Goal: Communication & Community: Participate in discussion

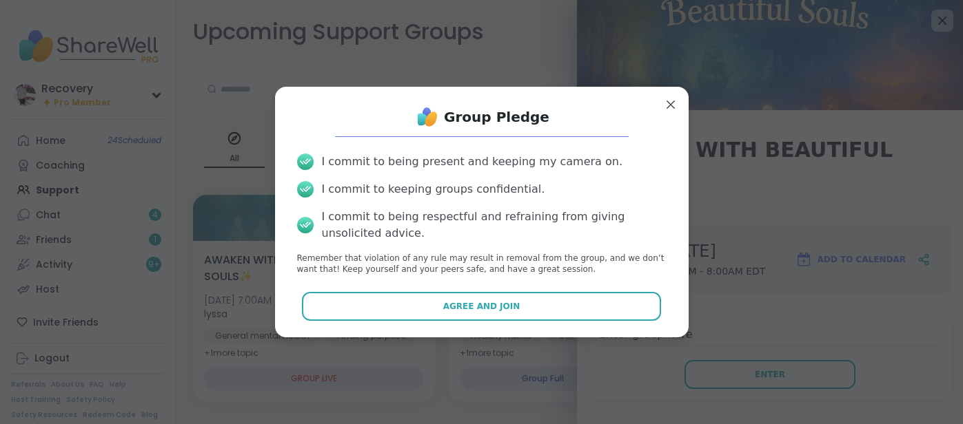
click at [605, 311] on button "Agree and Join" at bounding box center [481, 306] width 359 height 29
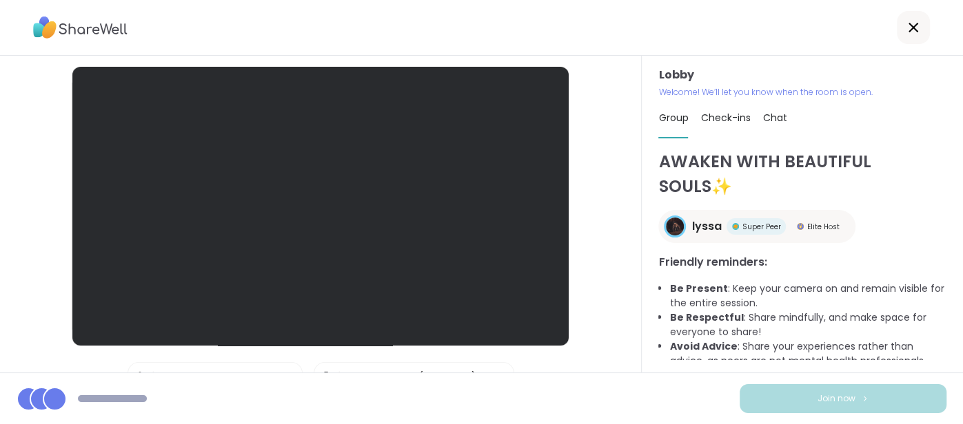
click at [728, 377] on div "Join now" at bounding box center [481, 399] width 963 height 52
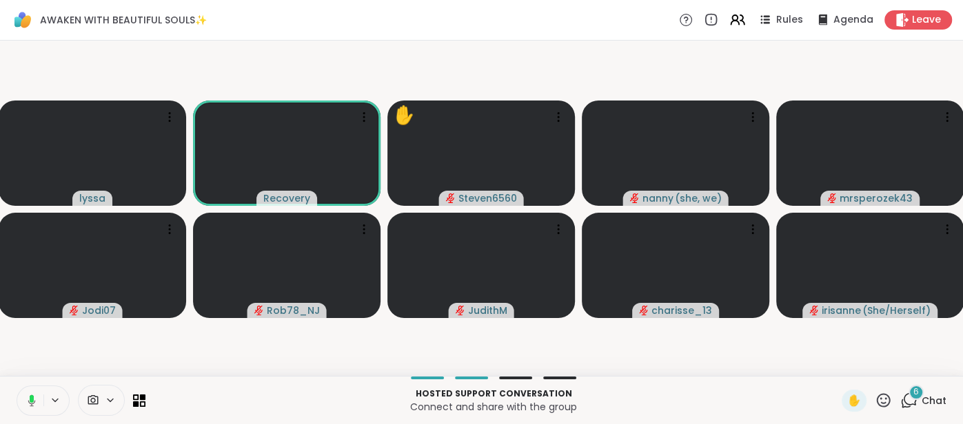
click at [26, 404] on icon at bounding box center [29, 401] width 12 height 12
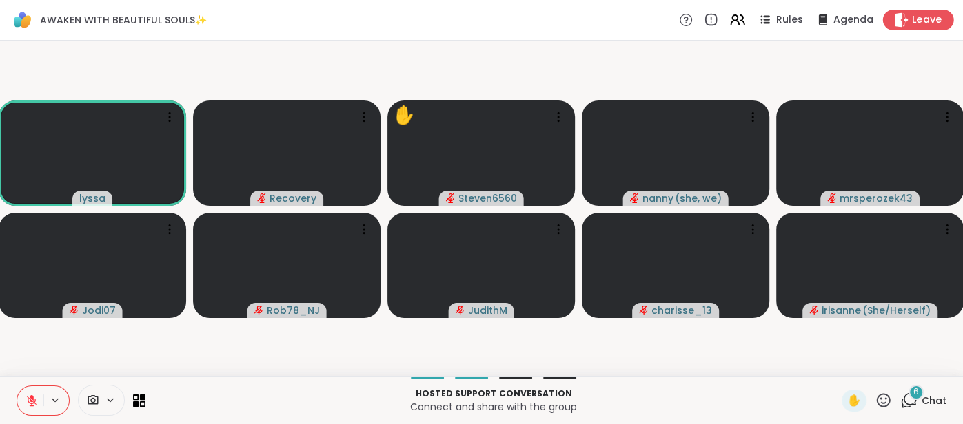
click at [931, 23] on span "Leave" at bounding box center [927, 20] width 30 height 14
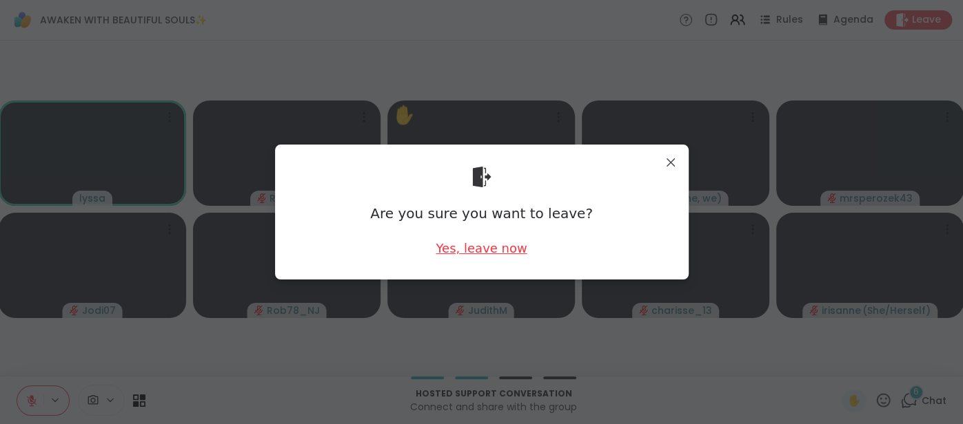
click at [499, 248] on div "Yes, leave now" at bounding box center [480, 248] width 91 height 17
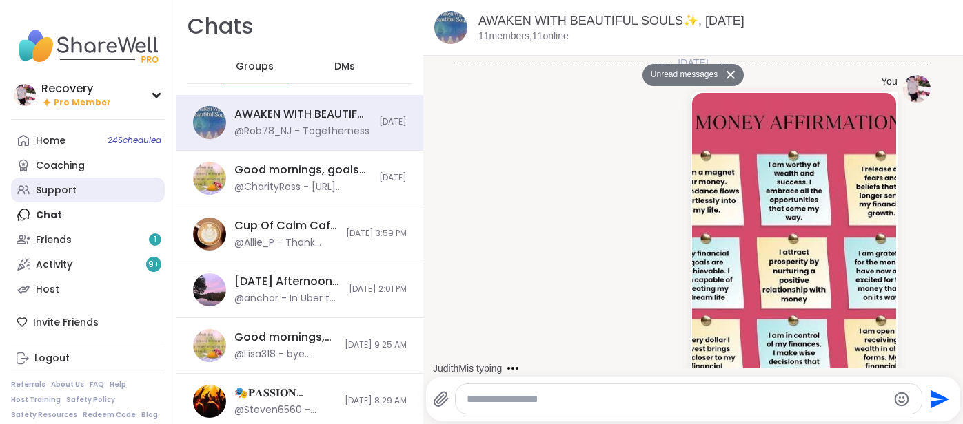
click at [62, 188] on div "Support" at bounding box center [56, 191] width 41 height 14
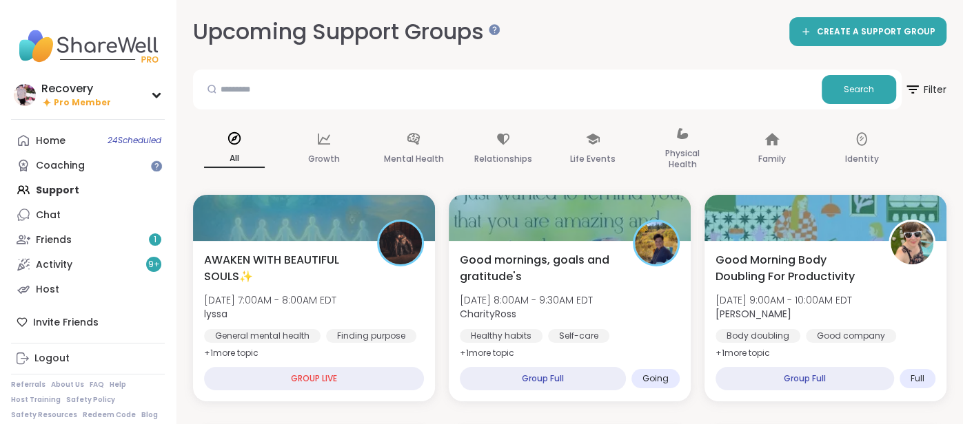
click at [292, 254] on span "AWAKEN WITH BEAUTIFUL SOULS✨" at bounding box center [283, 268] width 158 height 33
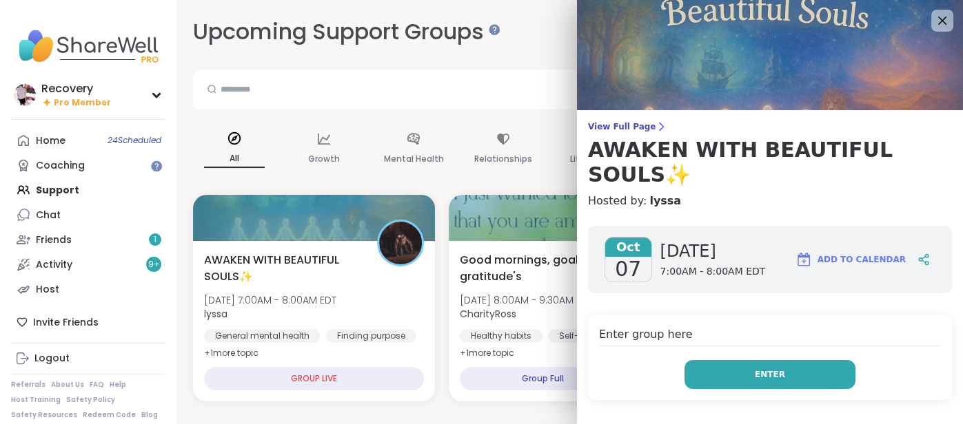
click at [712, 360] on button "Enter" at bounding box center [769, 374] width 171 height 29
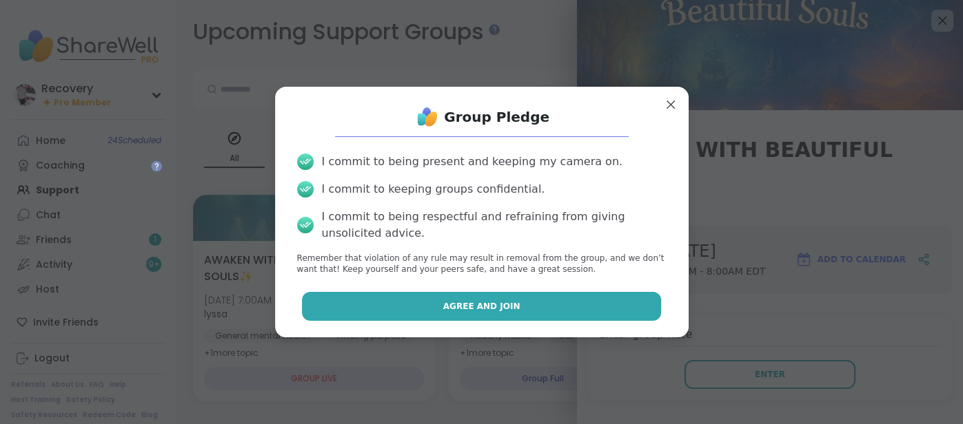
click at [553, 308] on button "Agree and Join" at bounding box center [481, 306] width 359 height 29
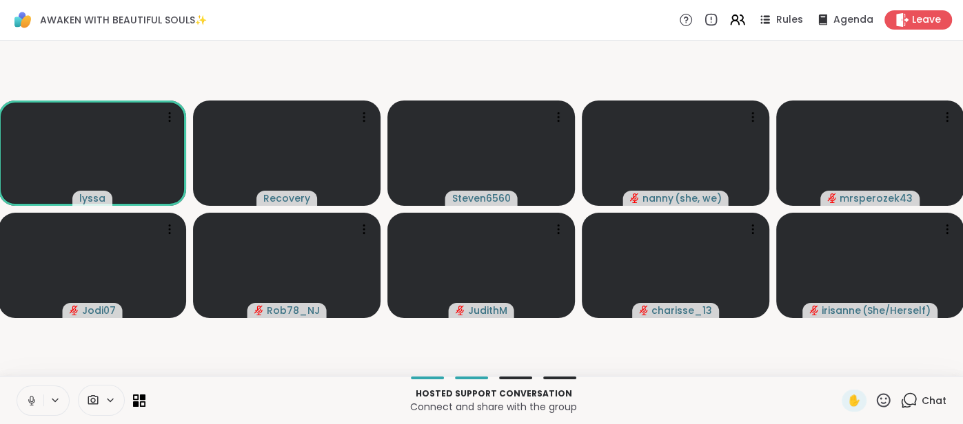
click at [30, 403] on icon at bounding box center [31, 401] width 7 height 4
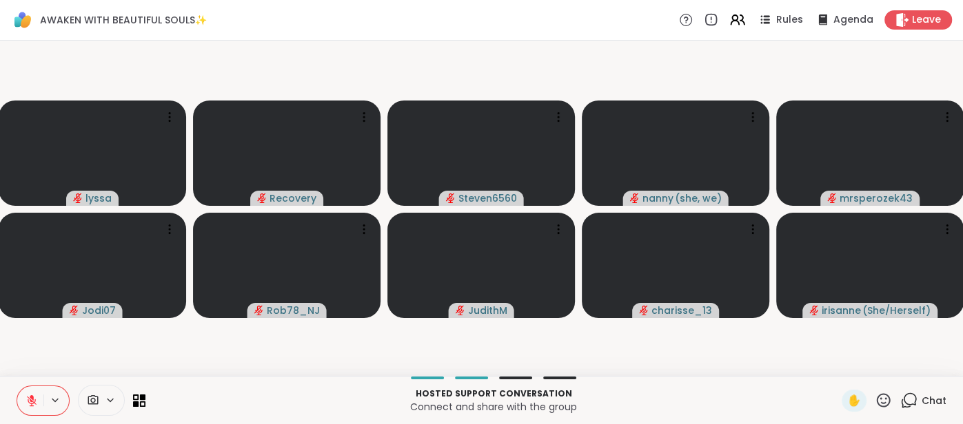
click at [32, 392] on button at bounding box center [30, 401] width 26 height 29
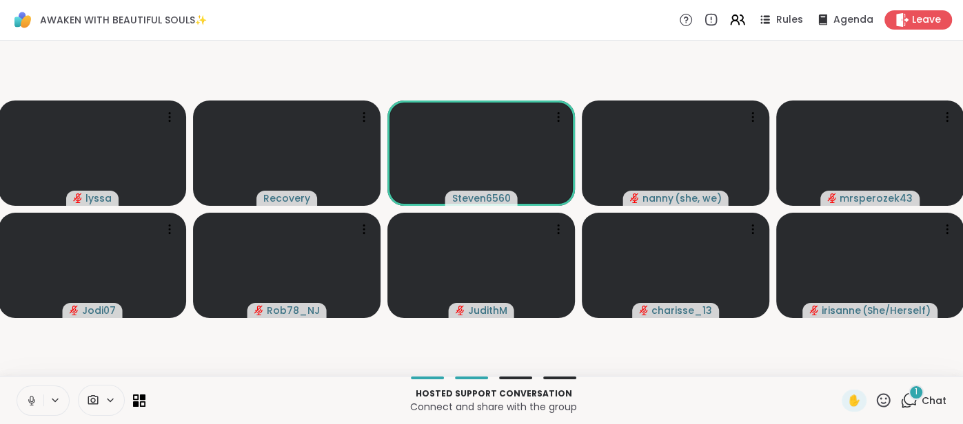
click at [23, 399] on button at bounding box center [30, 401] width 26 height 29
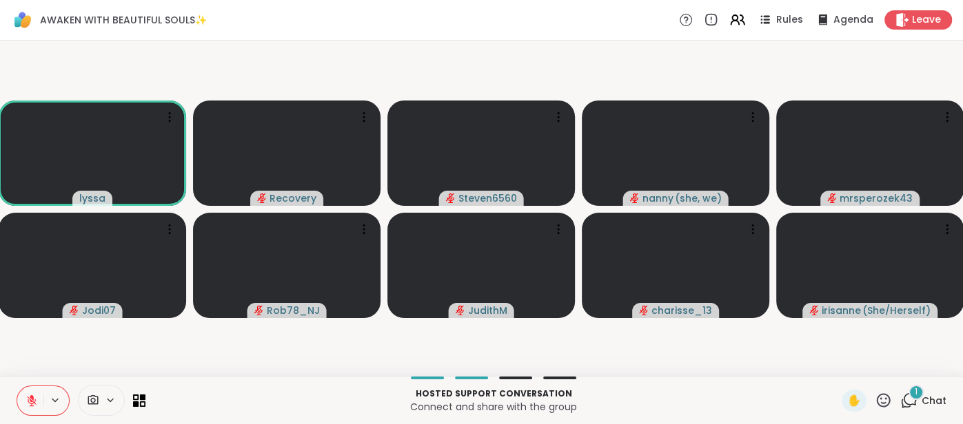
click at [942, 395] on span "Chat" at bounding box center [933, 401] width 25 height 14
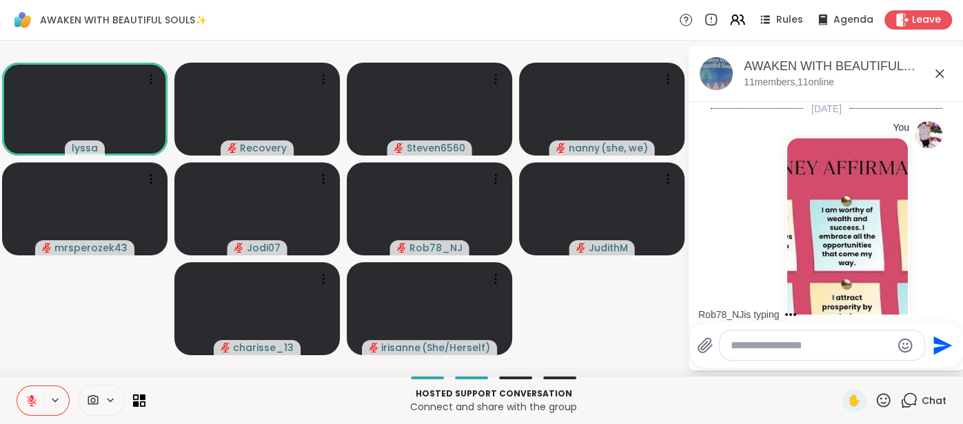
scroll to position [3787, 0]
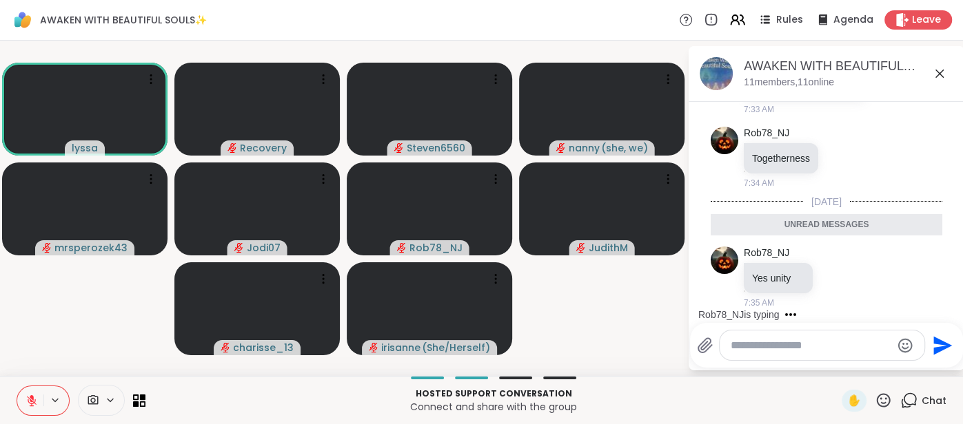
click at [36, 395] on icon at bounding box center [31, 401] width 12 height 12
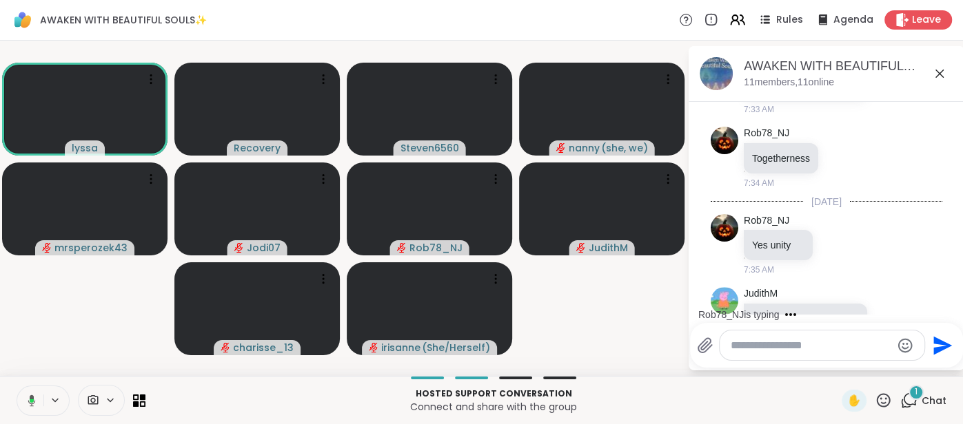
scroll to position [3950, 0]
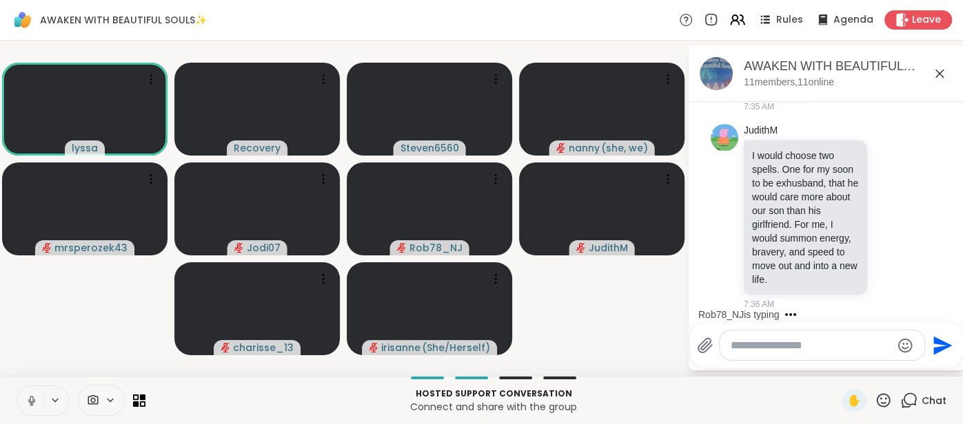
click at [28, 389] on button at bounding box center [30, 401] width 26 height 29
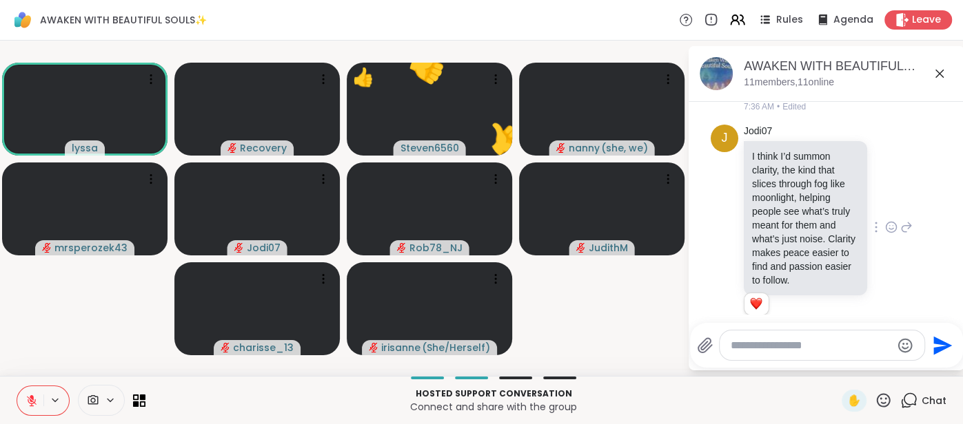
scroll to position [4274, 0]
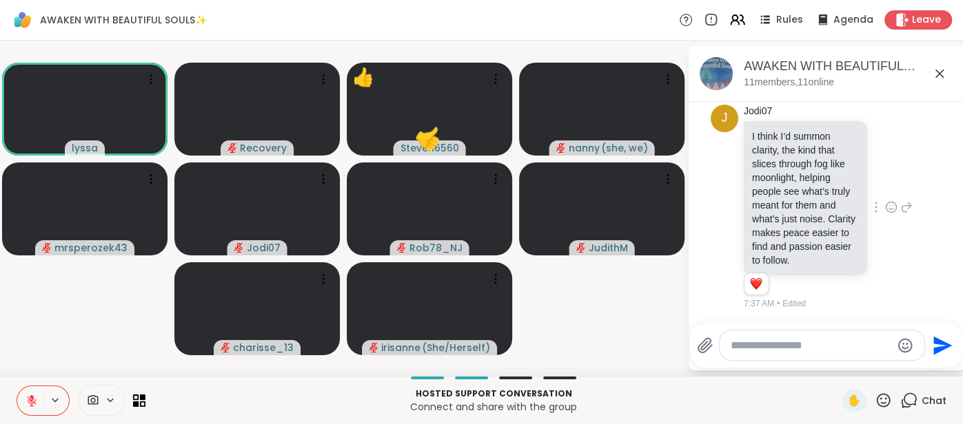
click at [889, 208] on icon at bounding box center [891, 208] width 4 height 1
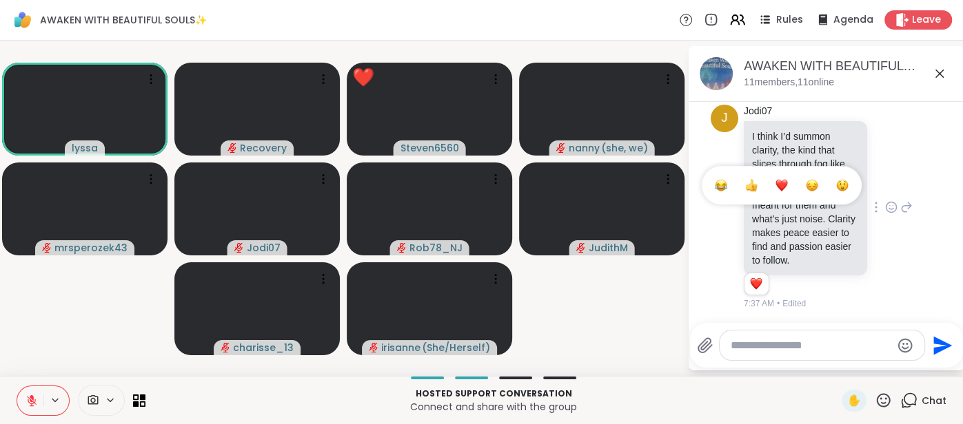
click at [784, 183] on div "Select Reaction: Heart" at bounding box center [781, 185] width 12 height 12
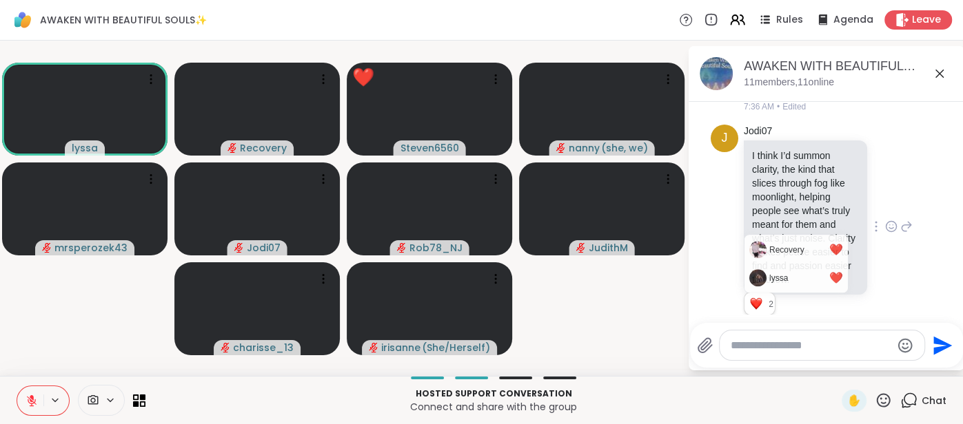
scroll to position [4293, 0]
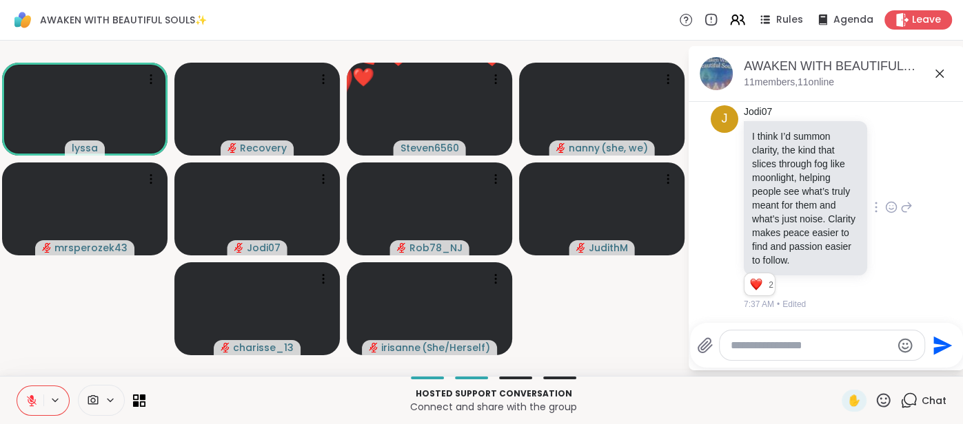
click at [741, 346] on textarea "Type your message" at bounding box center [810, 346] width 161 height 14
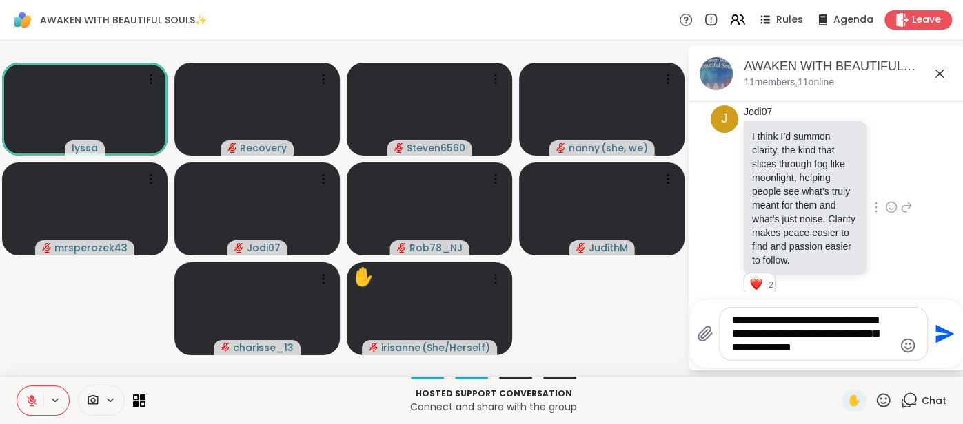
type textarea "**********"
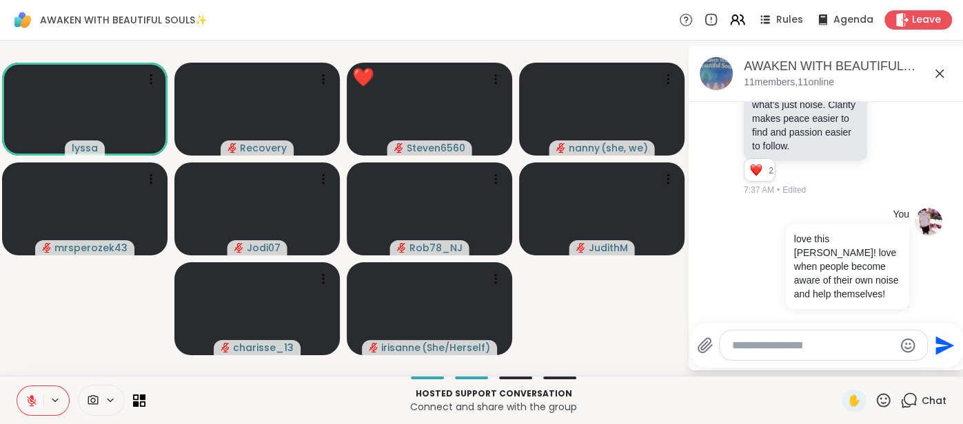
scroll to position [4963, 0]
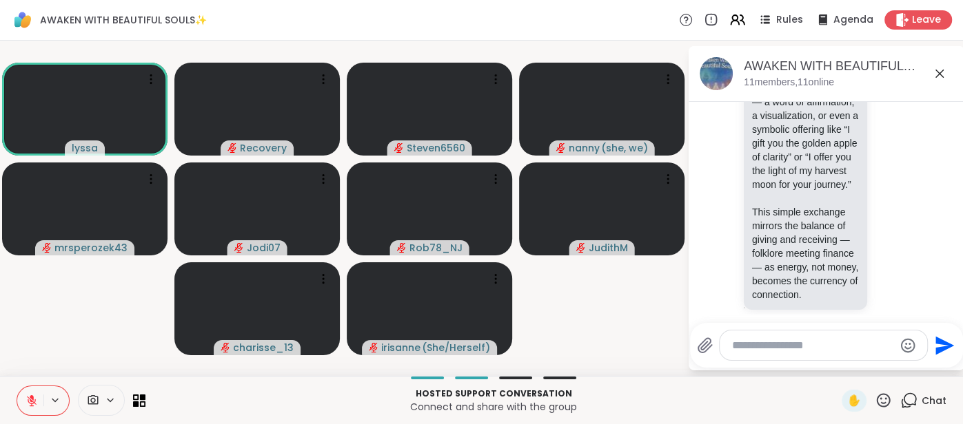
click at [753, 342] on textarea "Type your message" at bounding box center [812, 346] width 161 height 14
type textarea "**"
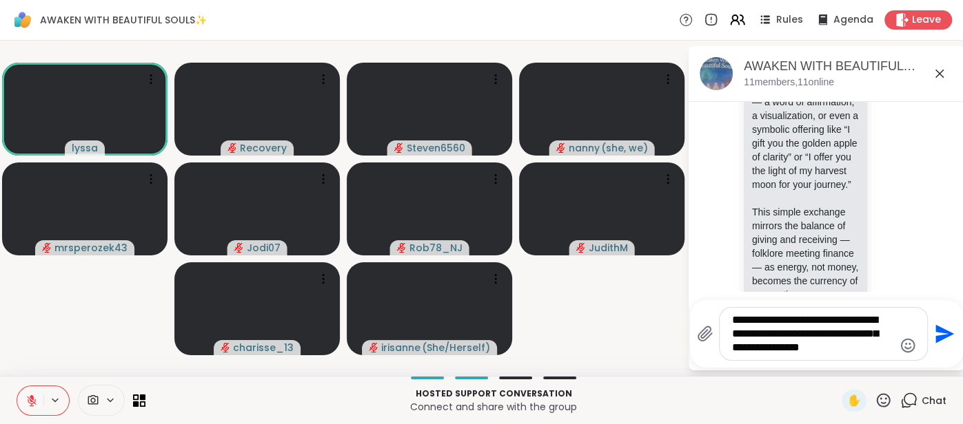
type textarea "**********"
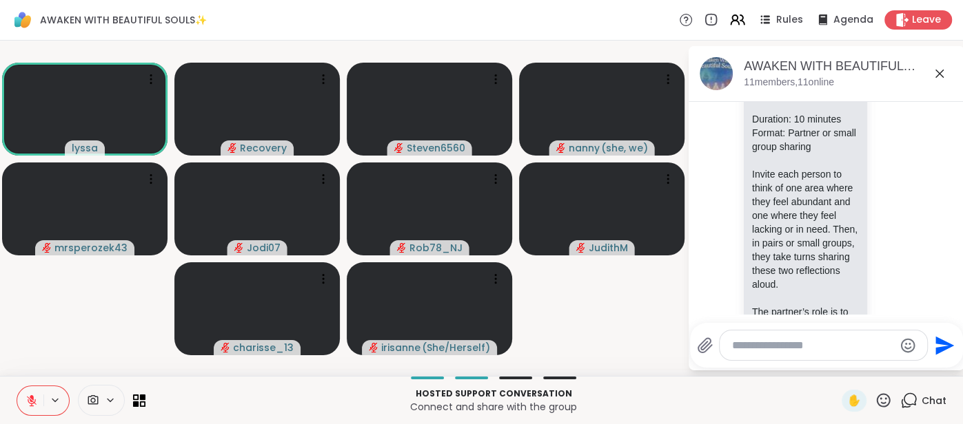
scroll to position [4697, 0]
click at [30, 395] on icon at bounding box center [32, 398] width 4 height 6
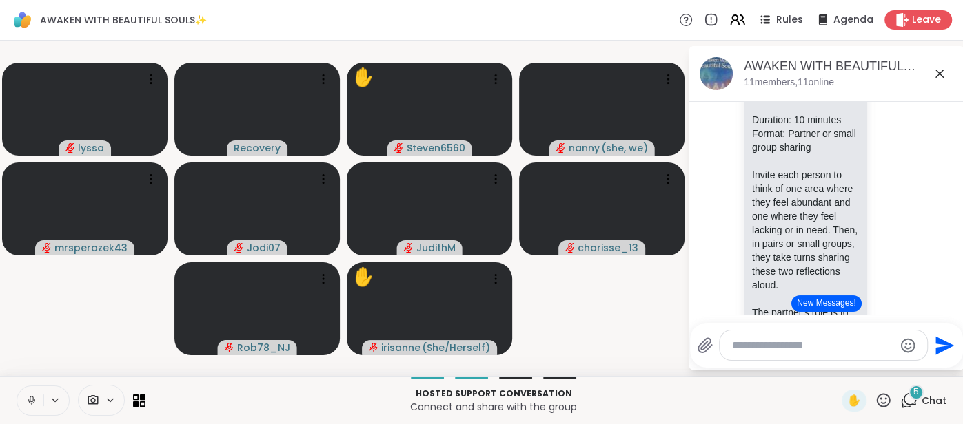
click at [23, 400] on button at bounding box center [30, 401] width 26 height 29
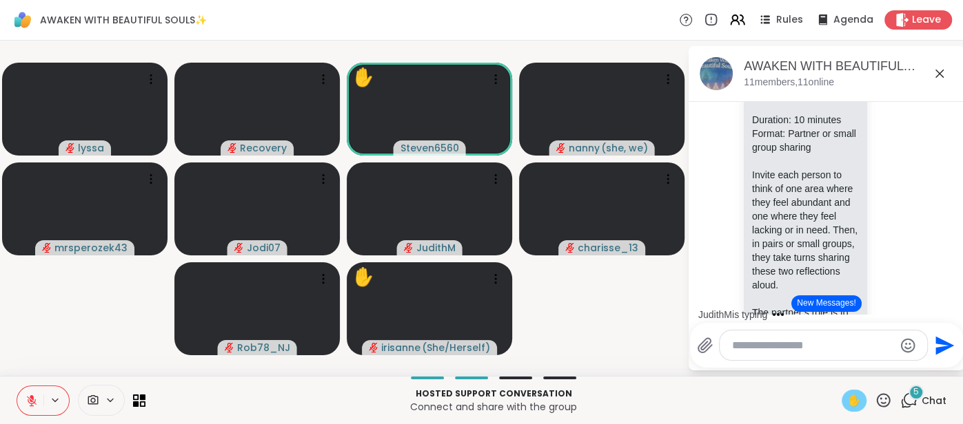
click at [846, 399] on div "✋" at bounding box center [853, 401] width 25 height 22
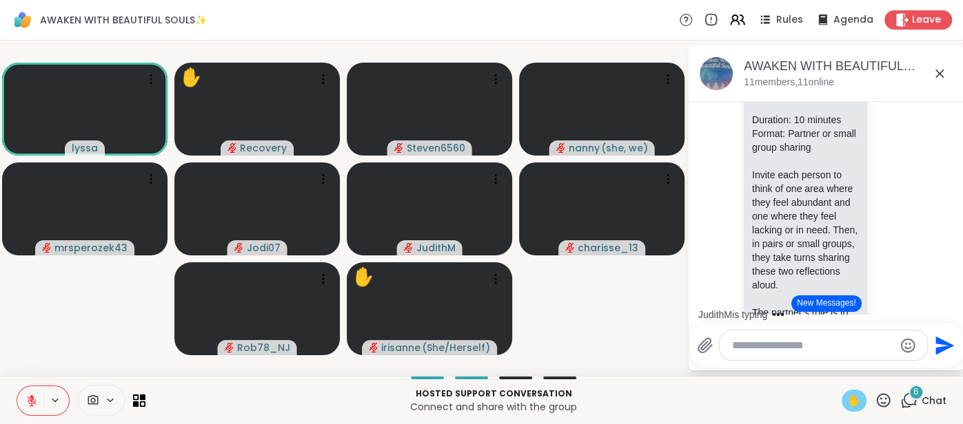
click at [851, 400] on span "✋" at bounding box center [854, 401] width 14 height 17
click at [853, 400] on span "✋" at bounding box center [854, 401] width 14 height 17
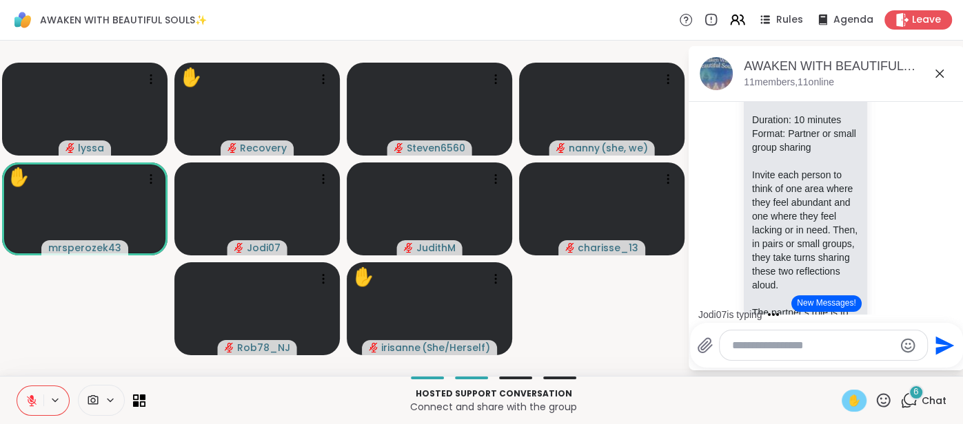
click at [851, 401] on span "✋" at bounding box center [854, 401] width 14 height 17
click at [778, 344] on textarea "Type your message" at bounding box center [812, 346] width 161 height 14
type textarea "******"
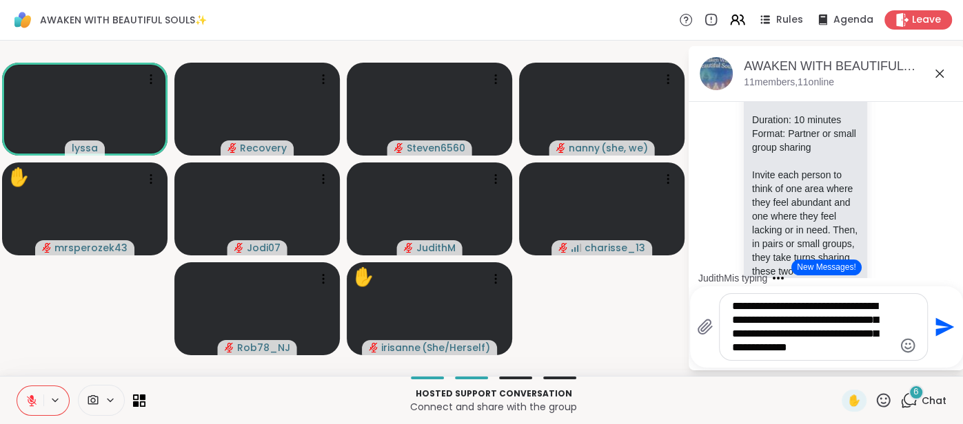
type textarea "**********"
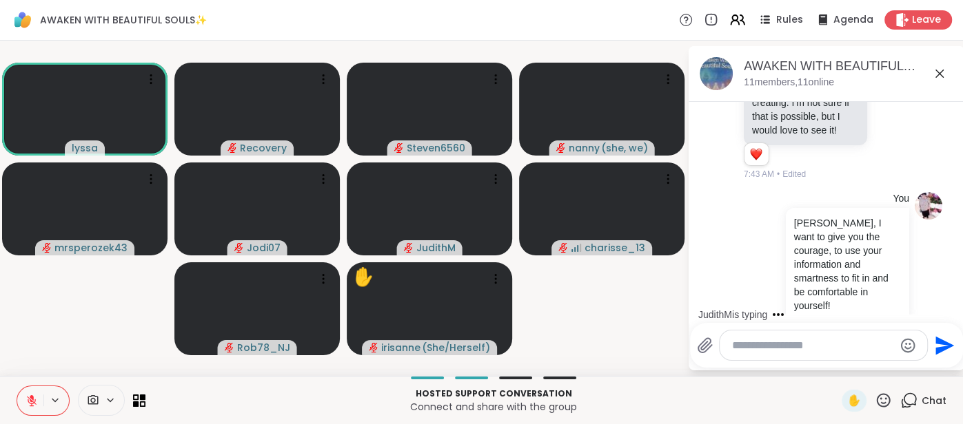
scroll to position [6069, 0]
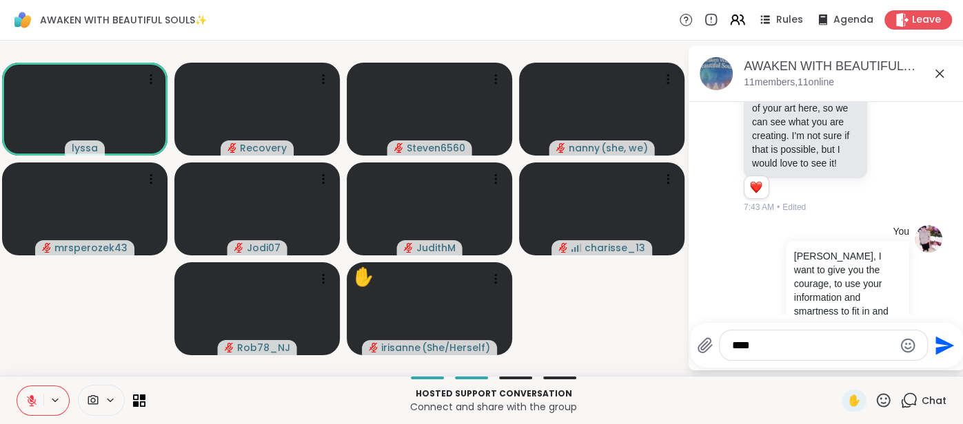
type textarea "*****"
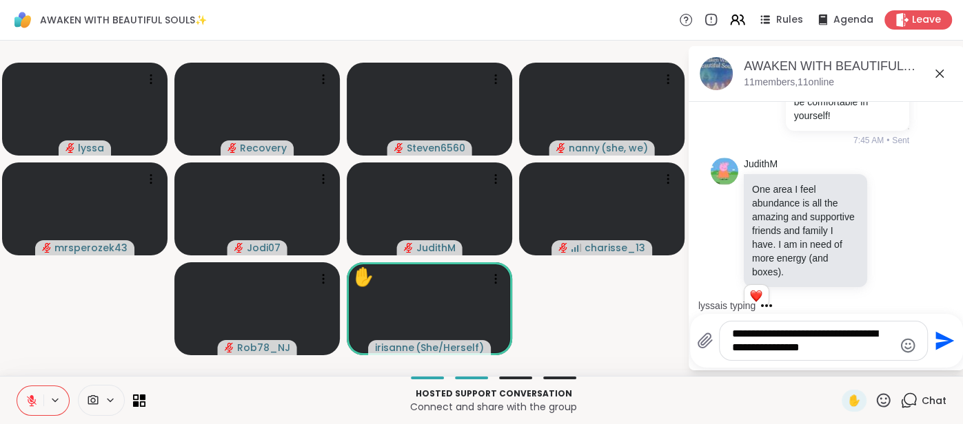
scroll to position [6465, 0]
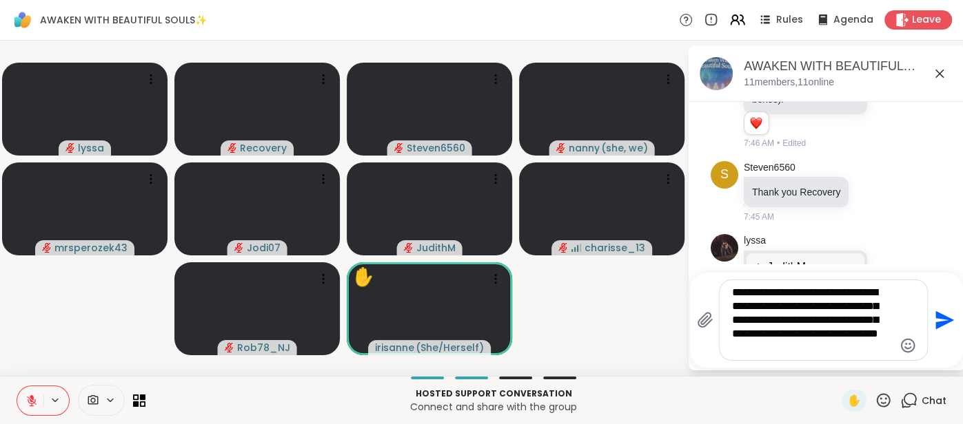
type textarea "**********"
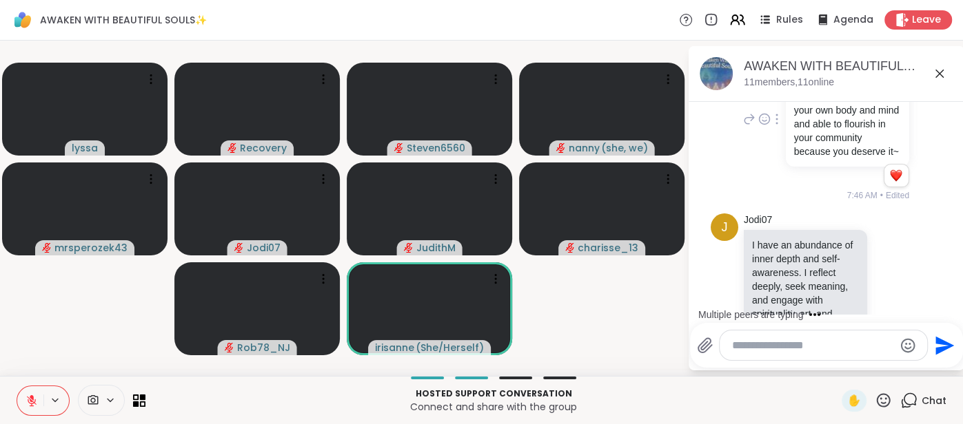
scroll to position [6982, 0]
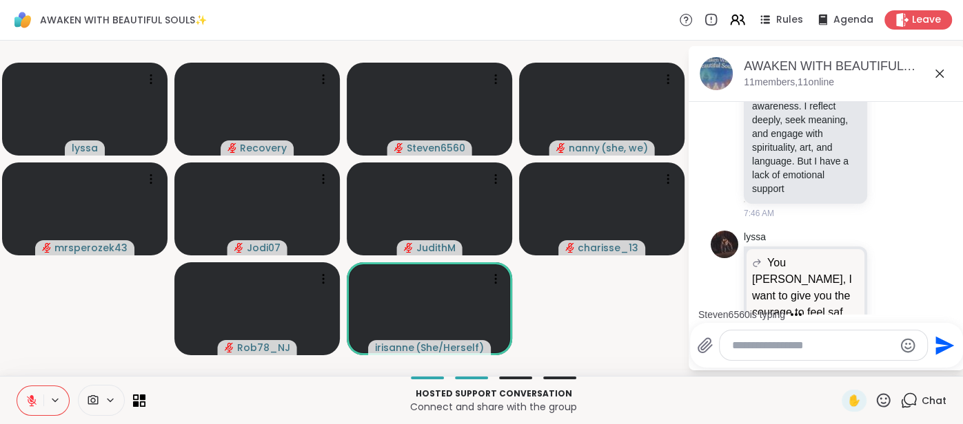
type textarea "*"
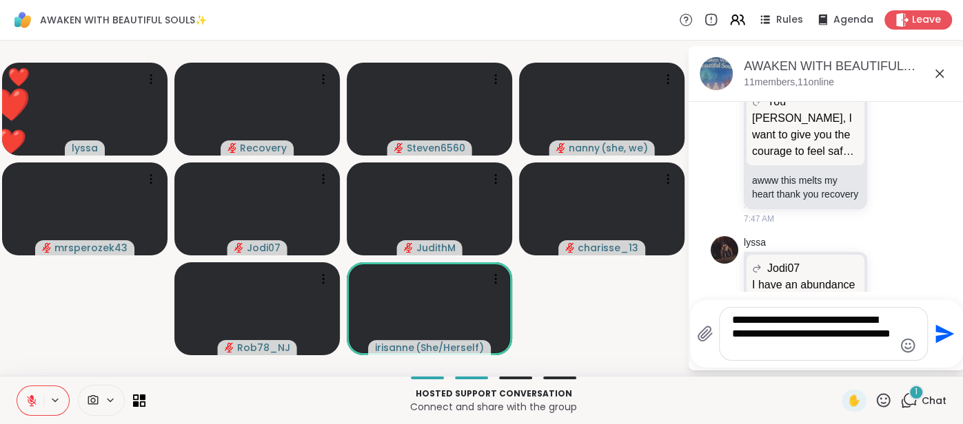
scroll to position [7333, 0]
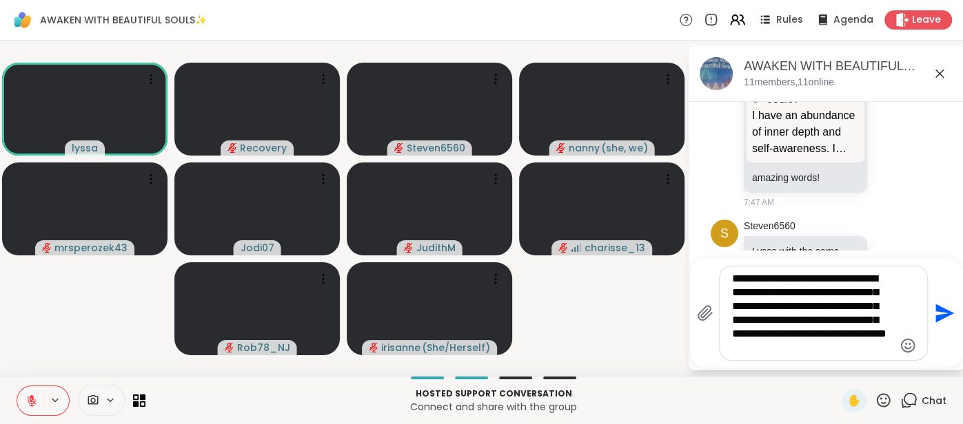
type textarea "**********"
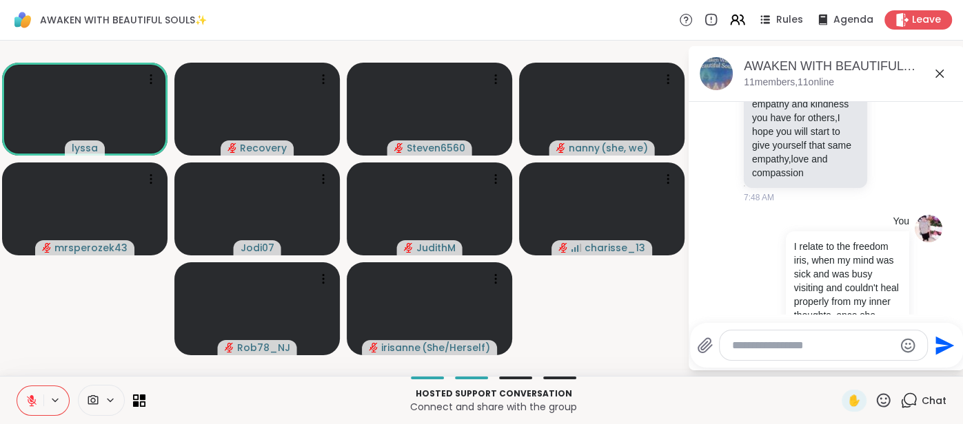
scroll to position [7494, 0]
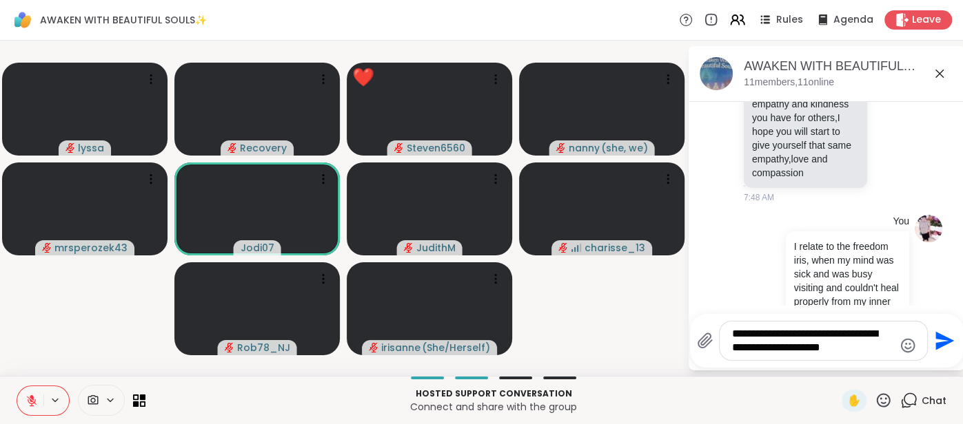
type textarea "**********"
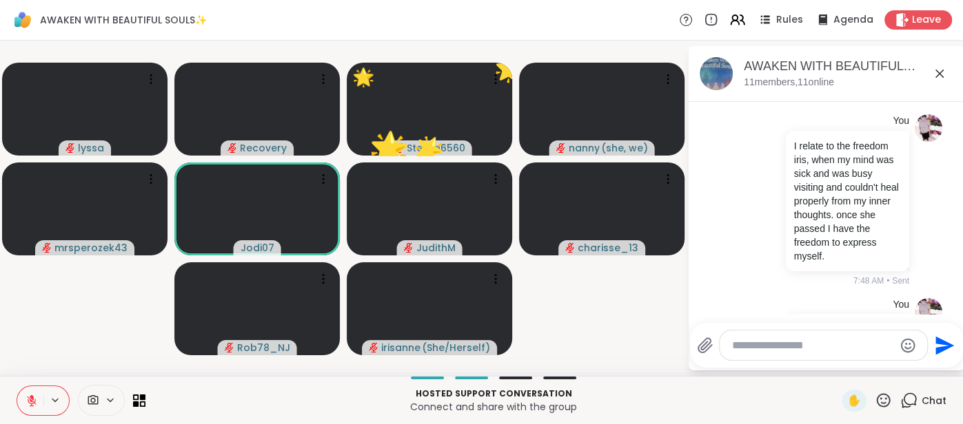
click at [884, 401] on icon at bounding box center [882, 400] width 17 height 17
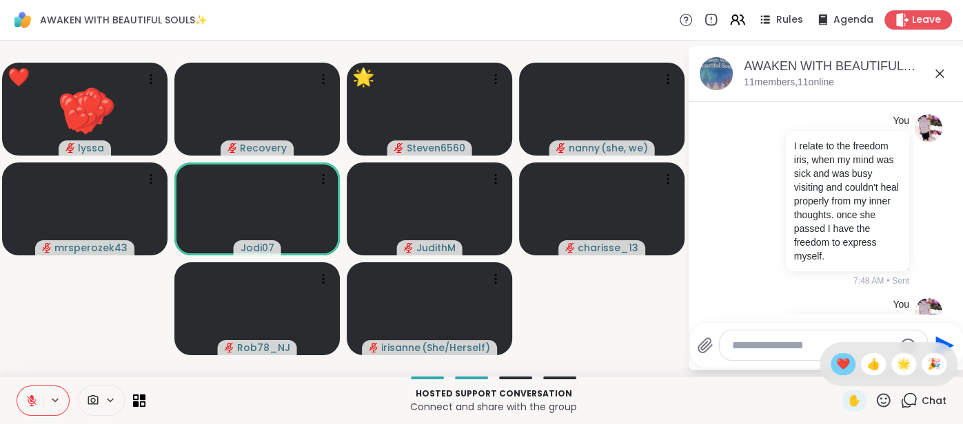
click at [845, 362] on span "❤️" at bounding box center [843, 364] width 14 height 17
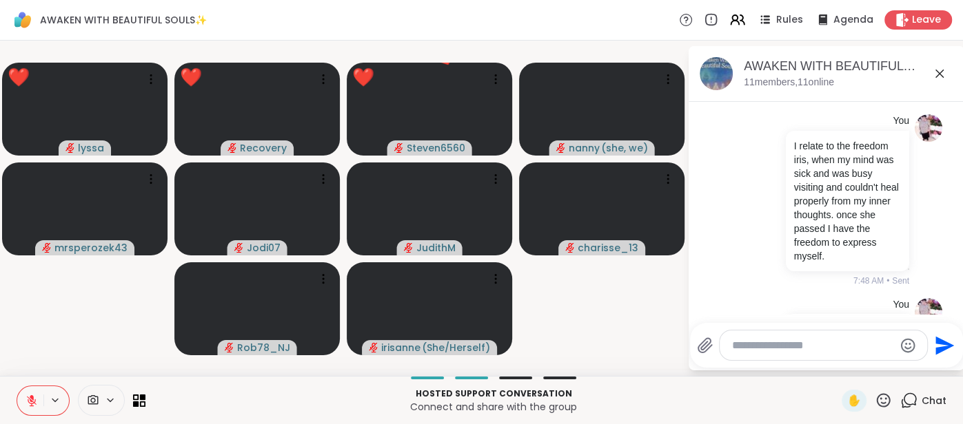
click at [803, 346] on textarea "Type your message" at bounding box center [812, 346] width 161 height 14
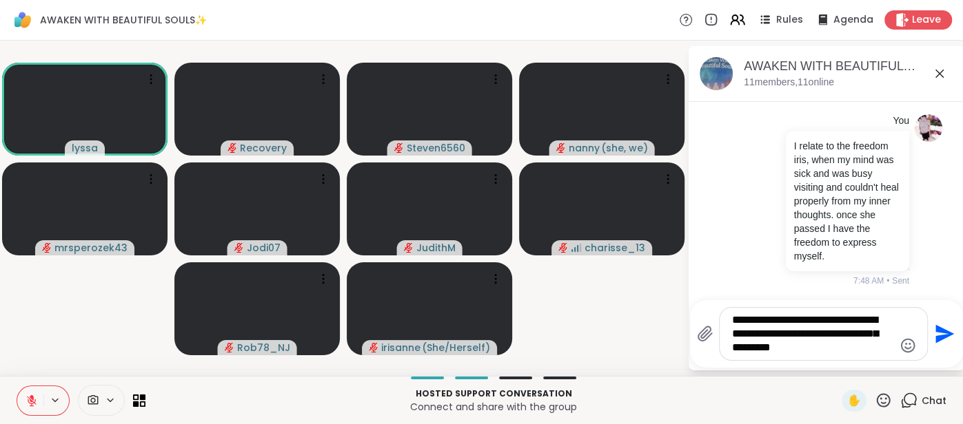
type textarea "**********"
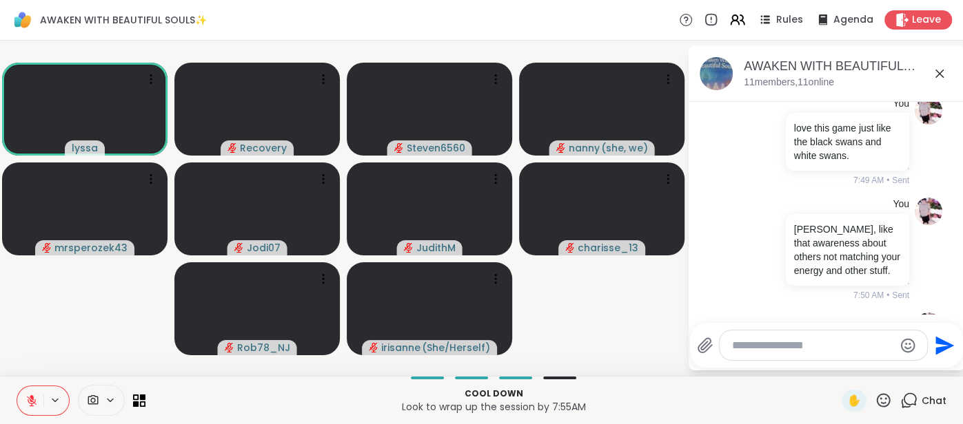
scroll to position [8431, 0]
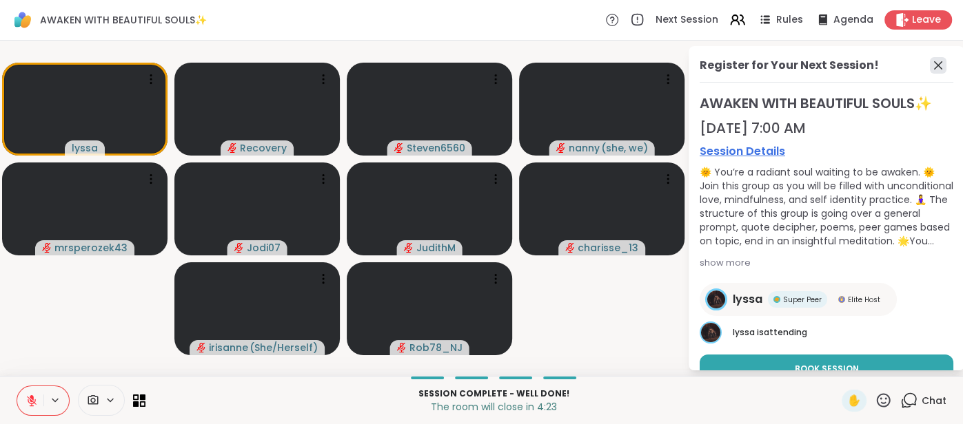
click at [937, 65] on icon at bounding box center [938, 65] width 8 height 8
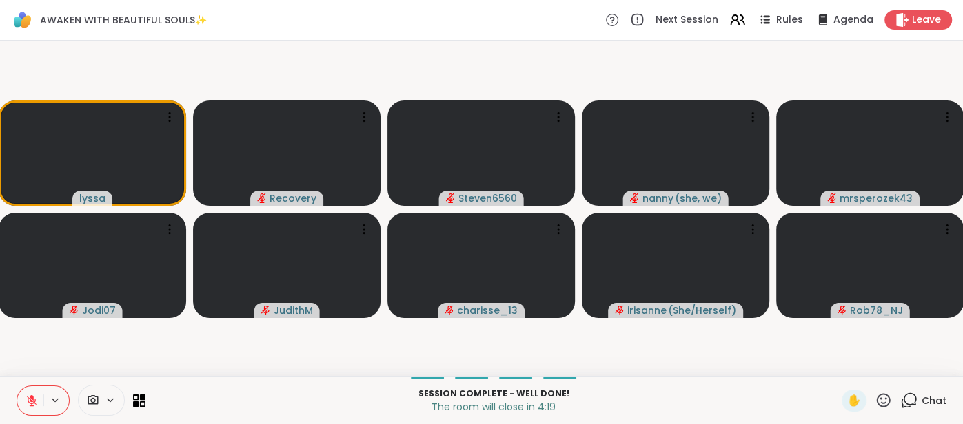
click at [937, 400] on span "Chat" at bounding box center [933, 401] width 25 height 14
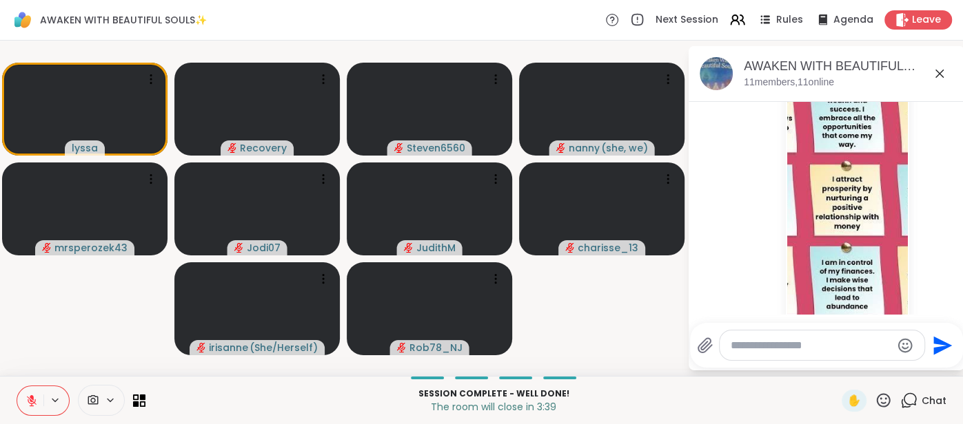
scroll to position [8801, 0]
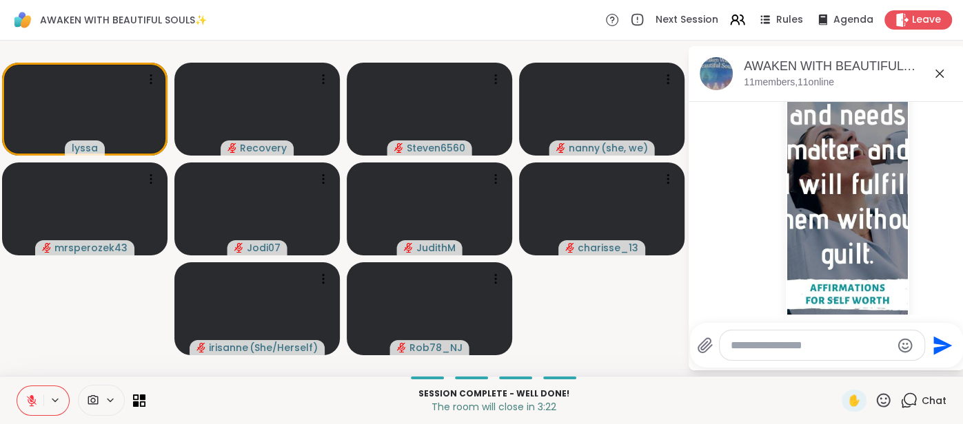
click at [30, 402] on icon at bounding box center [31, 401] width 12 height 12
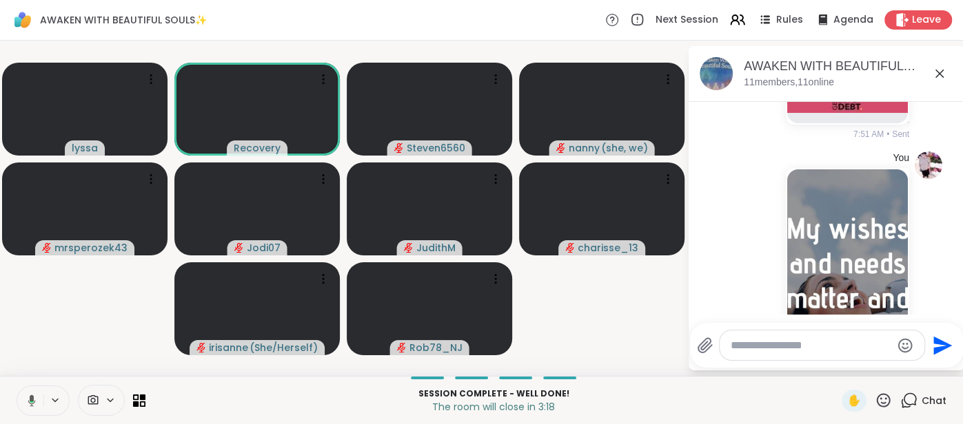
scroll to position [8646, 0]
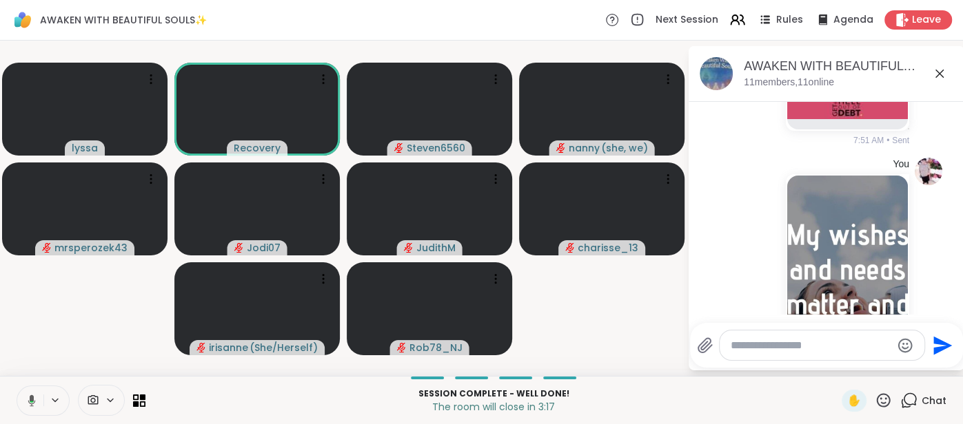
click at [828, 242] on img at bounding box center [847, 340] width 121 height 328
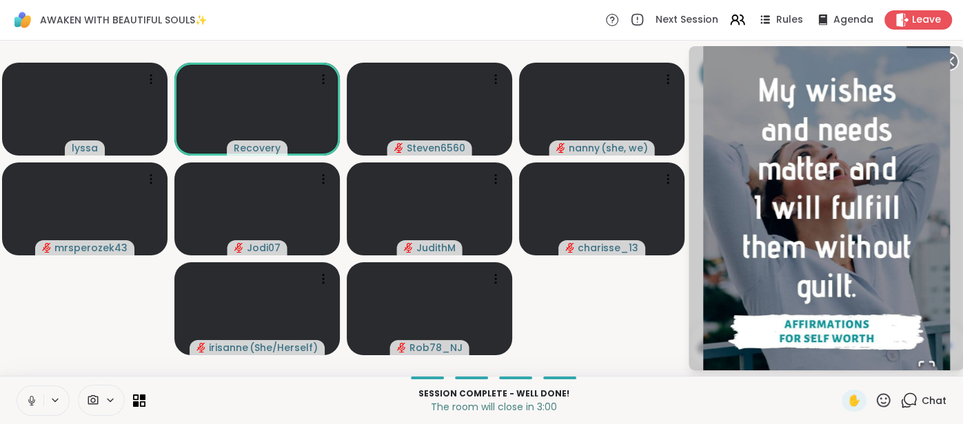
click at [954, 63] on circle at bounding box center [948, 61] width 17 height 17
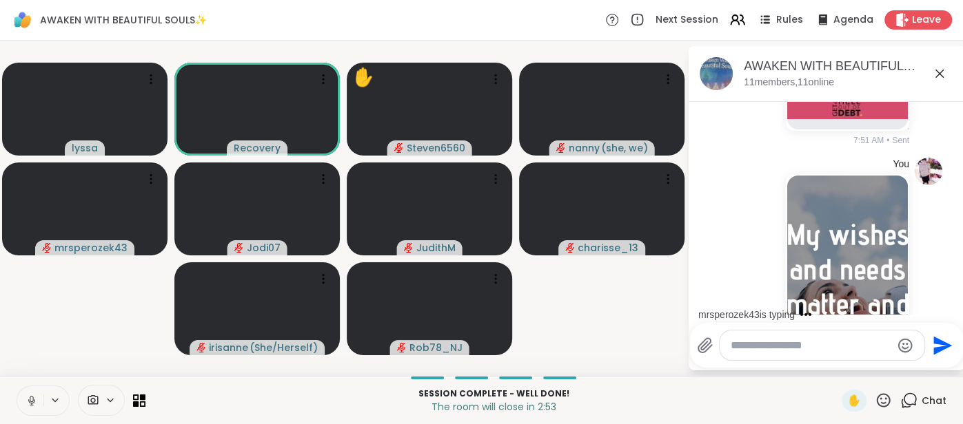
click at [934, 76] on icon at bounding box center [939, 73] width 17 height 17
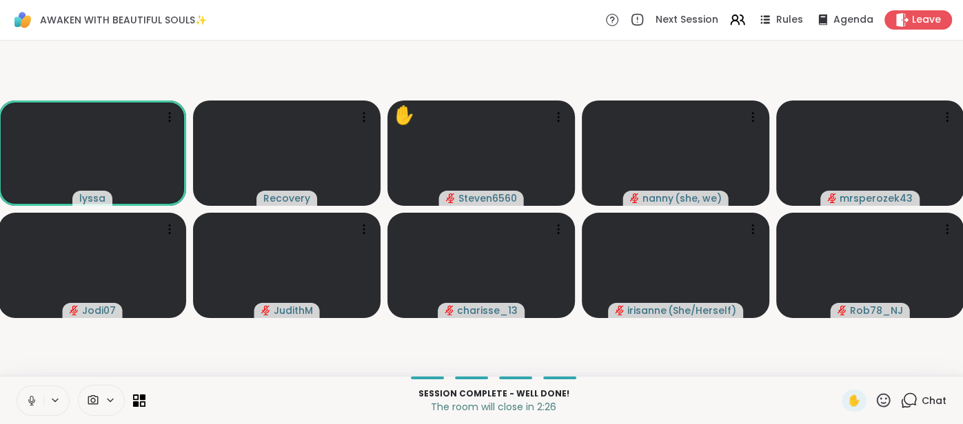
click at [18, 403] on button at bounding box center [30, 401] width 26 height 29
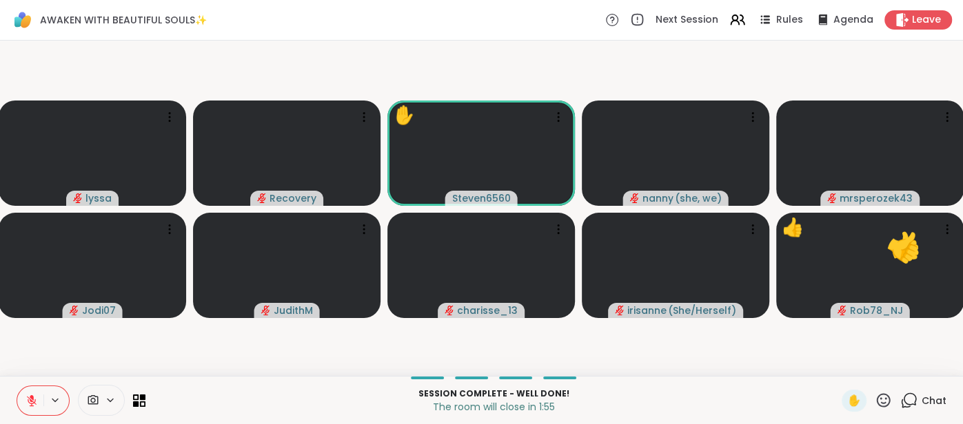
click at [929, 402] on span "Chat" at bounding box center [933, 401] width 25 height 14
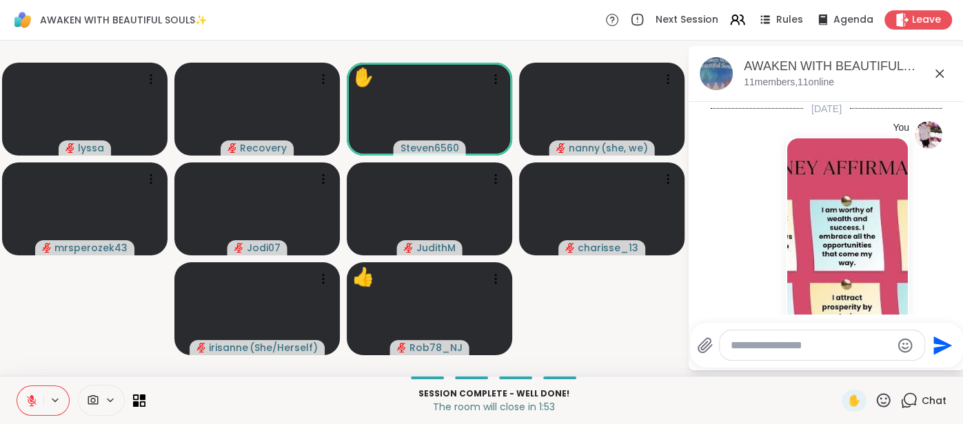
click at [790, 350] on textarea "Type your message" at bounding box center [810, 346] width 161 height 14
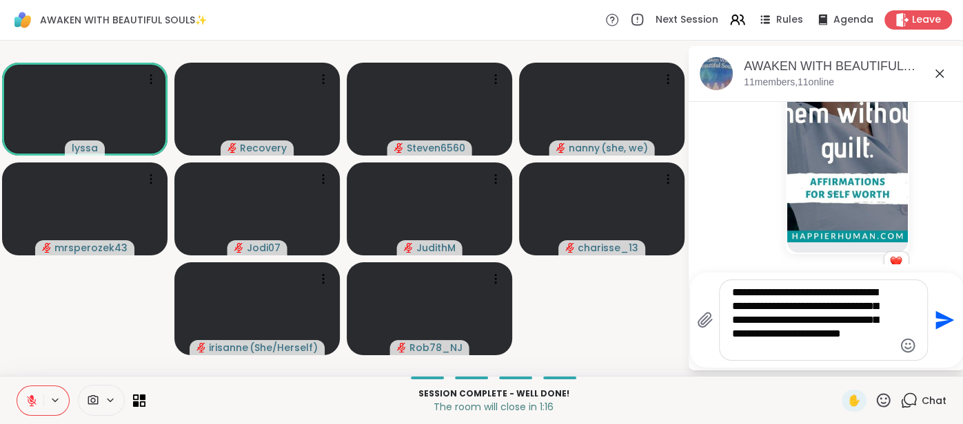
type textarea "**********"
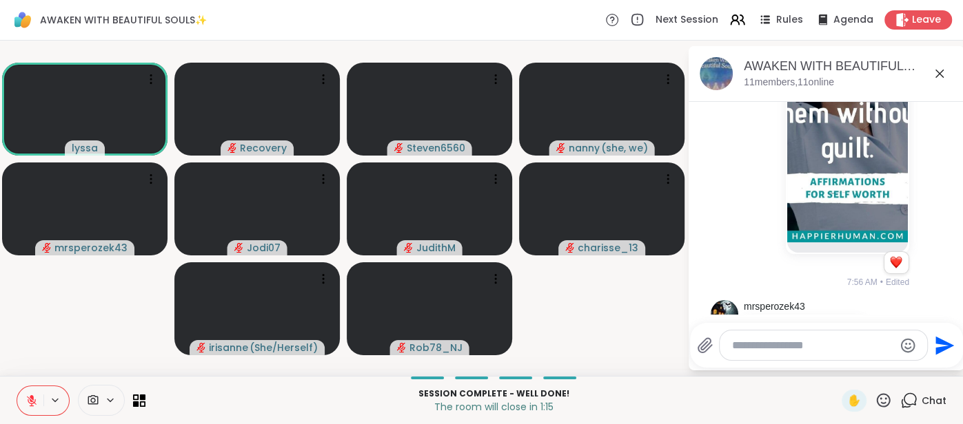
scroll to position [9049, 0]
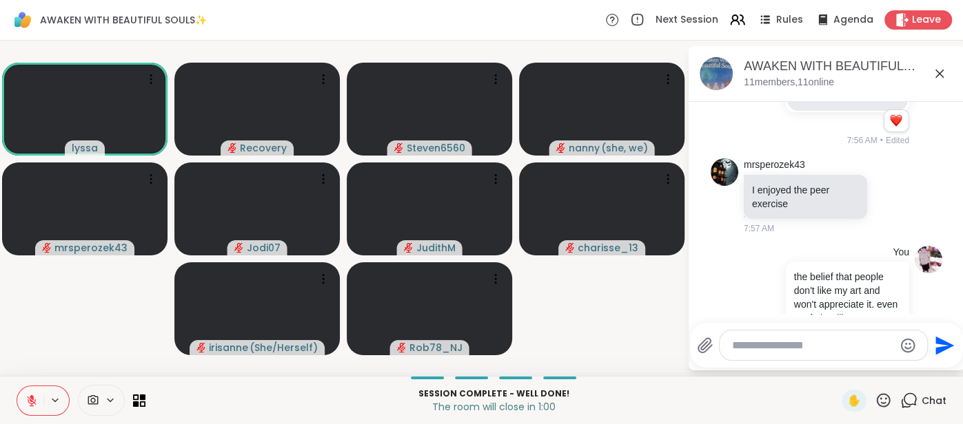
click at [939, 75] on icon at bounding box center [939, 73] width 17 height 17
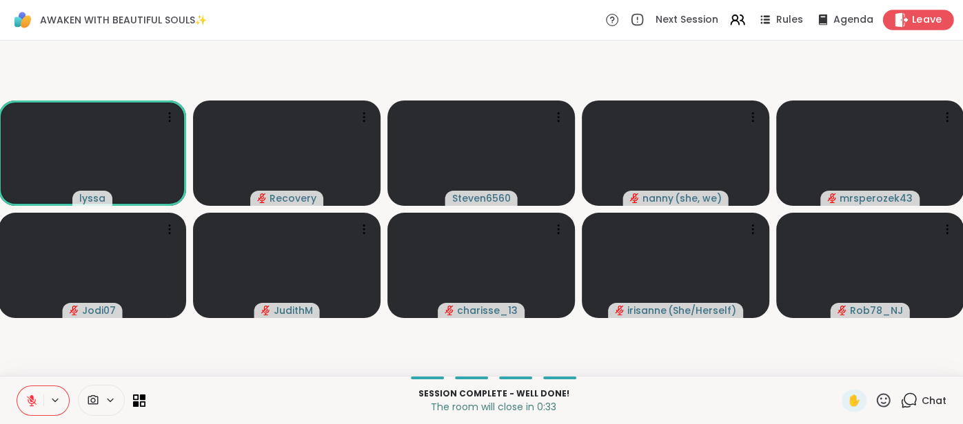
click at [925, 24] on span "Leave" at bounding box center [927, 20] width 30 height 14
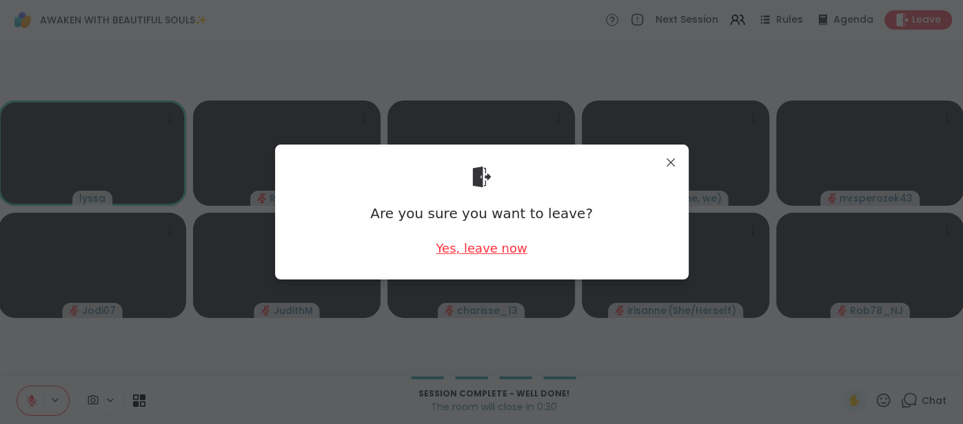
click at [457, 246] on div "Yes, leave now" at bounding box center [480, 248] width 91 height 17
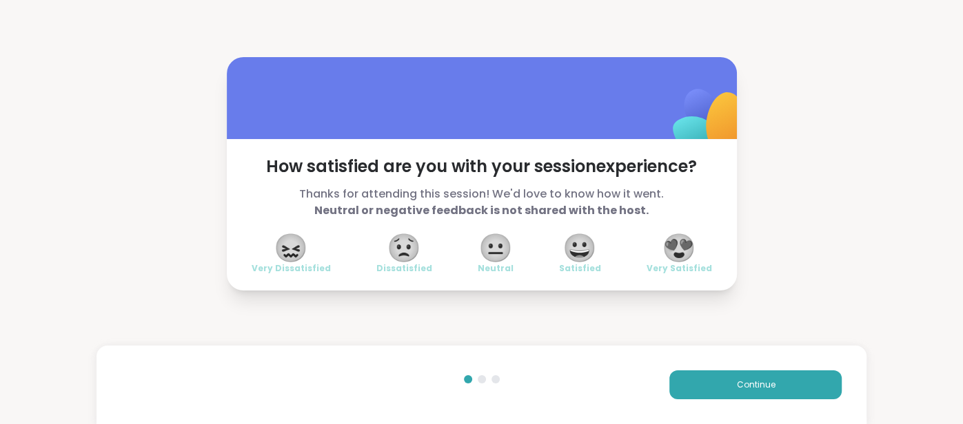
click at [686, 258] on span "😍" at bounding box center [678, 248] width 34 height 25
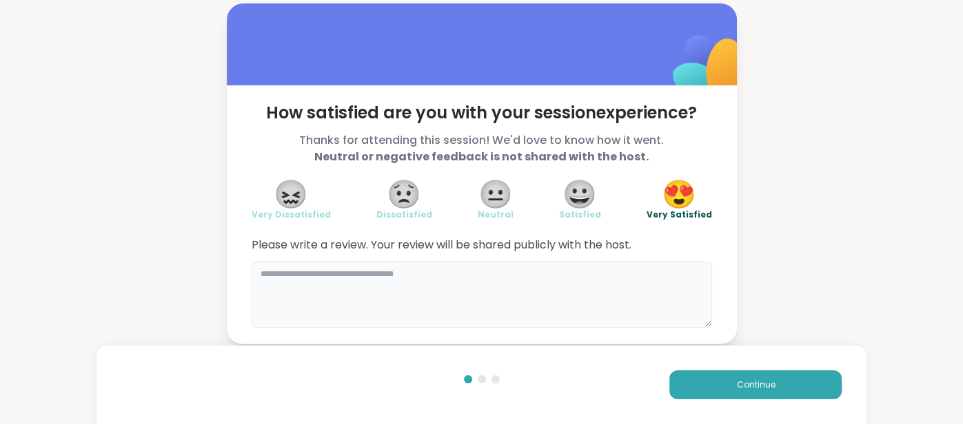
click at [549, 295] on textarea at bounding box center [481, 295] width 460 height 66
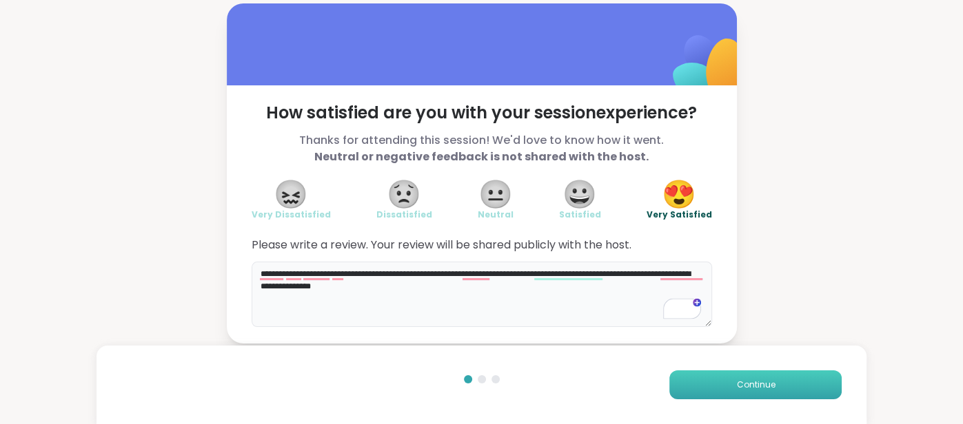
type textarea "**********"
click at [705, 378] on button "Continue" at bounding box center [755, 385] width 172 height 29
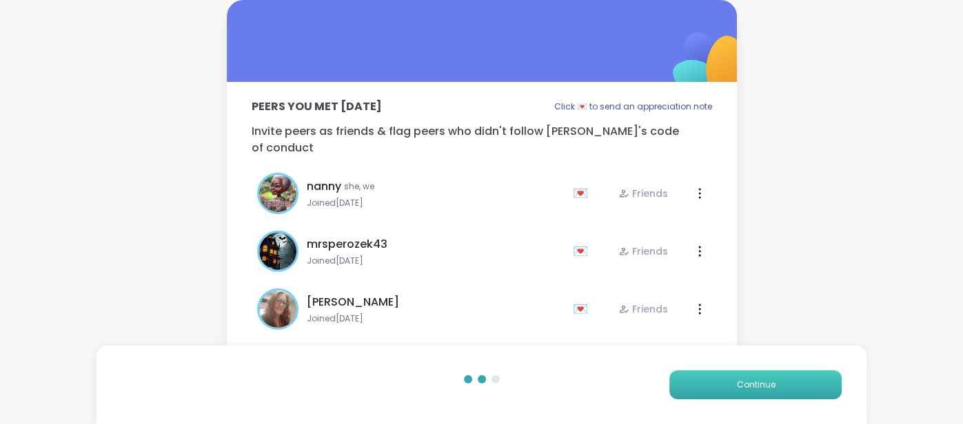
click at [705, 378] on button "Continue" at bounding box center [755, 385] width 172 height 29
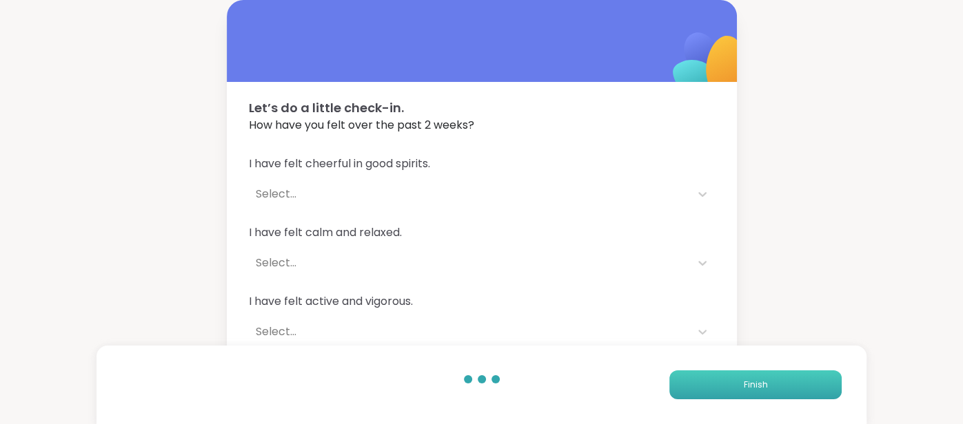
click at [705, 378] on button "Finish" at bounding box center [755, 385] width 172 height 29
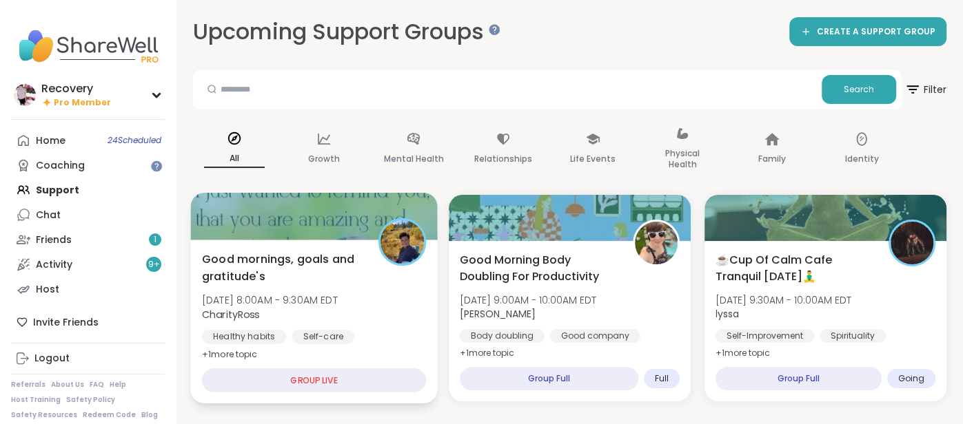
click at [364, 334] on div "Healthy habits Self-care Goal-setting" at bounding box center [314, 347] width 224 height 34
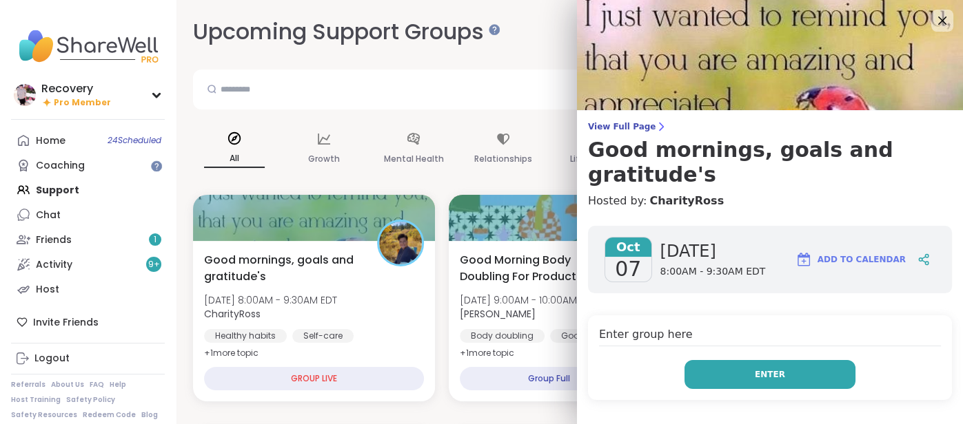
click at [716, 360] on button "Enter" at bounding box center [769, 374] width 171 height 29
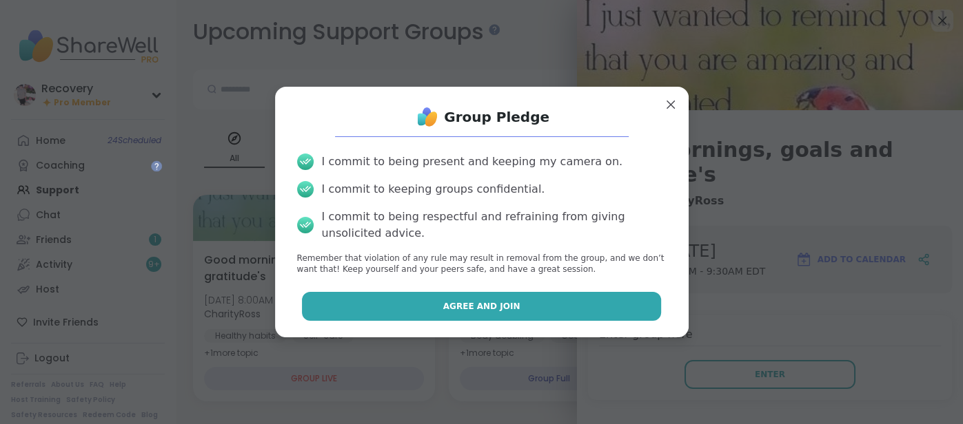
click at [613, 298] on button "Agree and Join" at bounding box center [481, 306] width 359 height 29
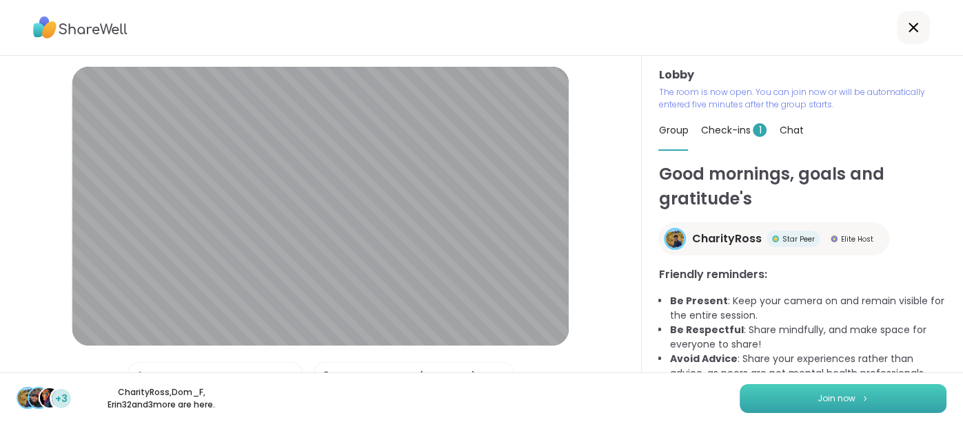
click at [861, 393] on button "Join now" at bounding box center [842, 398] width 207 height 29
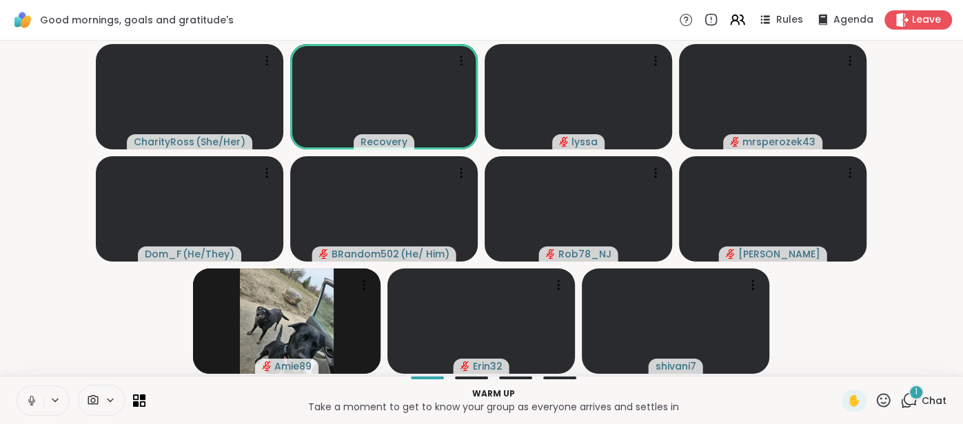
click at [924, 401] on span "Chat" at bounding box center [933, 401] width 25 height 14
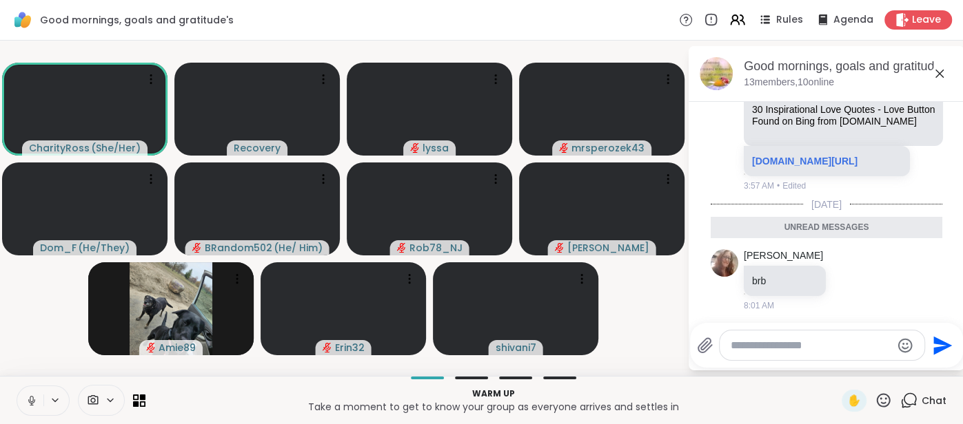
scroll to position [371, 0]
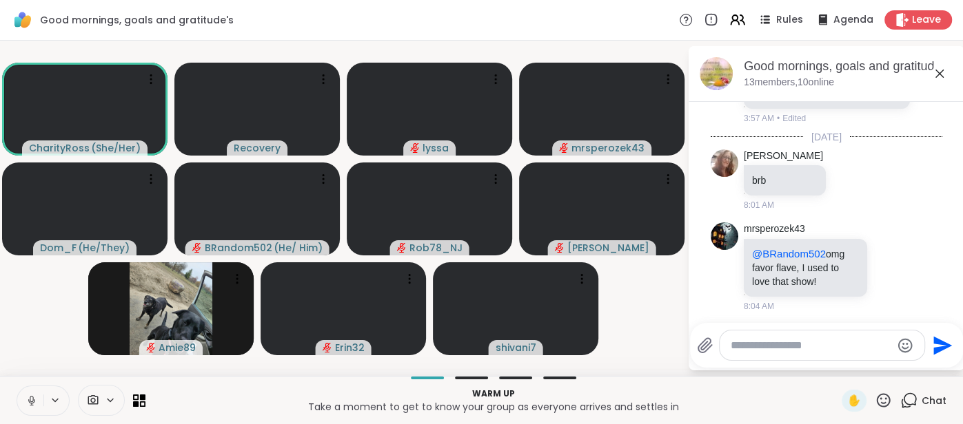
click at [939, 79] on icon at bounding box center [939, 73] width 17 height 17
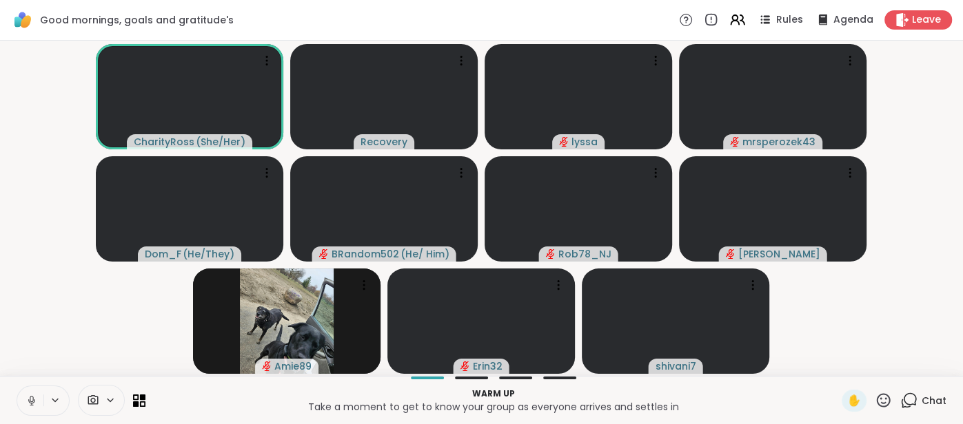
click at [23, 399] on button at bounding box center [30, 401] width 26 height 29
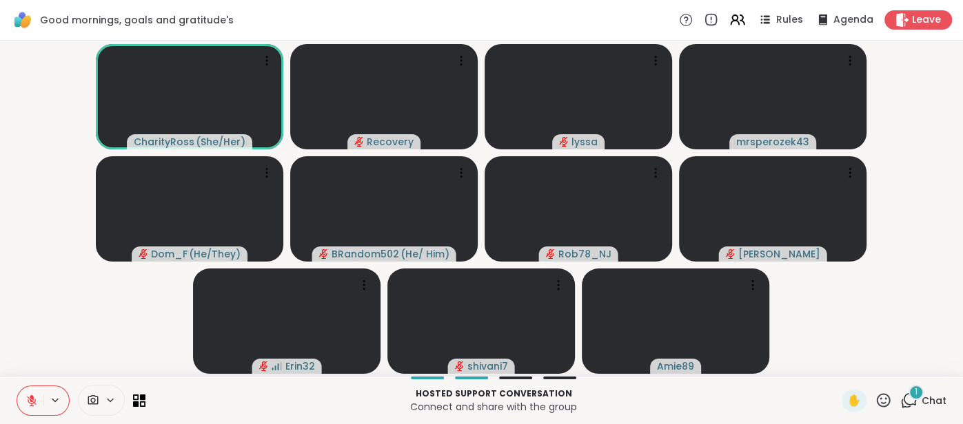
click at [30, 401] on icon at bounding box center [32, 401] width 10 height 10
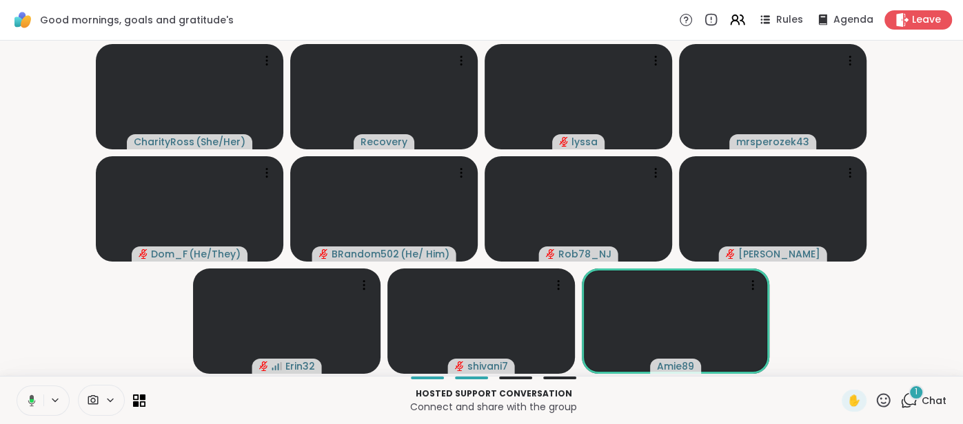
click at [20, 400] on button at bounding box center [29, 401] width 28 height 29
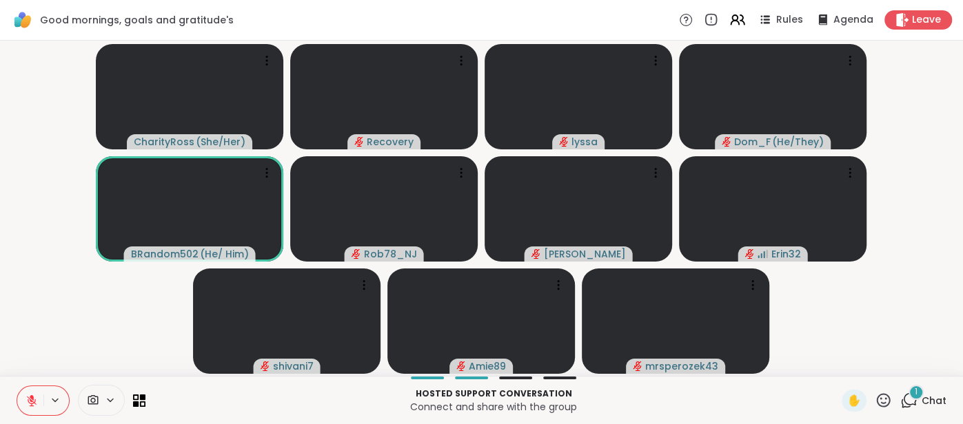
click at [36, 405] on icon at bounding box center [31, 401] width 12 height 12
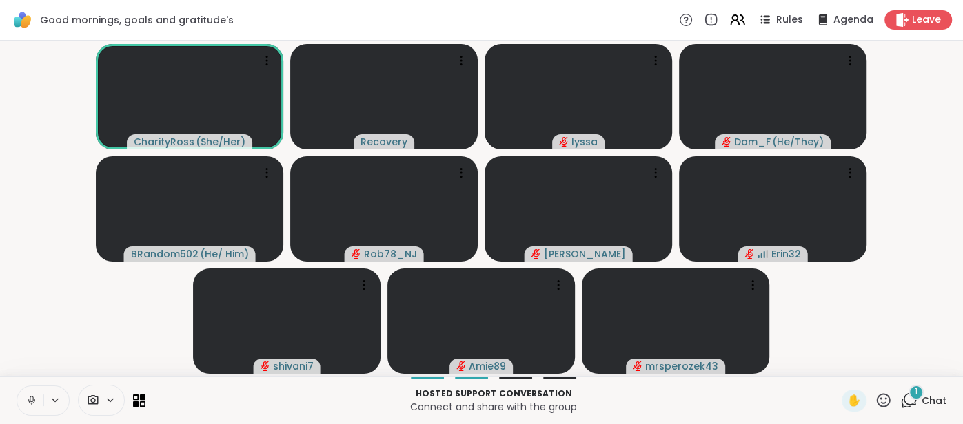
click at [28, 393] on button at bounding box center [30, 401] width 26 height 29
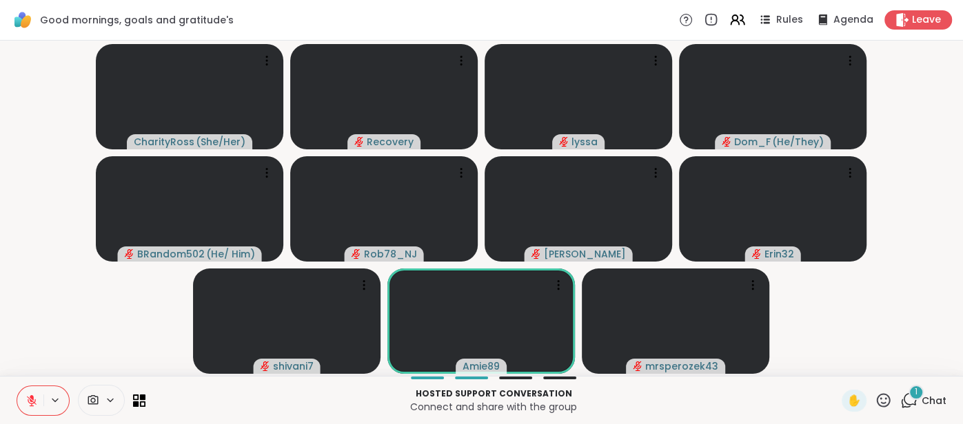
click at [34, 390] on button at bounding box center [30, 401] width 26 height 29
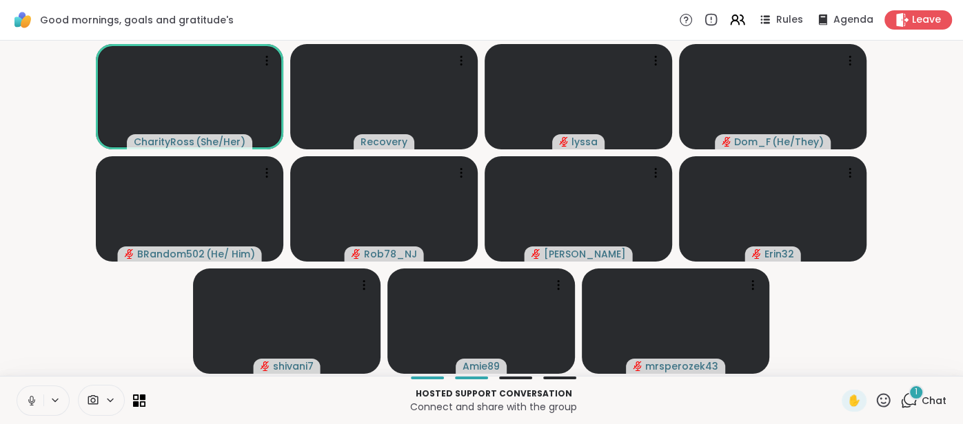
click at [23, 398] on button at bounding box center [30, 401] width 26 height 29
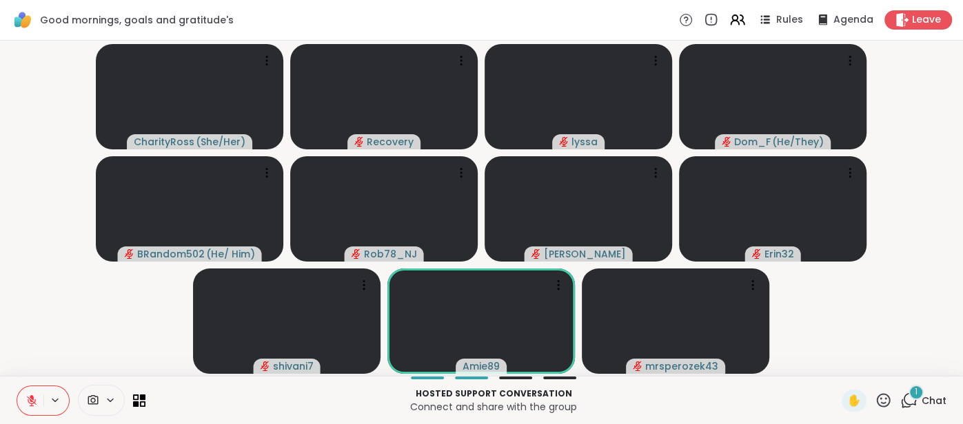
click at [27, 395] on icon at bounding box center [31, 401] width 12 height 12
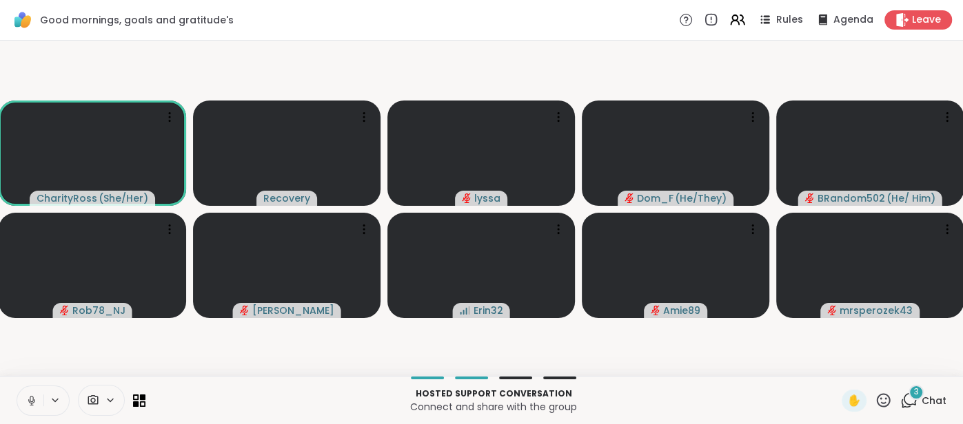
click at [25, 402] on icon at bounding box center [31, 401] width 12 height 12
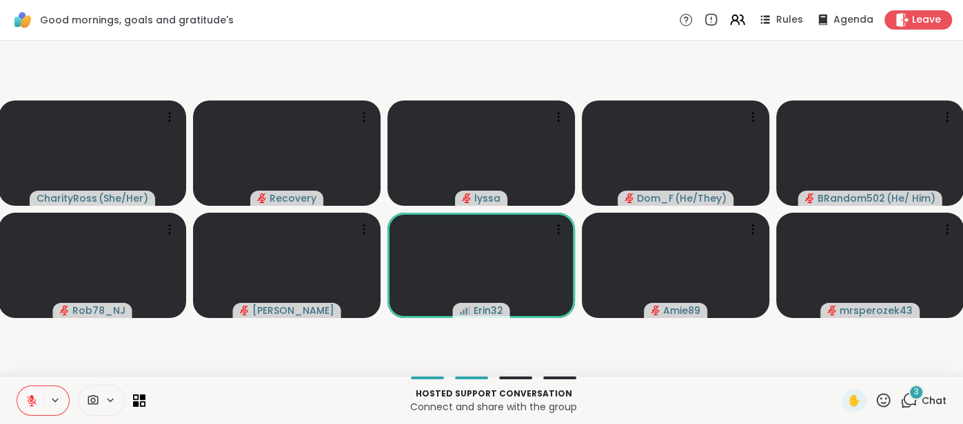
click at [935, 407] on span "Chat" at bounding box center [933, 401] width 25 height 14
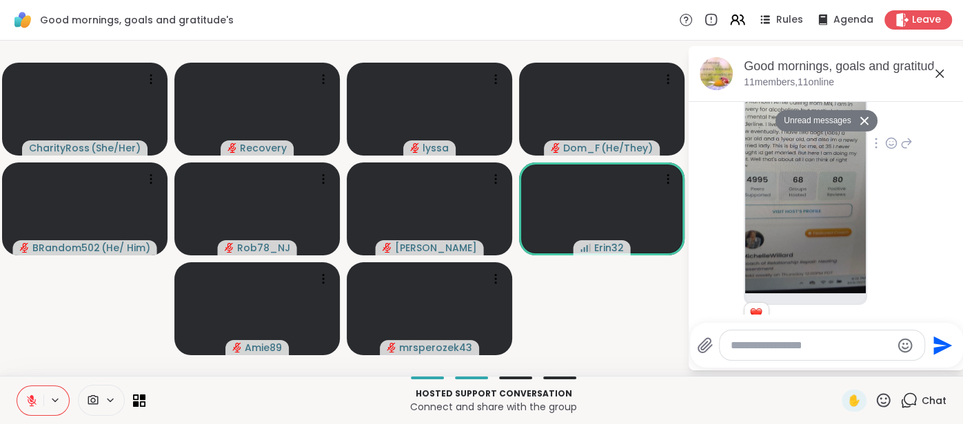
scroll to position [1001, 0]
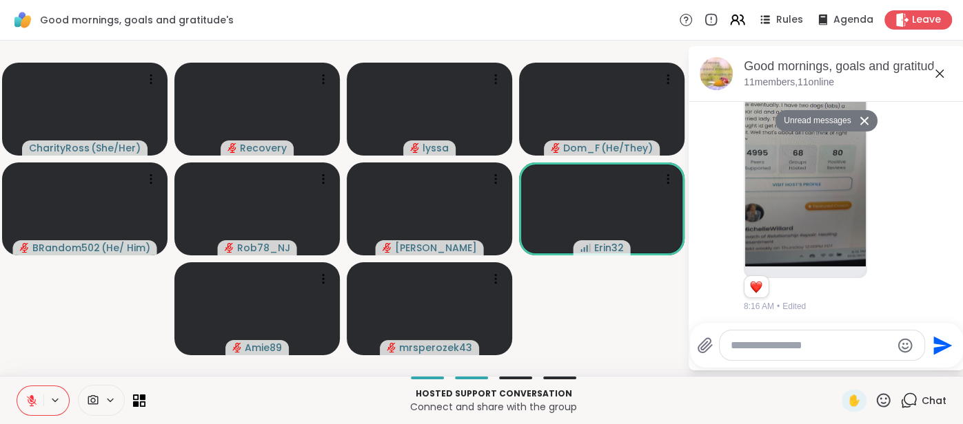
click at [940, 68] on icon at bounding box center [939, 73] width 17 height 17
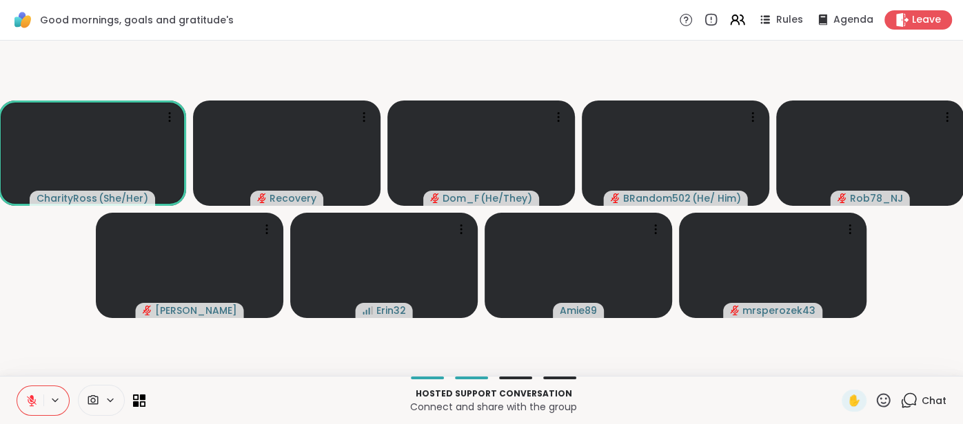
click at [29, 393] on button at bounding box center [30, 401] width 26 height 29
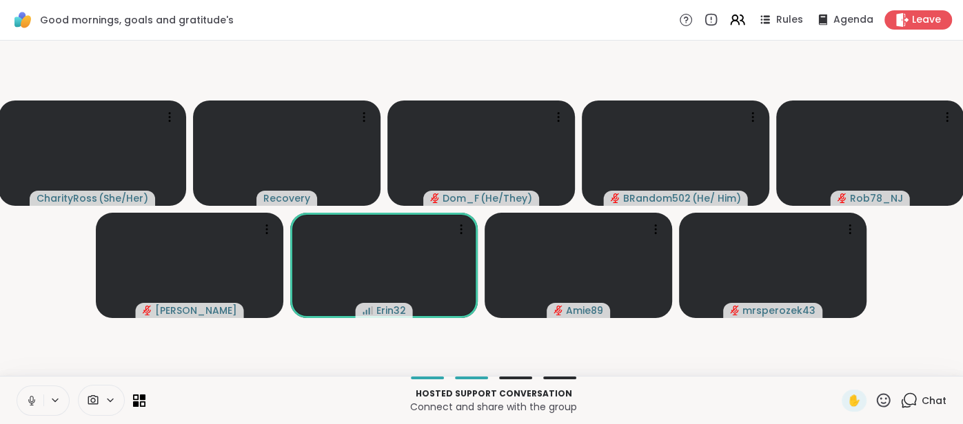
click at [24, 403] on button at bounding box center [30, 401] width 26 height 29
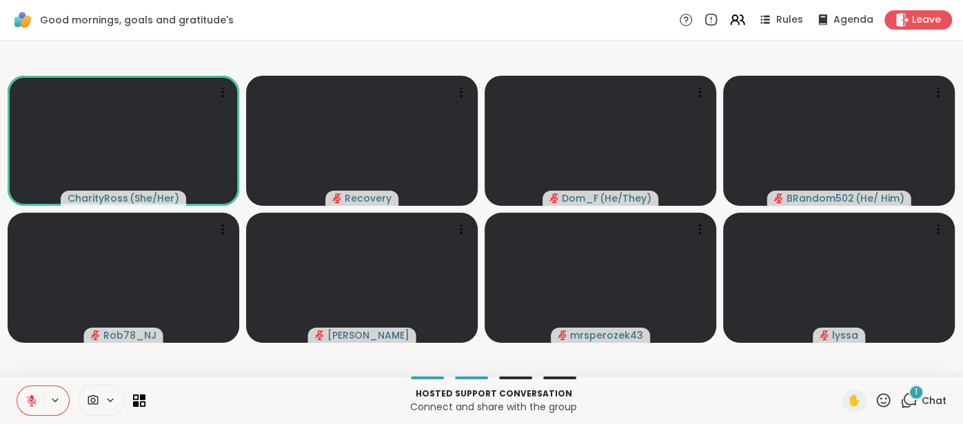
click at [32, 393] on button at bounding box center [30, 401] width 26 height 29
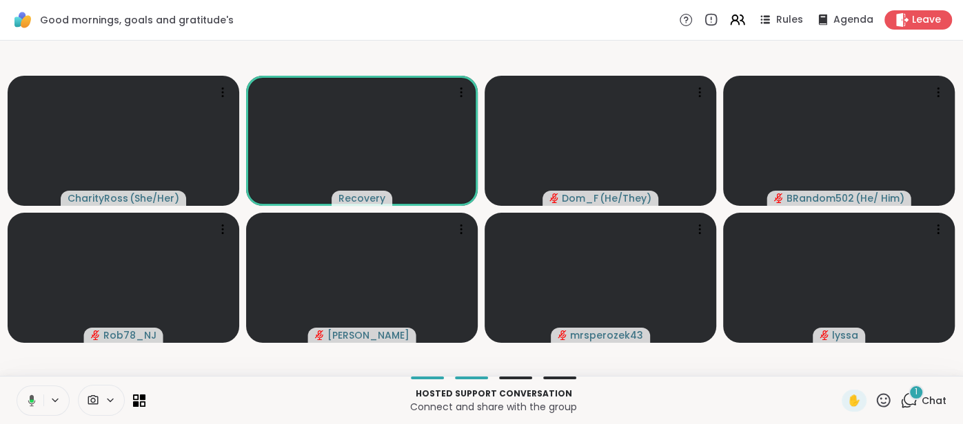
click at [931, 401] on span "Chat" at bounding box center [933, 401] width 25 height 14
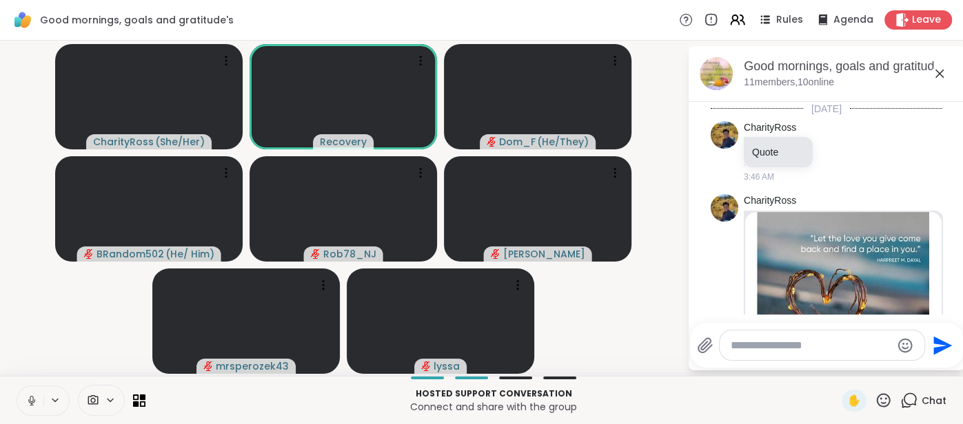
scroll to position [1074, 0]
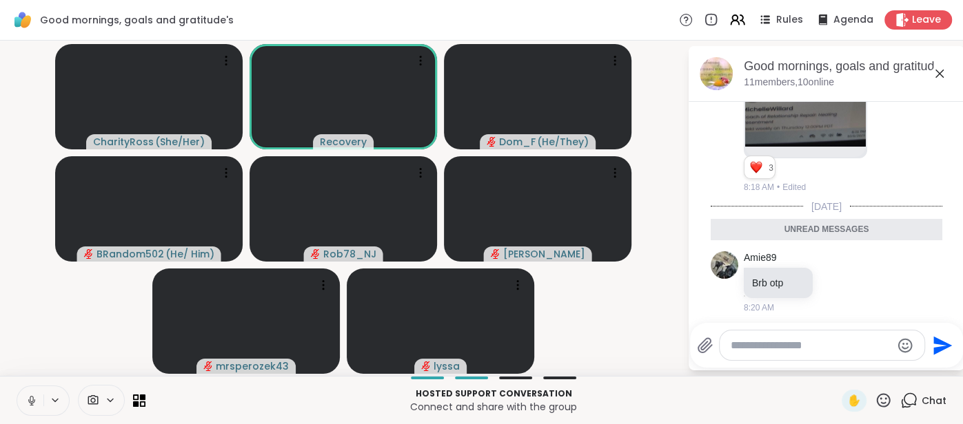
click at [941, 78] on icon at bounding box center [939, 73] width 17 height 17
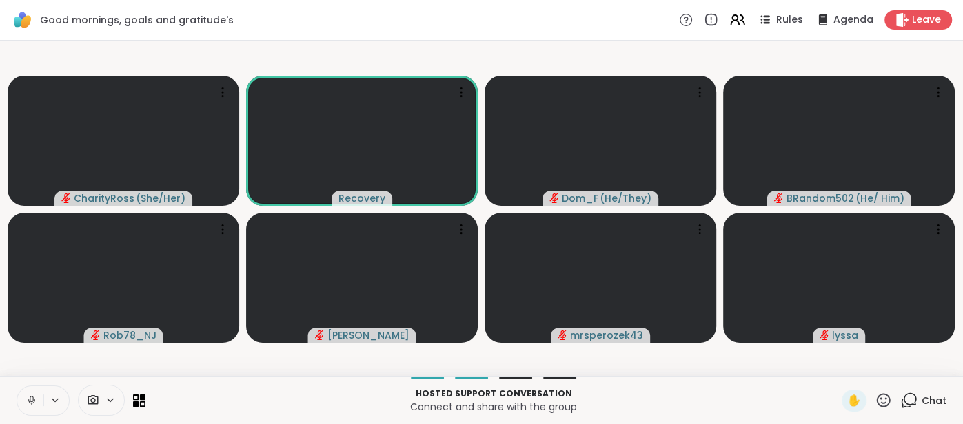
click at [21, 398] on button at bounding box center [30, 401] width 26 height 29
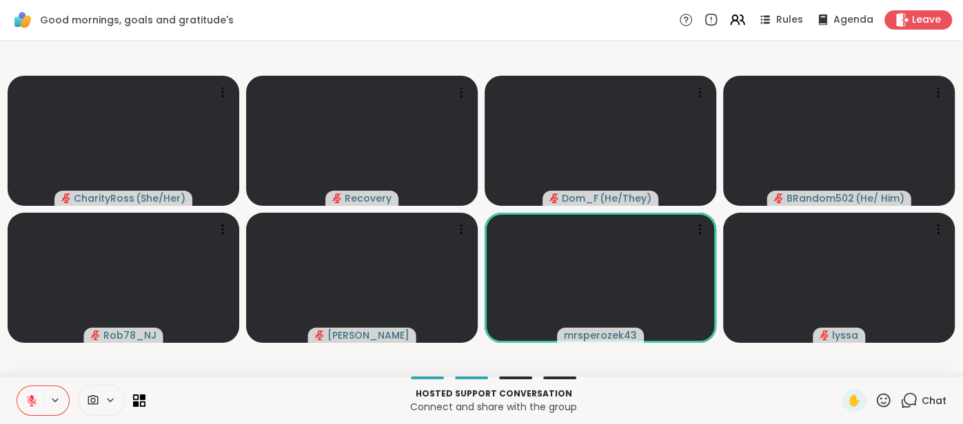
click at [31, 395] on icon at bounding box center [31, 401] width 12 height 12
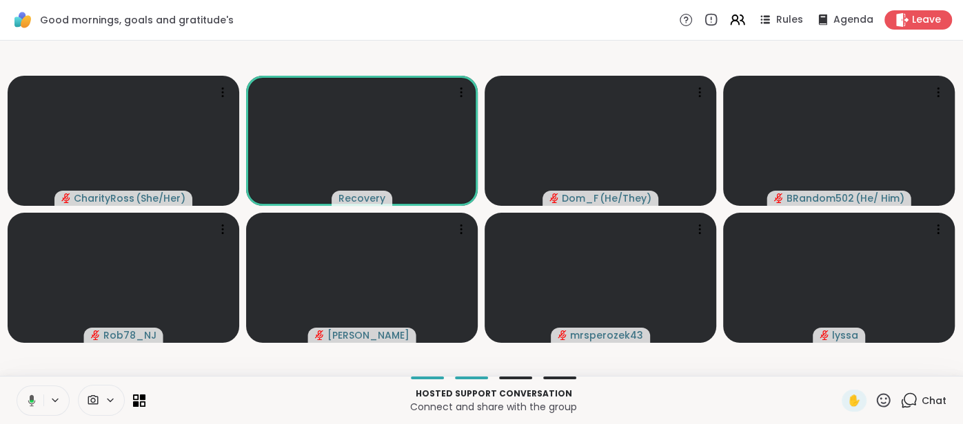
click at [28, 404] on icon at bounding box center [29, 401] width 12 height 12
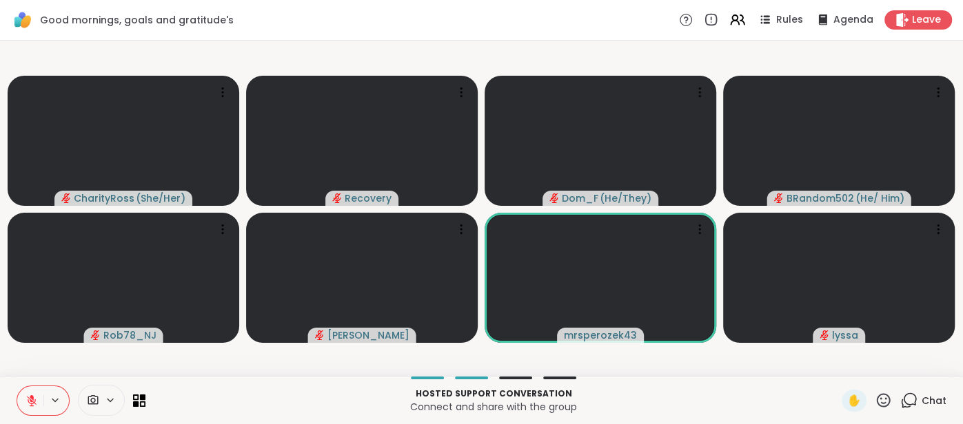
click at [29, 397] on icon at bounding box center [31, 401] width 12 height 12
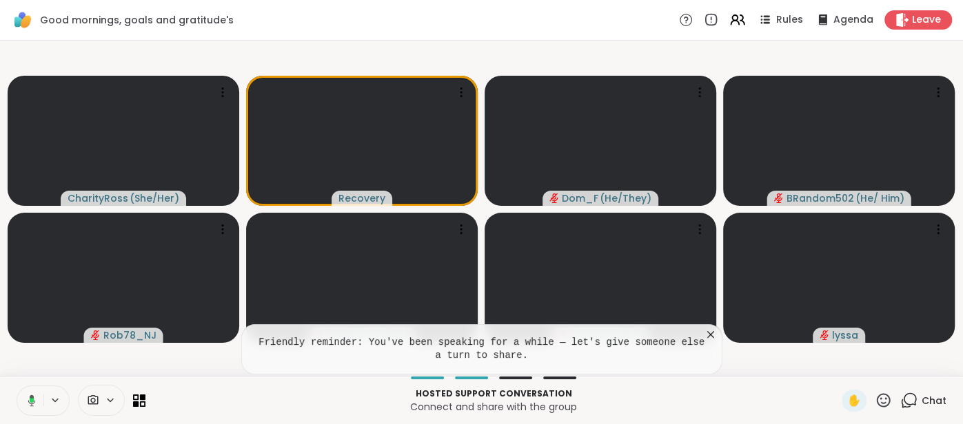
click at [710, 338] on icon at bounding box center [710, 335] width 14 height 14
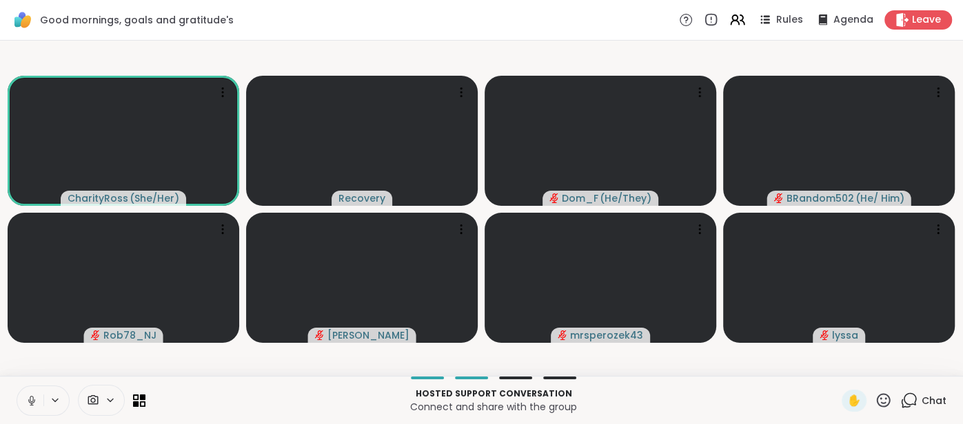
click at [19, 398] on button at bounding box center [30, 401] width 26 height 29
click at [28, 390] on button at bounding box center [30, 401] width 26 height 29
click at [30, 392] on button at bounding box center [29, 401] width 28 height 29
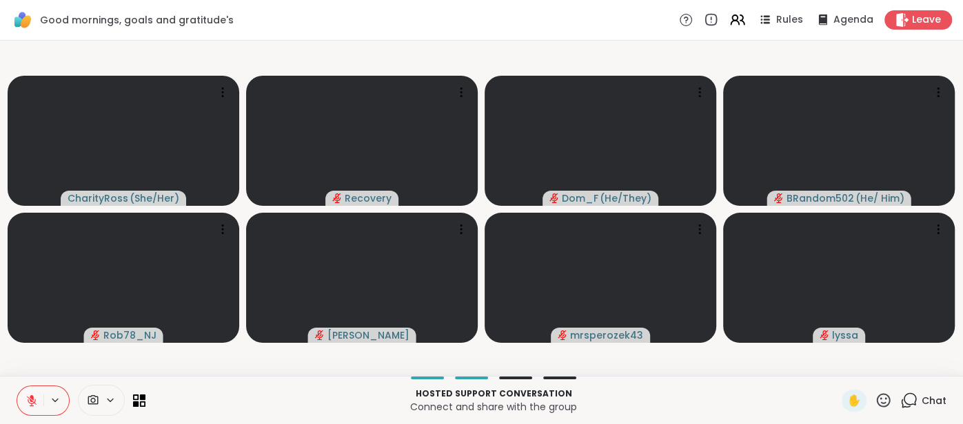
click at [25, 395] on icon at bounding box center [31, 401] width 12 height 12
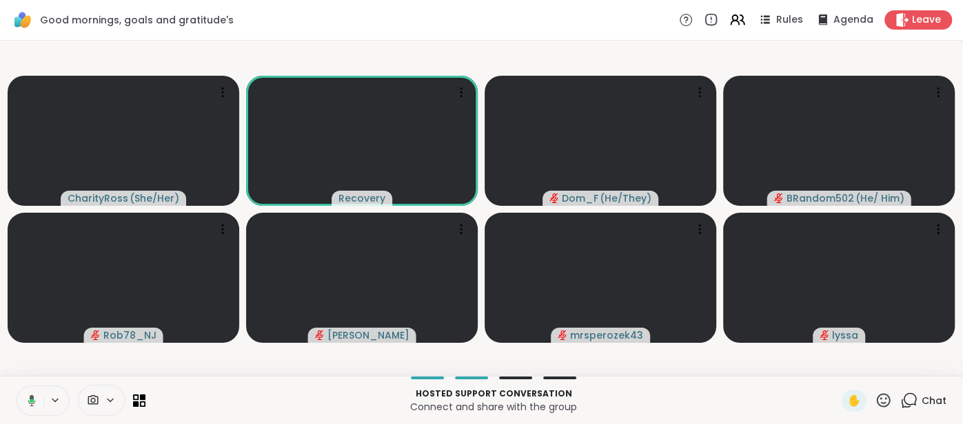
click at [25, 394] on button at bounding box center [29, 401] width 28 height 29
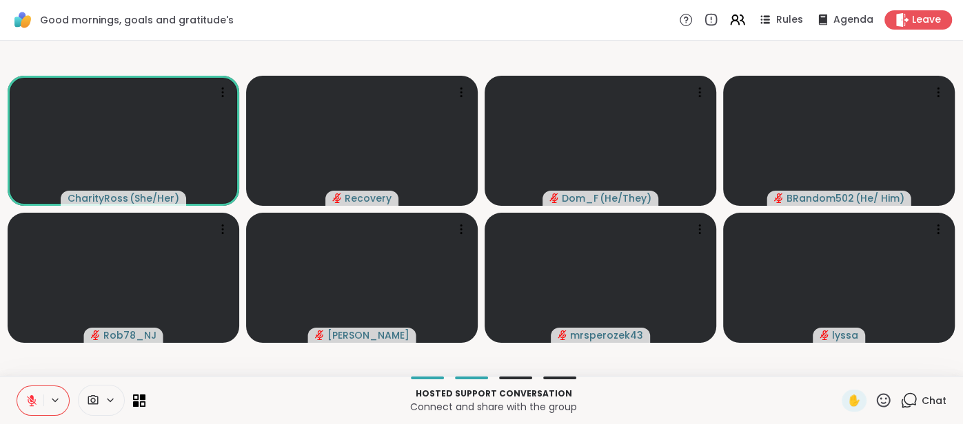
click at [28, 395] on icon at bounding box center [31, 401] width 12 height 12
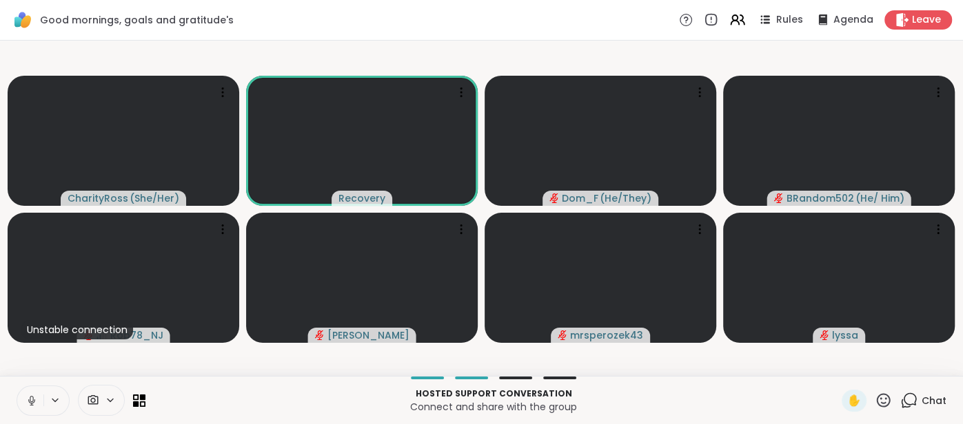
click at [22, 398] on button at bounding box center [30, 401] width 26 height 29
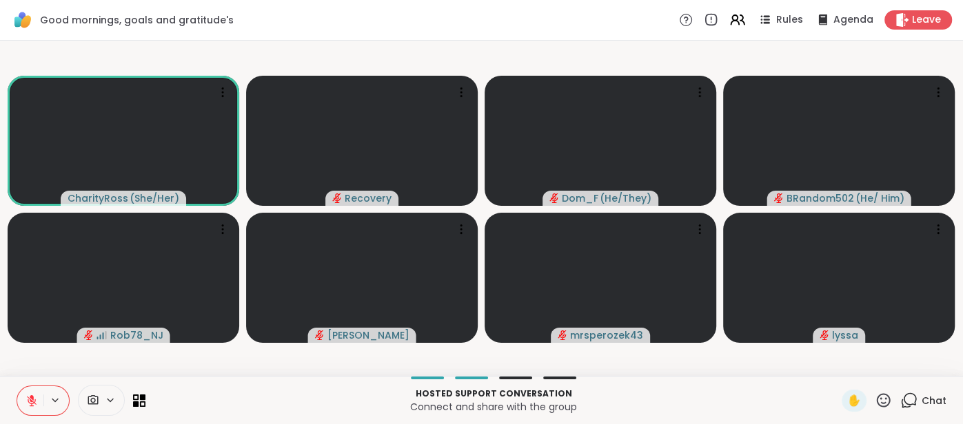
click at [23, 395] on button at bounding box center [30, 401] width 26 height 29
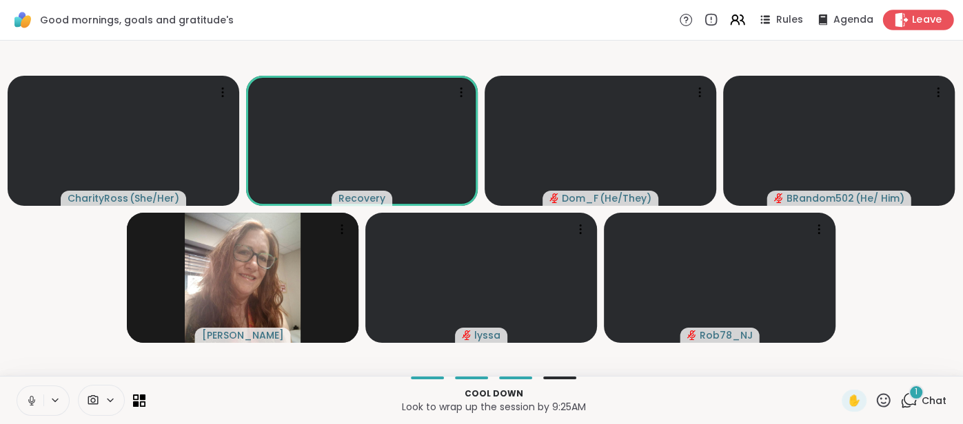
click at [918, 21] on span "Leave" at bounding box center [927, 20] width 30 height 14
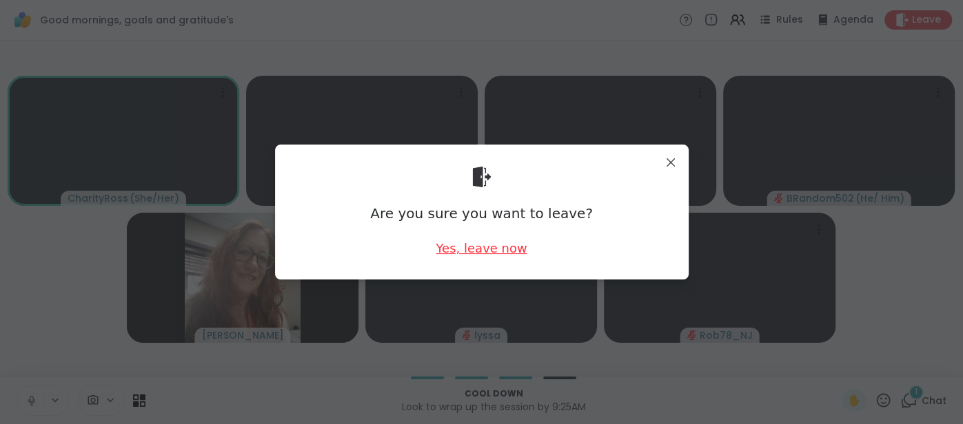
click at [478, 255] on div "Yes, leave now" at bounding box center [480, 248] width 91 height 17
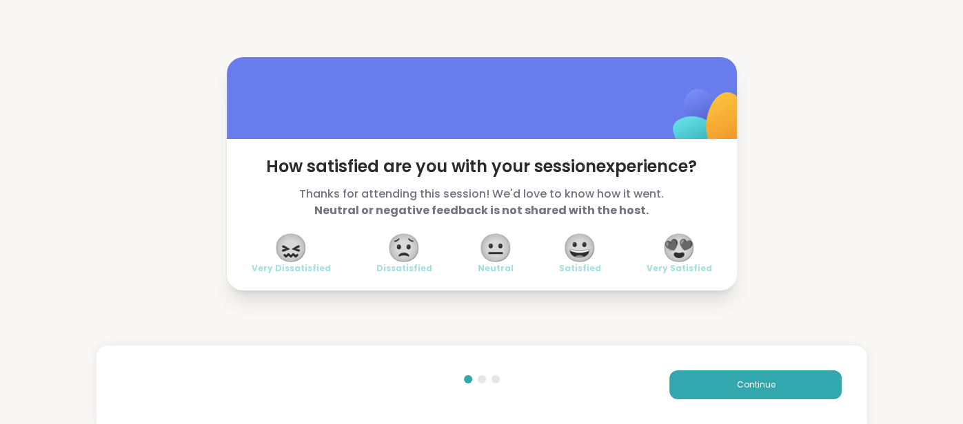
click at [662, 258] on div "😍 Very Satisfied" at bounding box center [678, 255] width 65 height 39
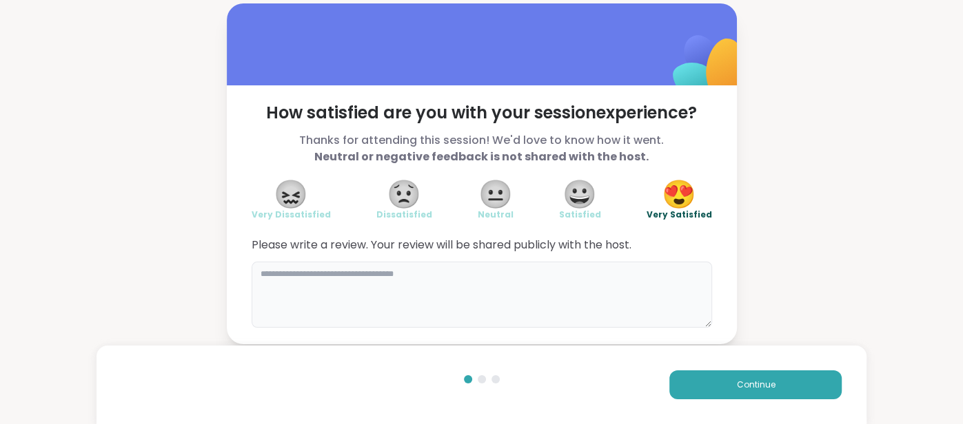
click at [559, 289] on textarea at bounding box center [481, 295] width 460 height 66
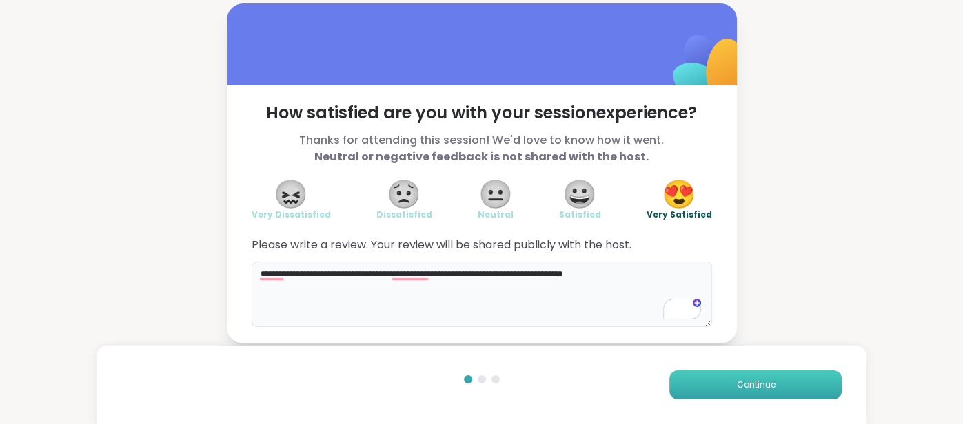
type textarea "**********"
click at [685, 374] on button "Continue" at bounding box center [755, 385] width 172 height 29
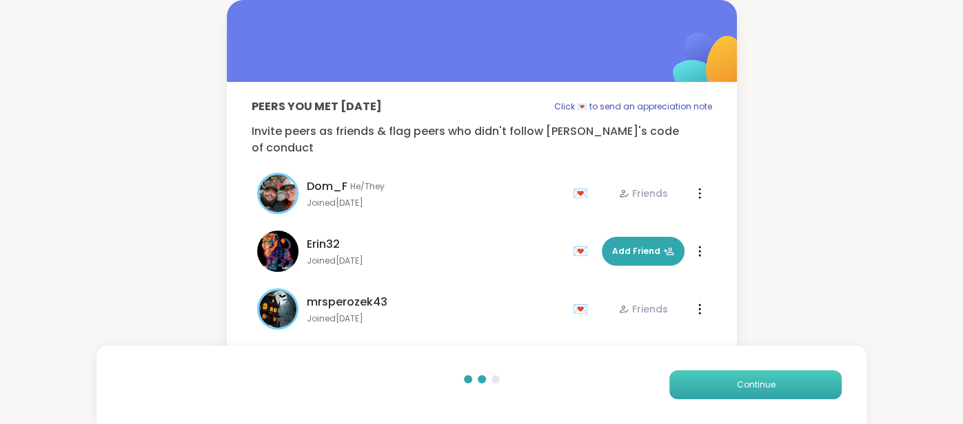
click at [685, 374] on button "Continue" at bounding box center [755, 385] width 172 height 29
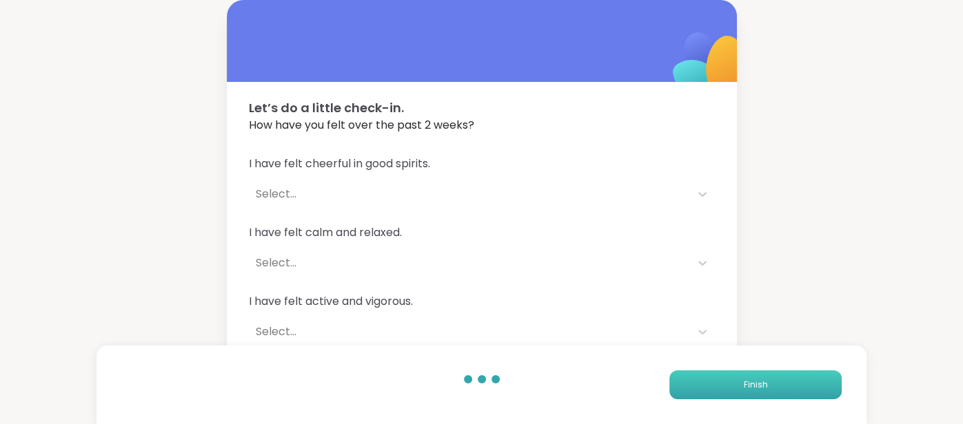
click at [685, 374] on button "Finish" at bounding box center [755, 385] width 172 height 29
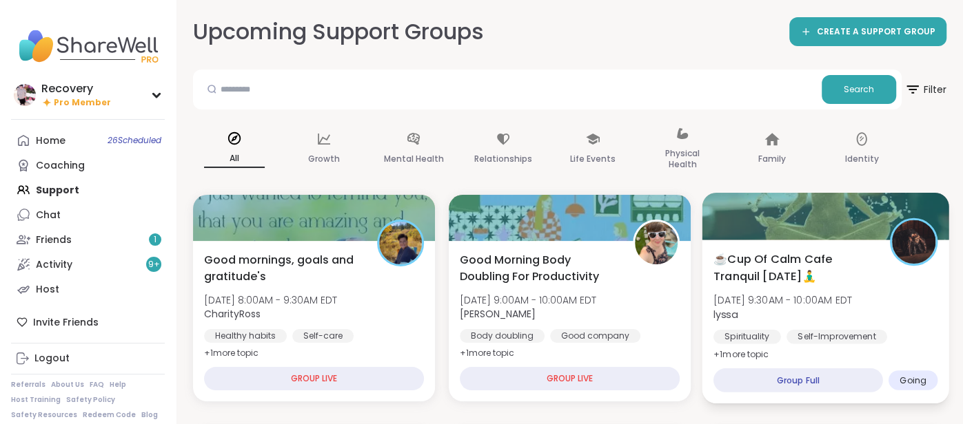
click at [737, 336] on div "Spirituality" at bounding box center [747, 337] width 68 height 14
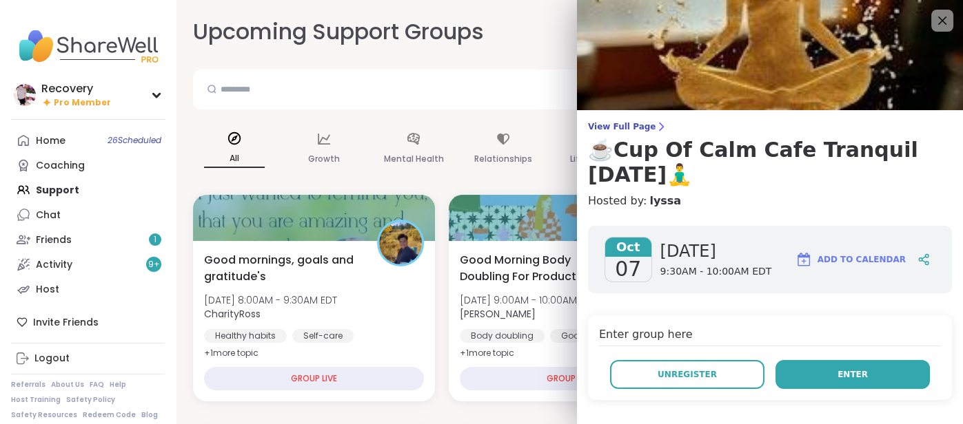
click at [802, 366] on button "Enter" at bounding box center [852, 374] width 154 height 29
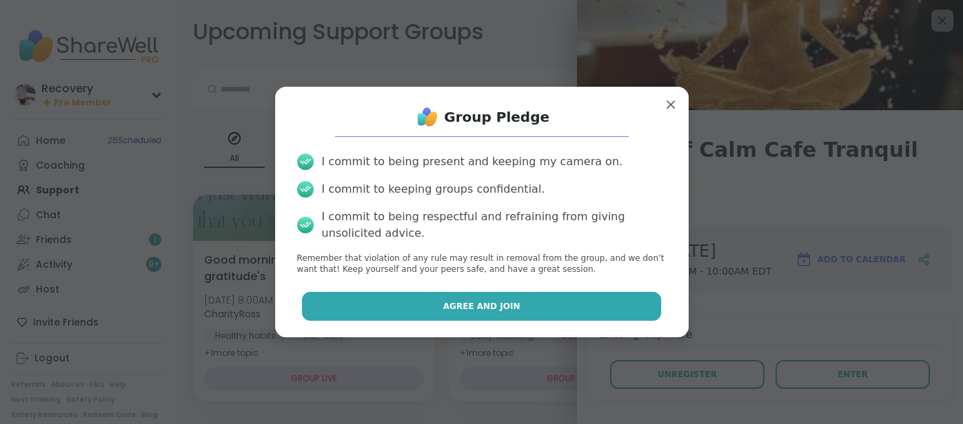
click at [638, 318] on button "Agree and Join" at bounding box center [481, 306] width 359 height 29
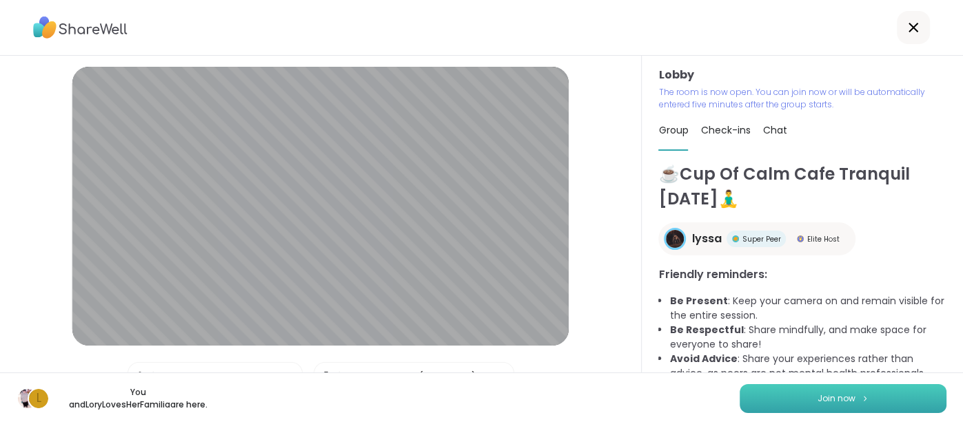
click at [828, 395] on span "Join now" at bounding box center [836, 399] width 38 height 12
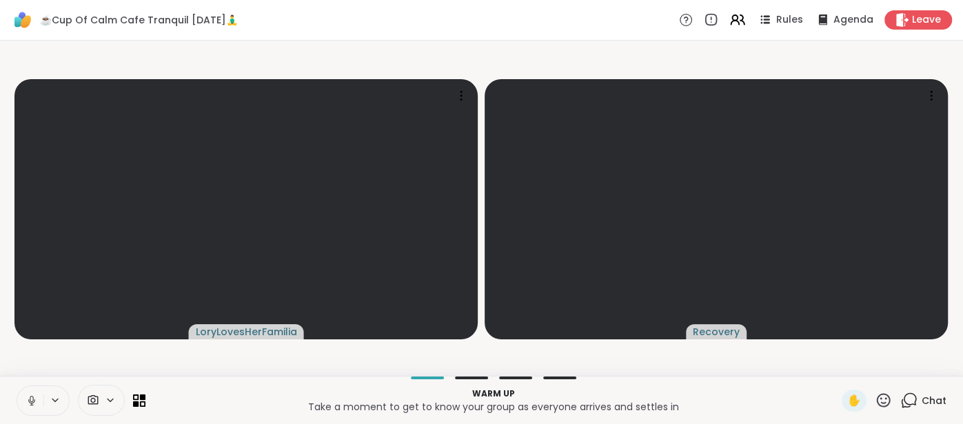
click at [28, 395] on icon at bounding box center [31, 401] width 12 height 12
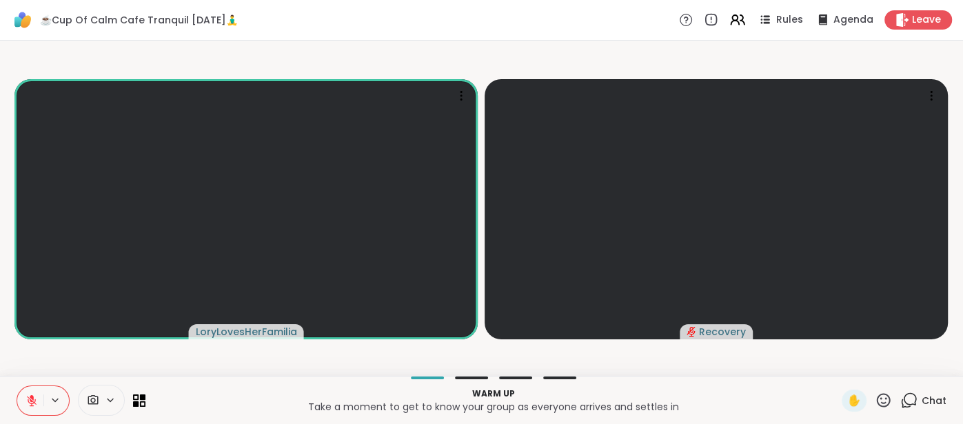
click at [30, 389] on button at bounding box center [30, 401] width 26 height 29
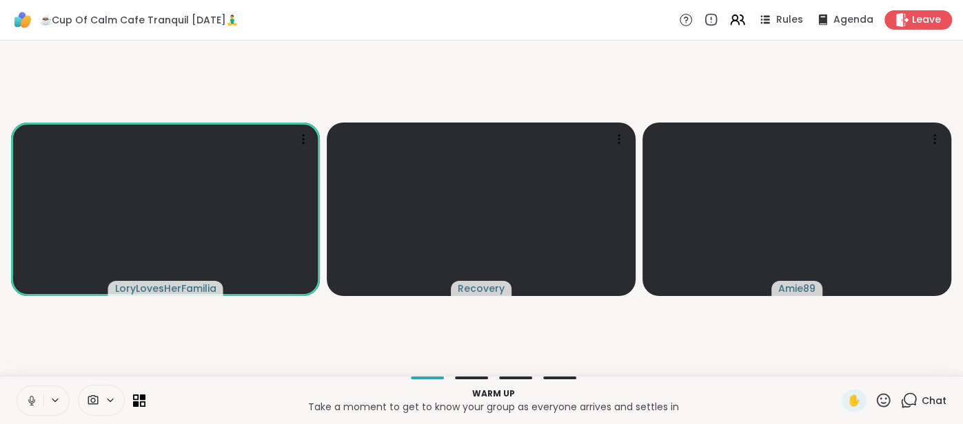
click at [22, 389] on button at bounding box center [30, 401] width 26 height 29
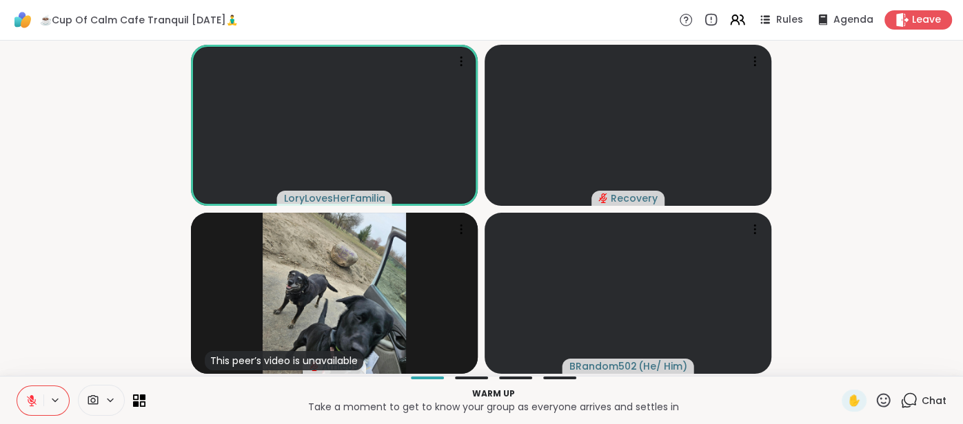
click at [25, 395] on icon at bounding box center [31, 401] width 12 height 12
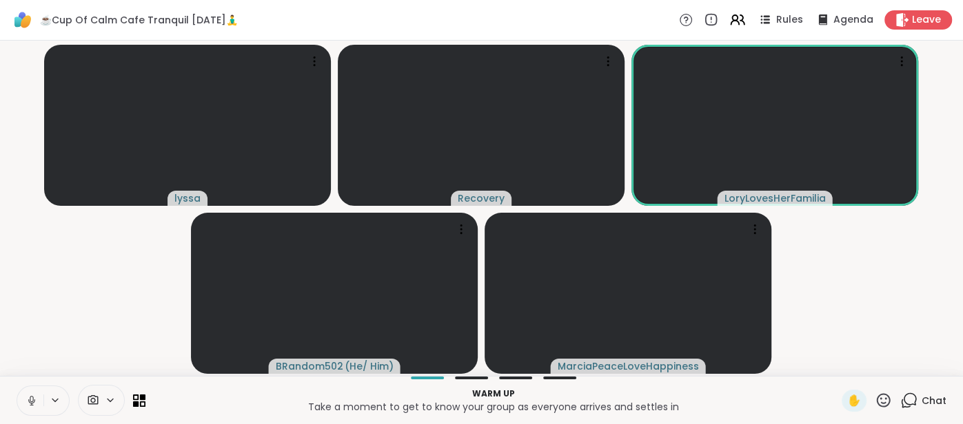
click at [25, 398] on icon at bounding box center [31, 401] width 12 height 12
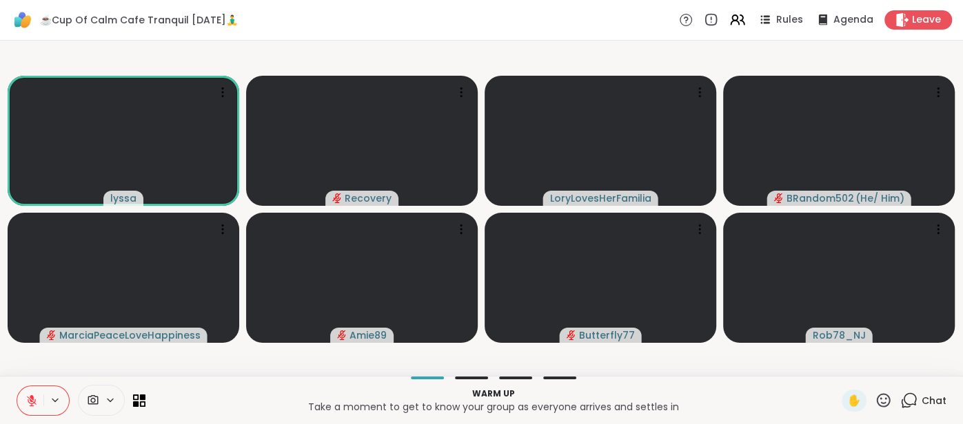
click at [28, 388] on button at bounding box center [30, 401] width 26 height 29
click at [32, 404] on icon at bounding box center [31, 404] width 1 height 3
click at [32, 390] on button at bounding box center [30, 401] width 26 height 29
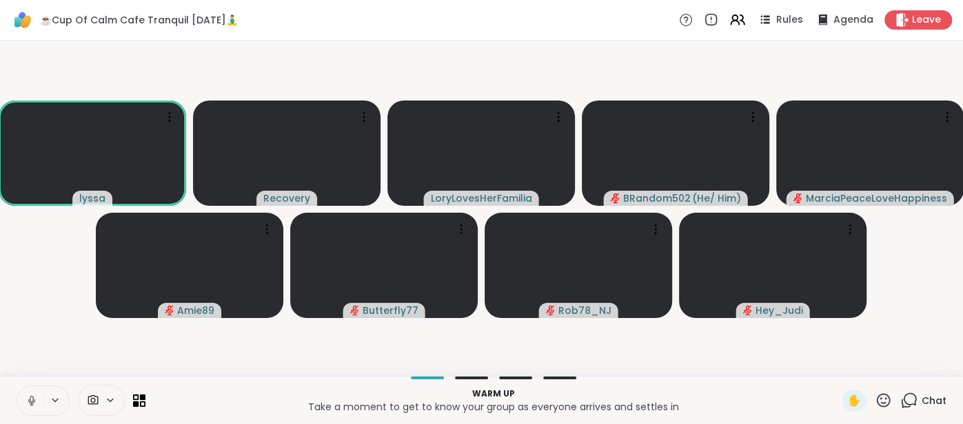
click at [23, 400] on button at bounding box center [30, 401] width 26 height 29
click at [31, 391] on button at bounding box center [30, 401] width 26 height 29
click at [41, 362] on video-player-container "lyssa Recovery LoryLovesHerFamilia BRandom502 ( He/ Him ) MarciaPeaceLoveHappin…" at bounding box center [481, 208] width 946 height 325
click at [23, 400] on button at bounding box center [30, 401] width 26 height 29
click at [928, 395] on span "Chat" at bounding box center [933, 401] width 25 height 14
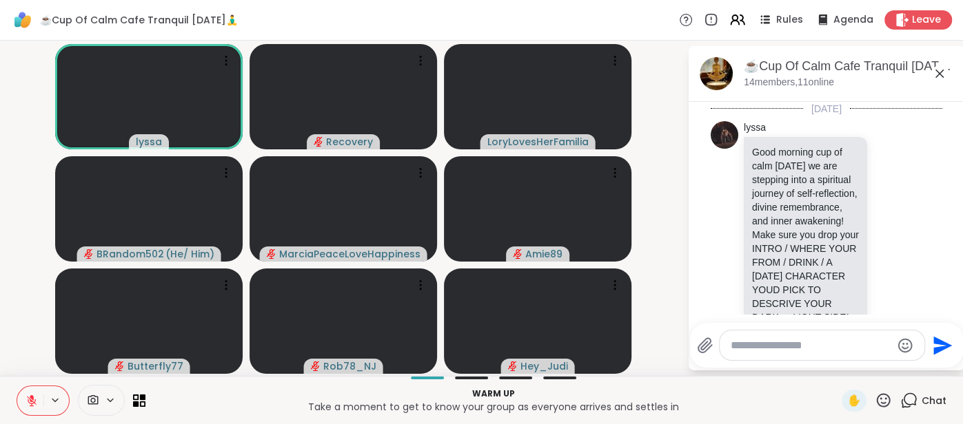
scroll to position [944, 0]
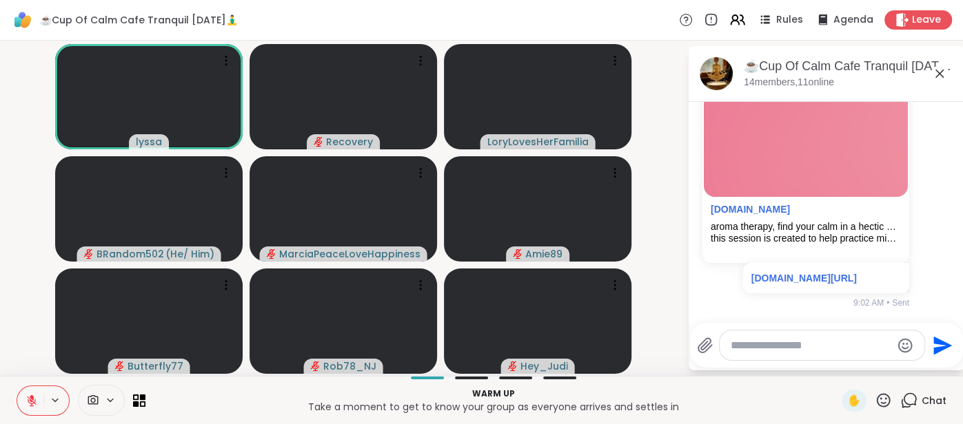
click at [766, 347] on textarea "Type your message" at bounding box center [810, 346] width 161 height 14
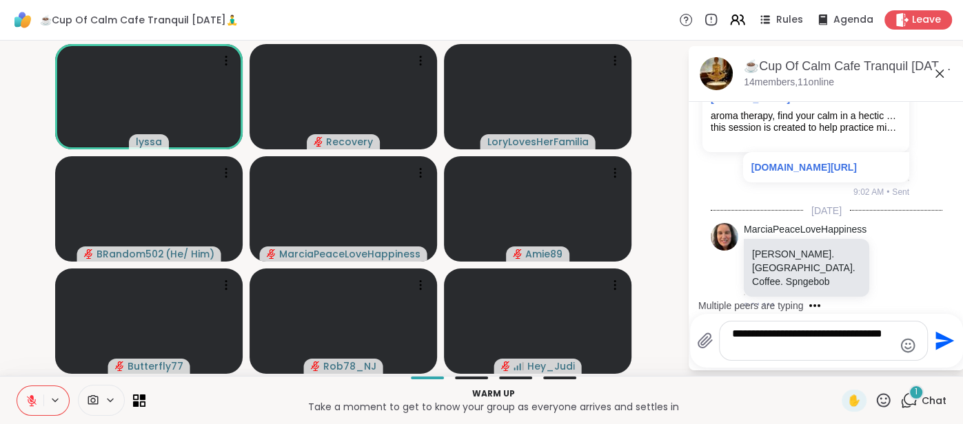
scroll to position [1140, 0]
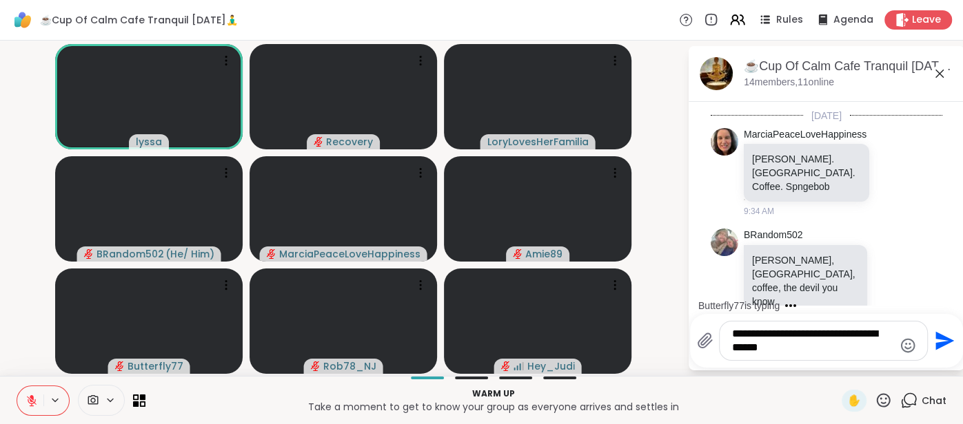
type textarea "**********"
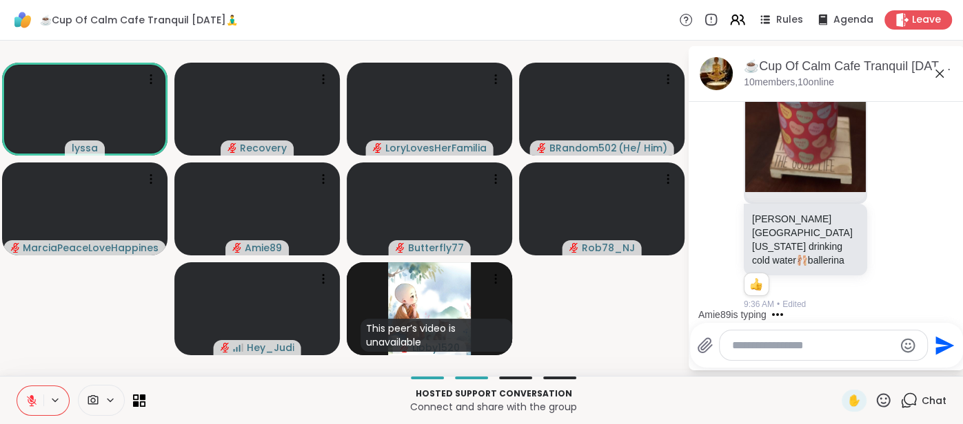
scroll to position [2237, 0]
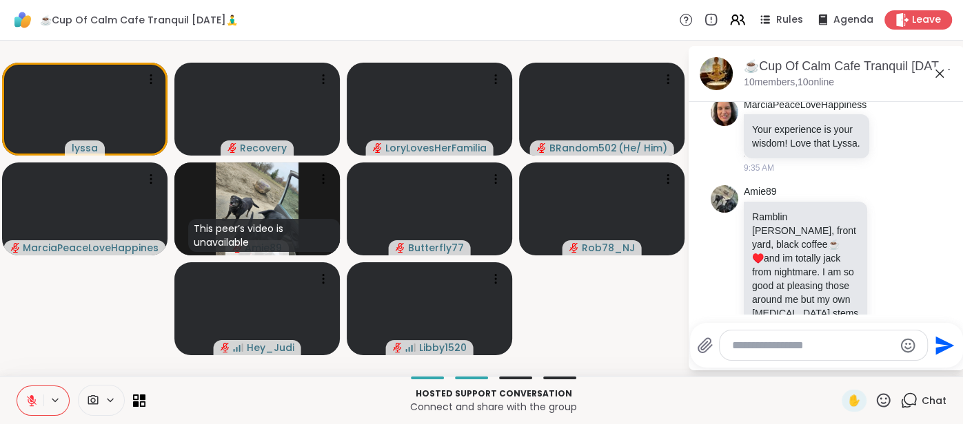
click at [939, 71] on icon at bounding box center [939, 73] width 17 height 17
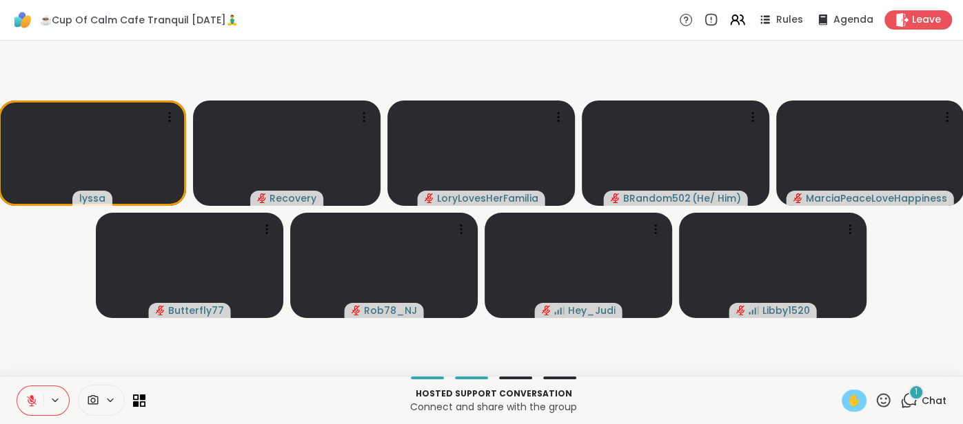
click at [861, 401] on div "✋" at bounding box center [853, 401] width 25 height 22
click at [37, 404] on icon at bounding box center [31, 401] width 12 height 12
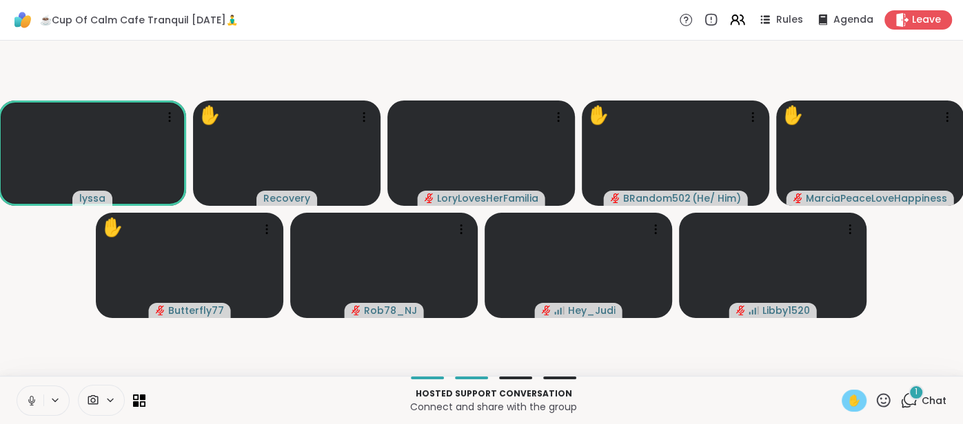
click at [25, 404] on icon at bounding box center [31, 401] width 12 height 12
click at [852, 399] on span "✋" at bounding box center [854, 401] width 14 height 17
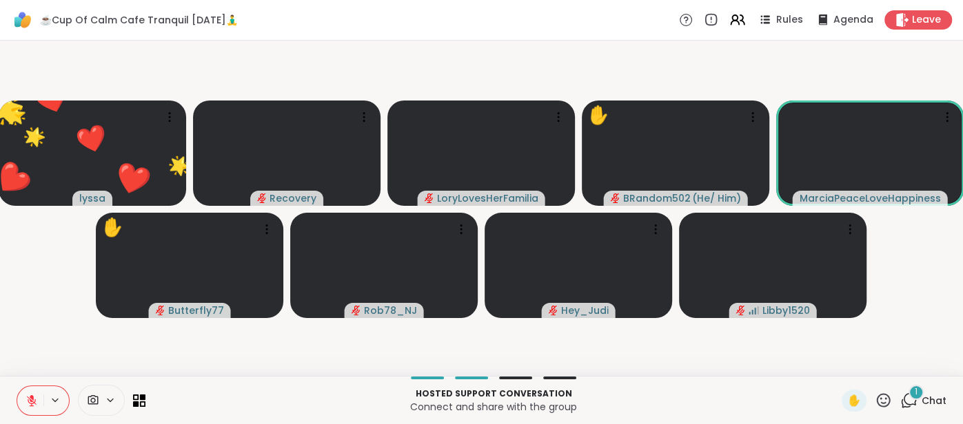
click at [879, 405] on icon at bounding box center [883, 400] width 14 height 14
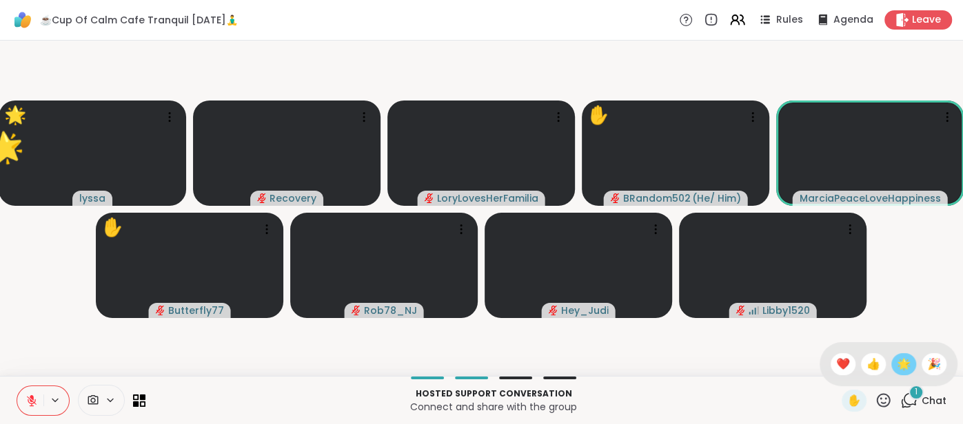
click at [903, 369] on span "🌟" at bounding box center [903, 364] width 14 height 17
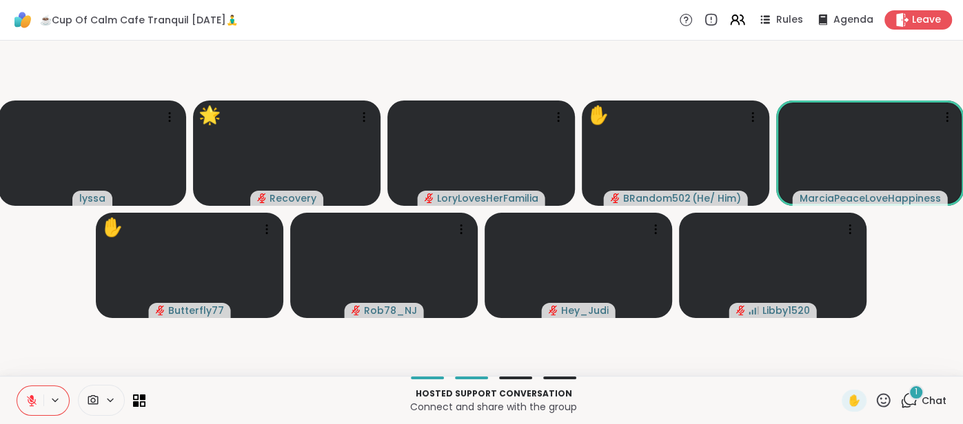
click at [930, 393] on div "1 Chat" at bounding box center [923, 401] width 46 height 22
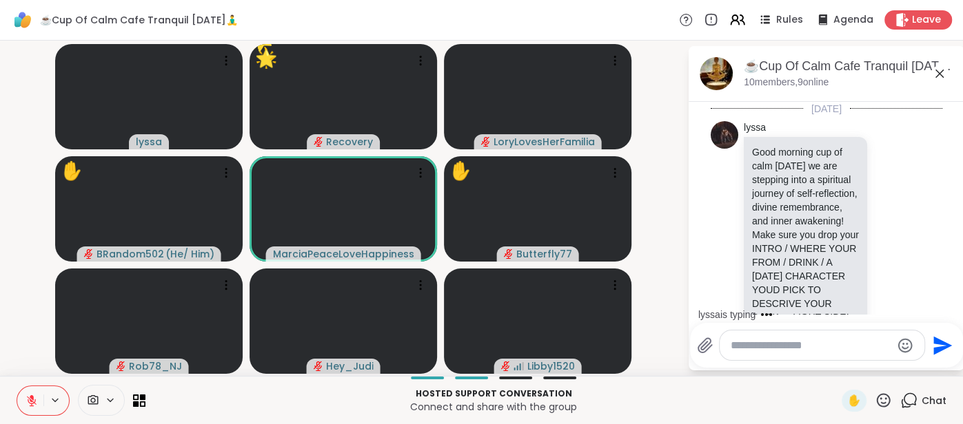
scroll to position [2377, 0]
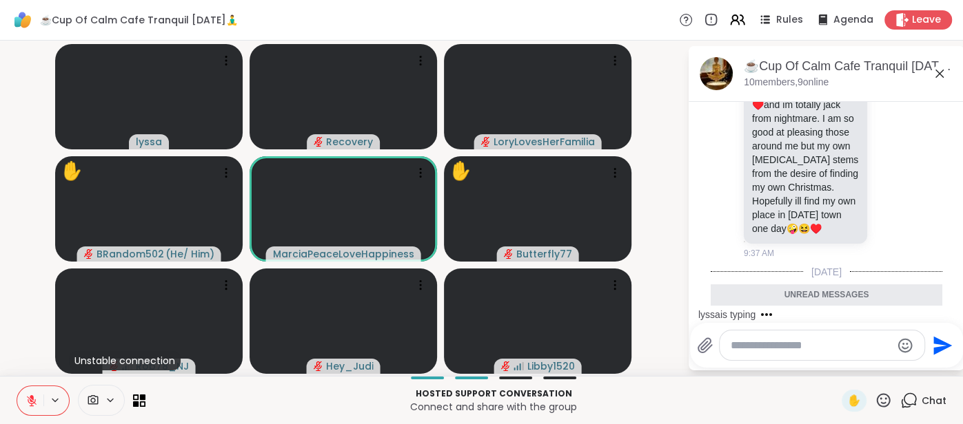
click at [940, 75] on icon at bounding box center [939, 74] width 8 height 8
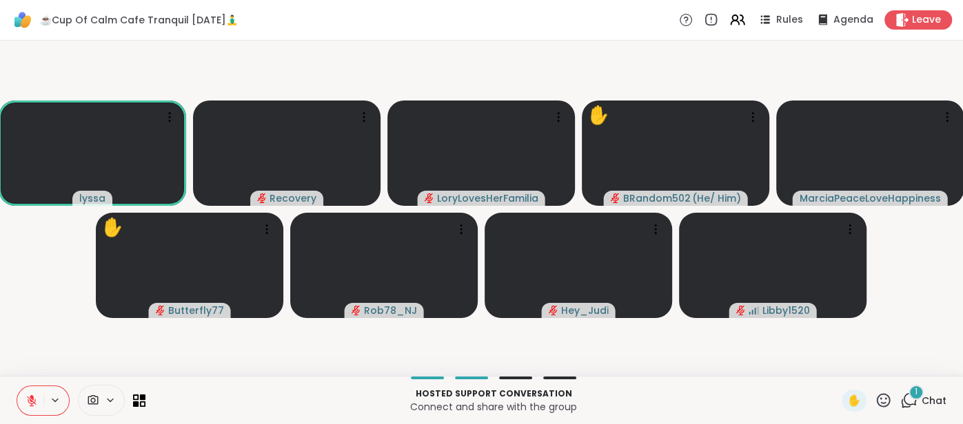
click at [930, 404] on span "Chat" at bounding box center [933, 401] width 25 height 14
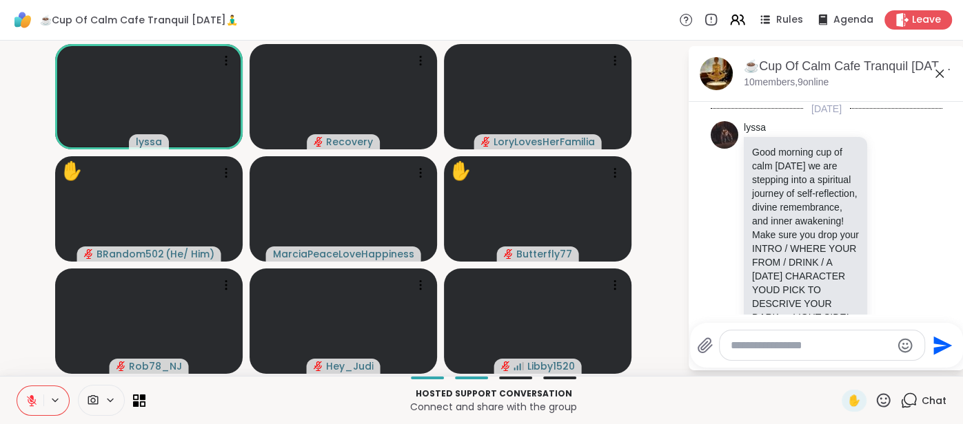
scroll to position [2513, 0]
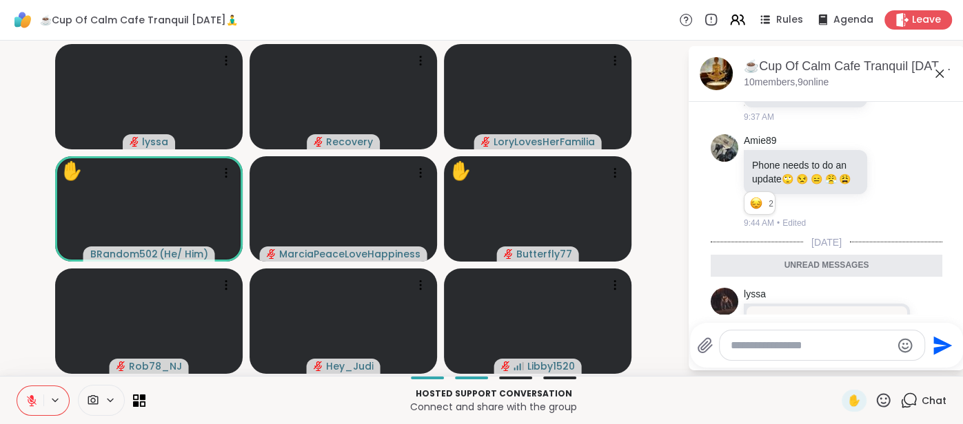
click at [937, 74] on icon at bounding box center [939, 73] width 17 height 17
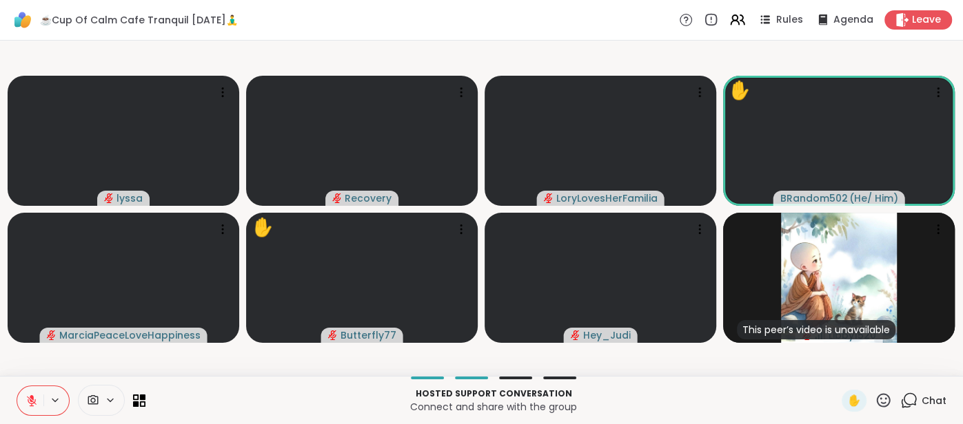
click at [929, 400] on span "Chat" at bounding box center [933, 401] width 25 height 14
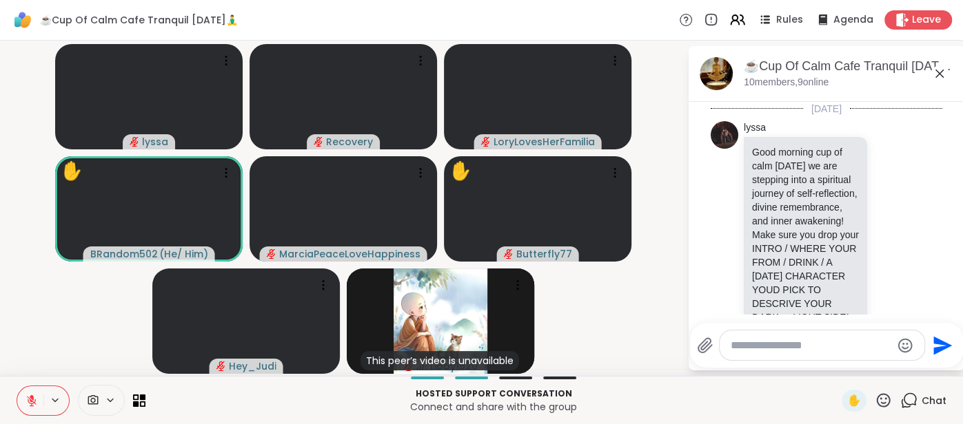
scroll to position [2467, 0]
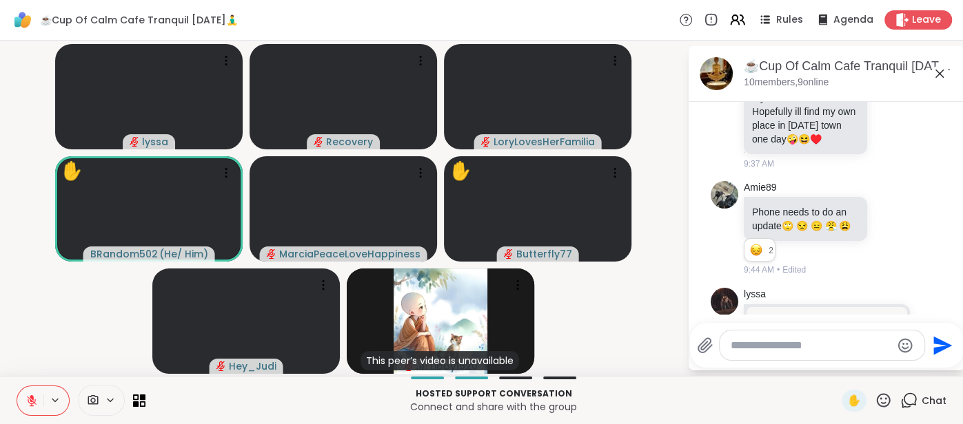
click at [743, 341] on textarea "Type your message" at bounding box center [810, 346] width 161 height 14
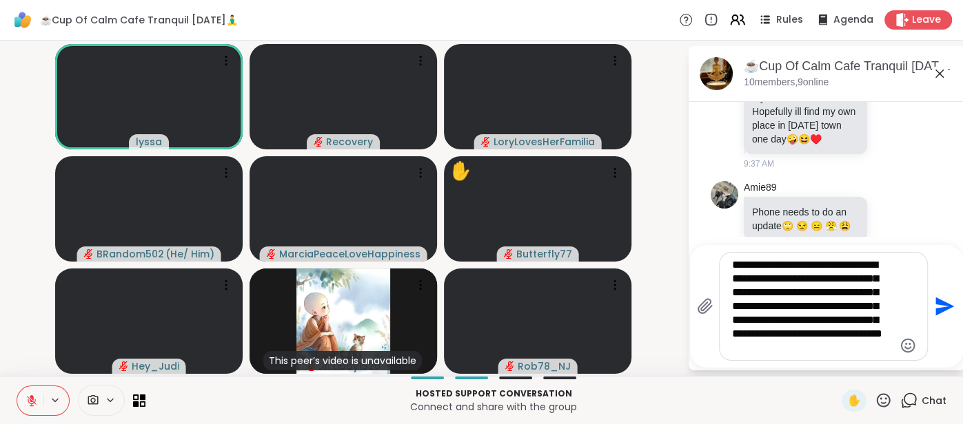
type textarea "**********"
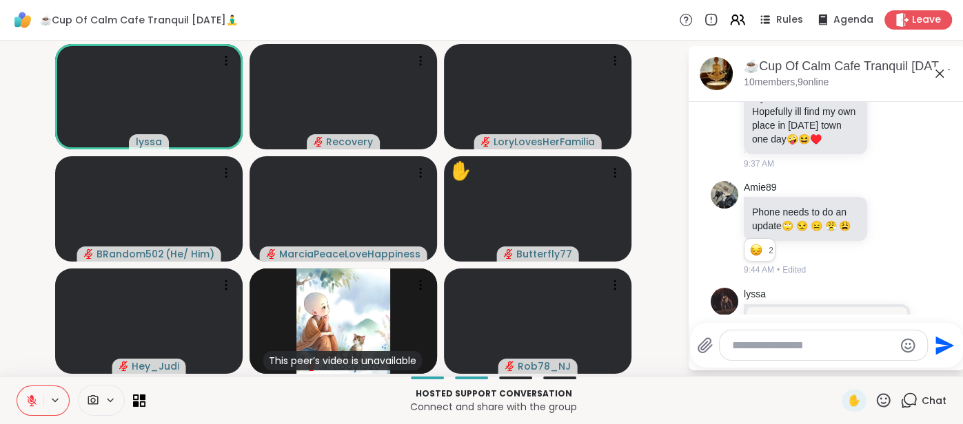
scroll to position [2650, 0]
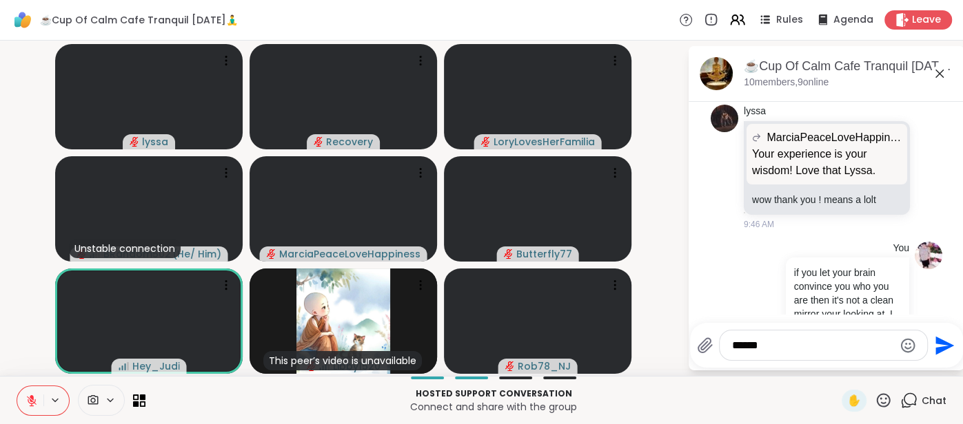
type textarea "*******"
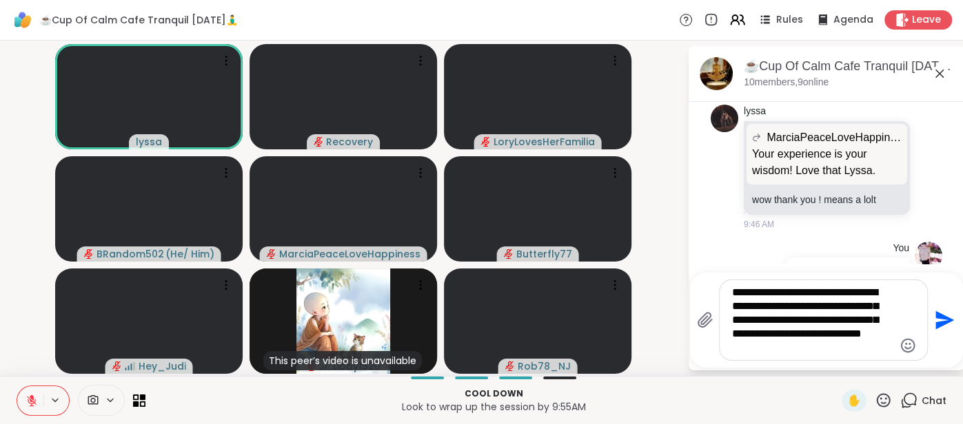
scroll to position [2720, 0]
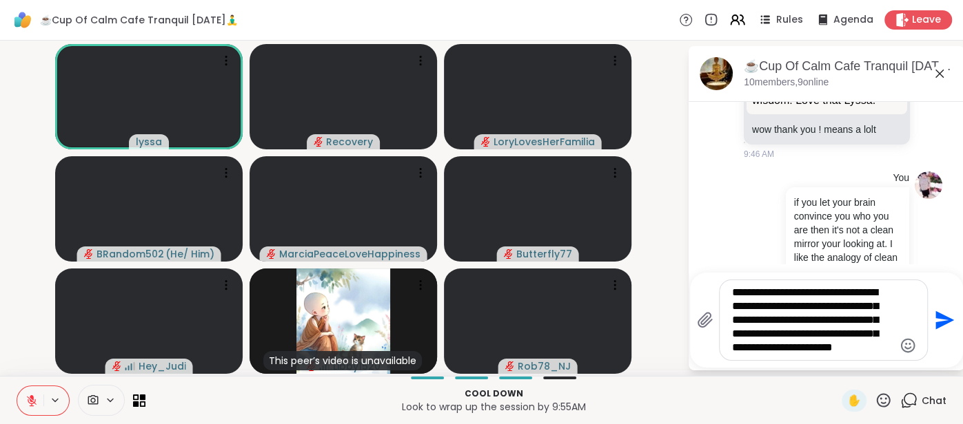
type textarea "**********"
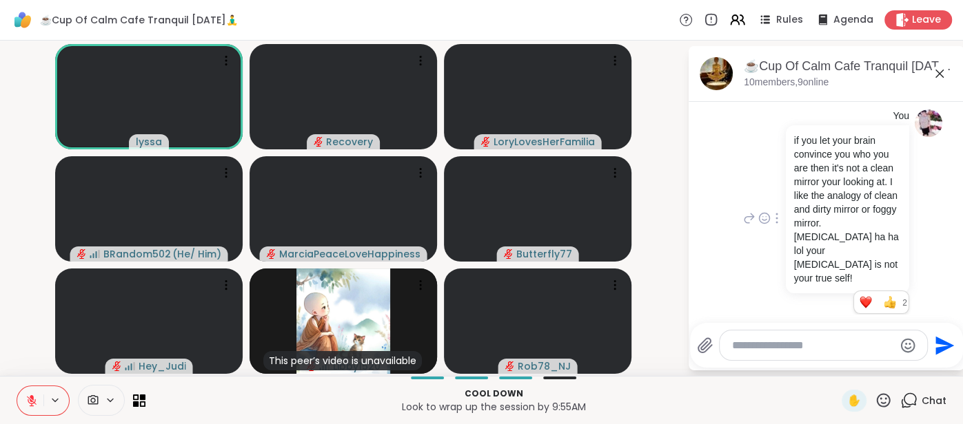
scroll to position [2825, 0]
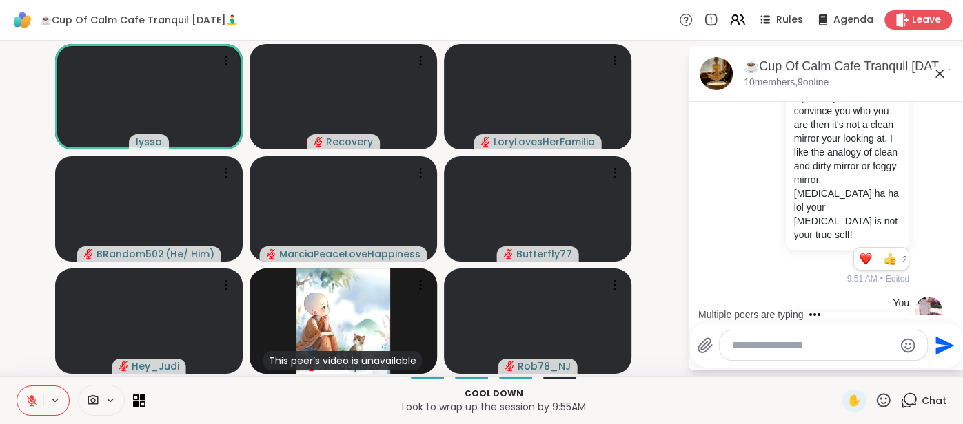
click at [24, 401] on button at bounding box center [30, 401] width 26 height 29
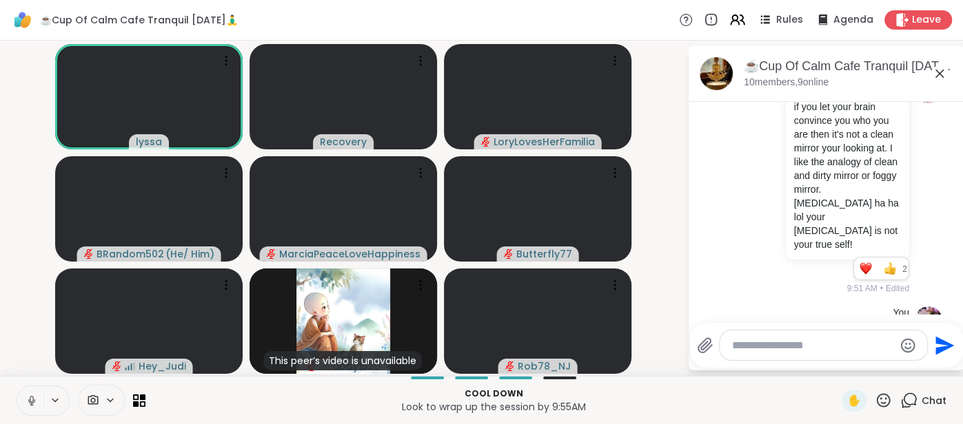
scroll to position [2817, 0]
click at [28, 406] on icon at bounding box center [31, 401] width 12 height 12
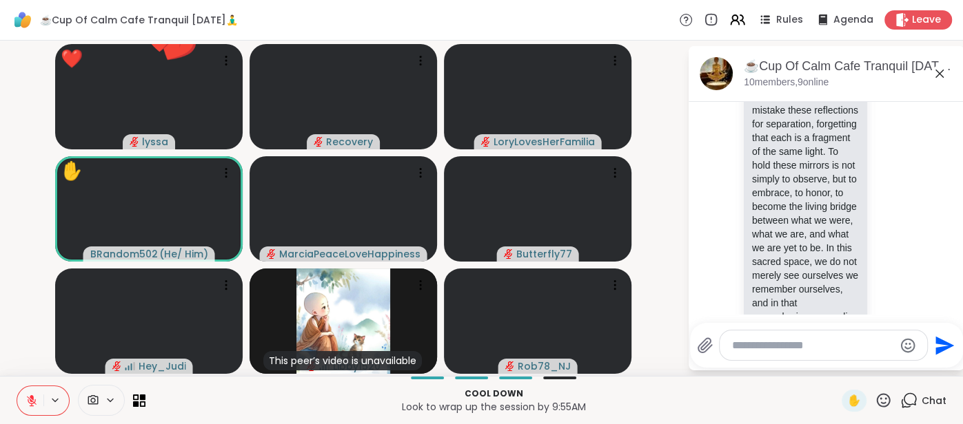
scroll to position [3467, 0]
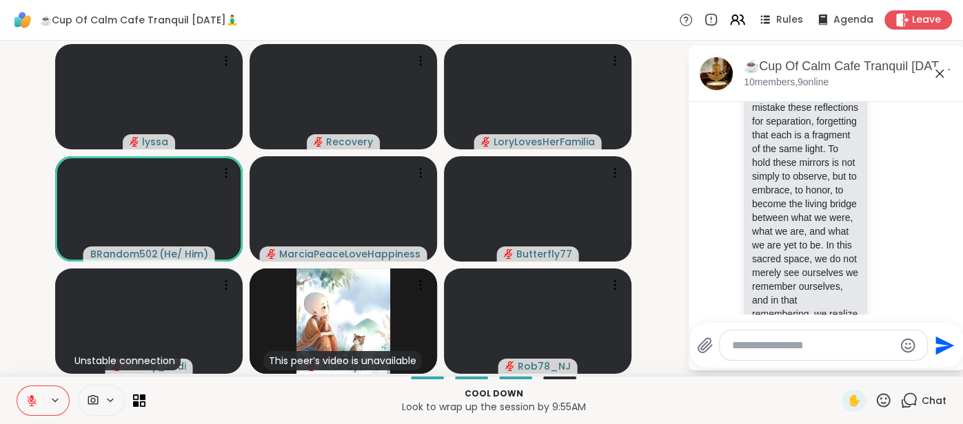
click at [761, 344] on textarea "Type your message" at bounding box center [812, 346] width 161 height 14
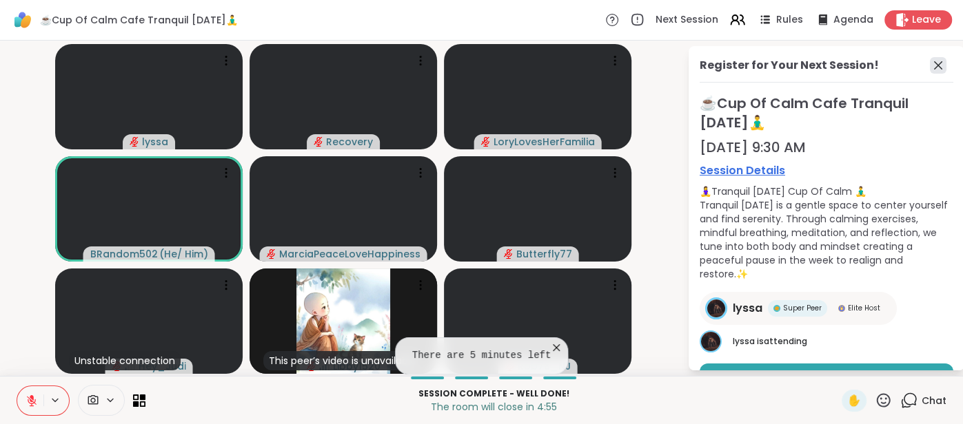
click at [938, 70] on icon at bounding box center [937, 65] width 17 height 17
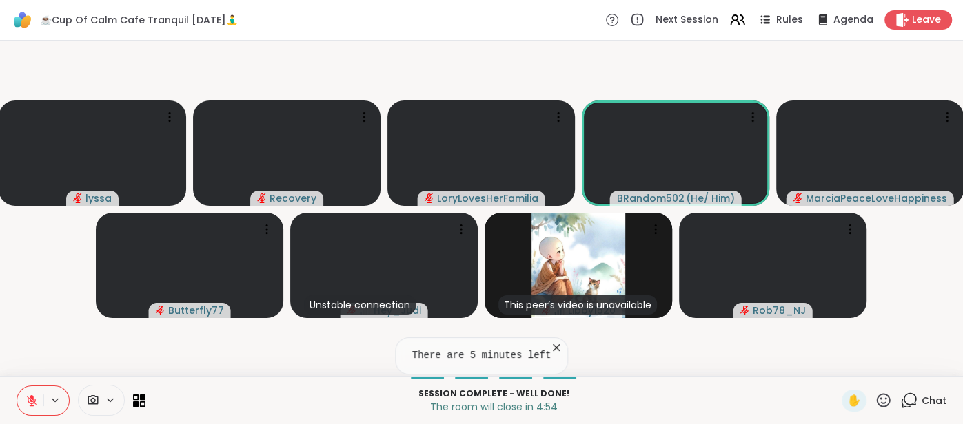
click at [935, 394] on span "Chat" at bounding box center [933, 401] width 25 height 14
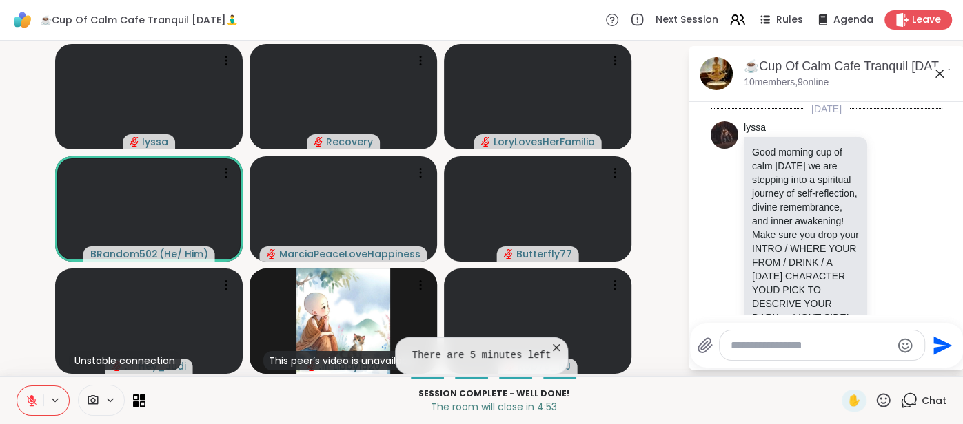
scroll to position [3539, 0]
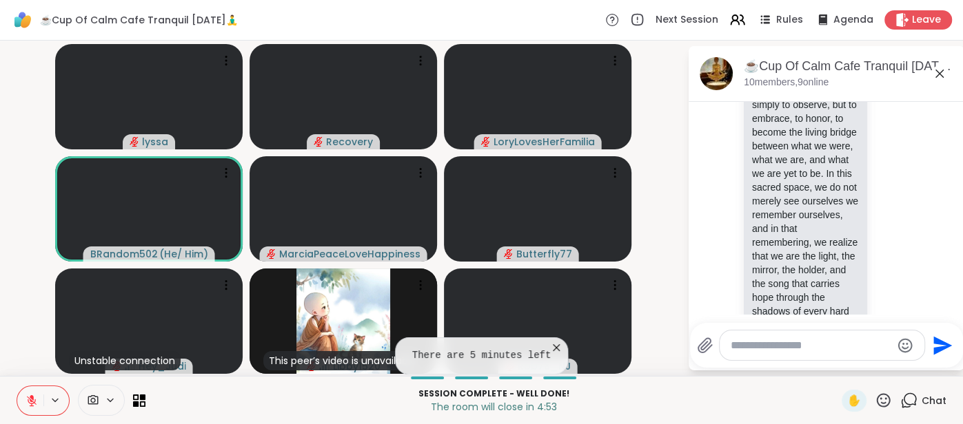
click at [812, 347] on textarea "Type your message" at bounding box center [810, 346] width 161 height 14
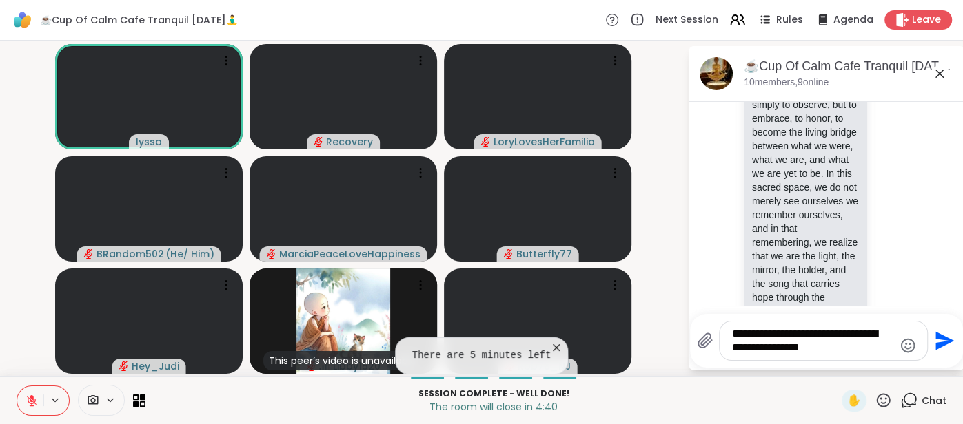
type textarea "**********"
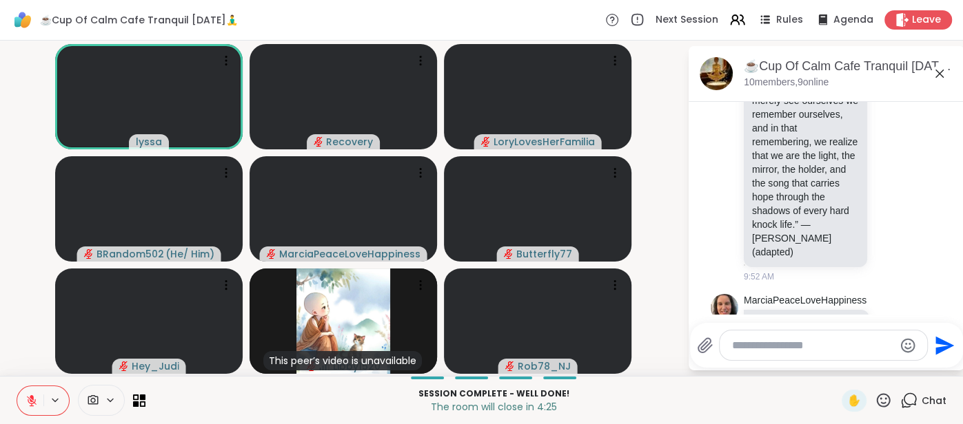
scroll to position [3754, 0]
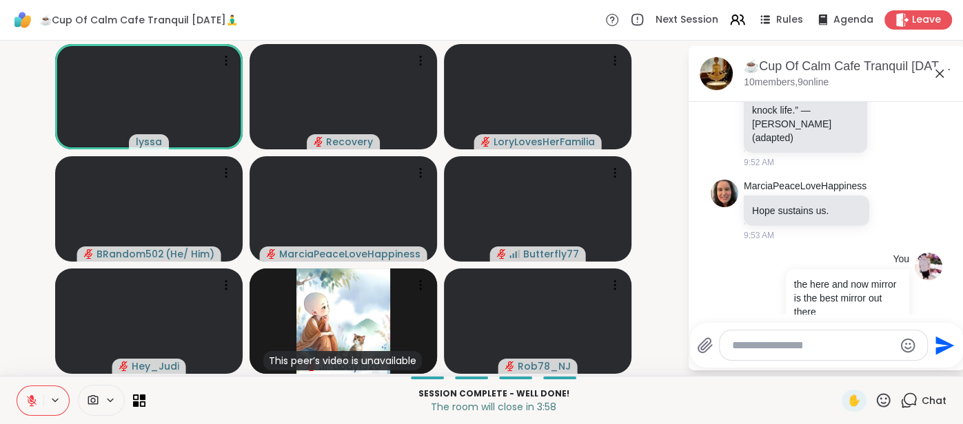
click at [782, 348] on textarea "Type your message" at bounding box center [812, 346] width 161 height 14
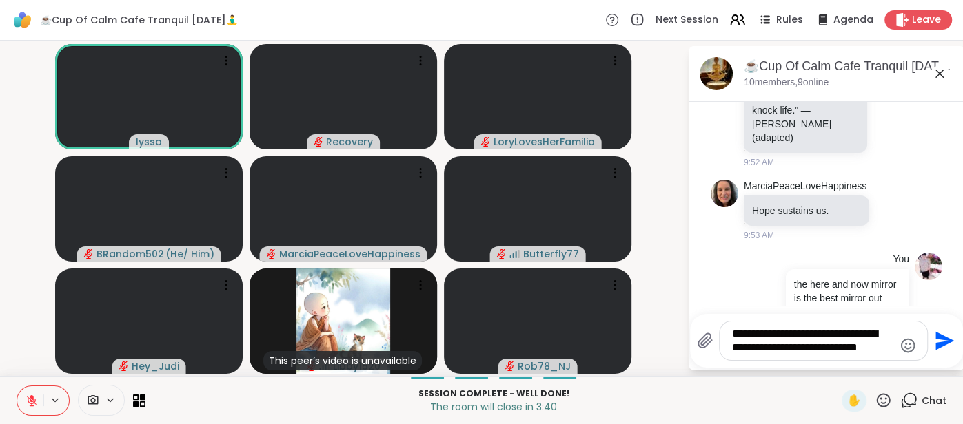
type textarea "**********"
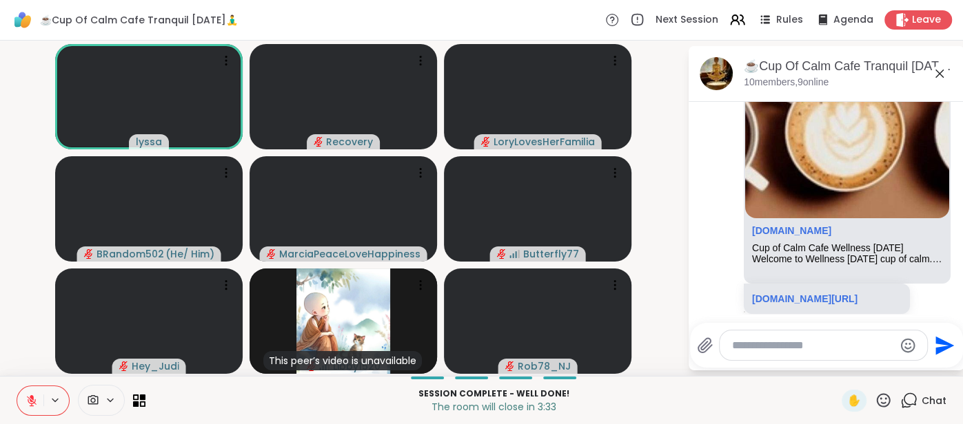
scroll to position [4099, 0]
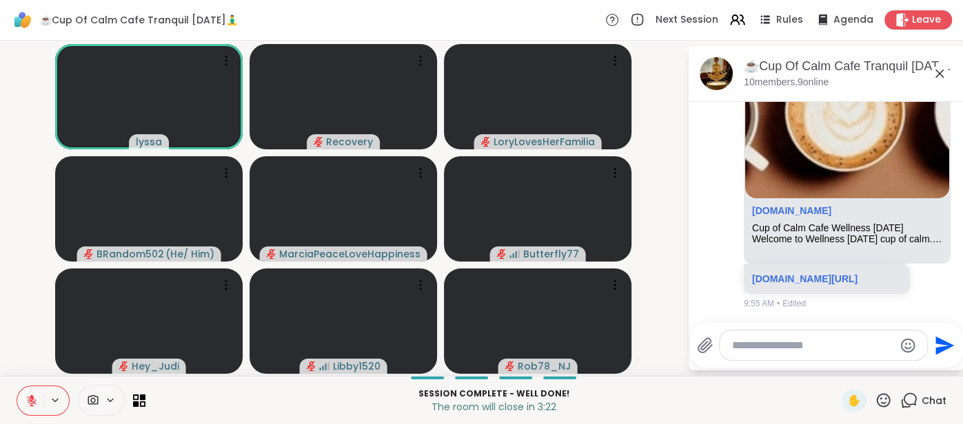
click at [934, 72] on icon at bounding box center [939, 73] width 17 height 17
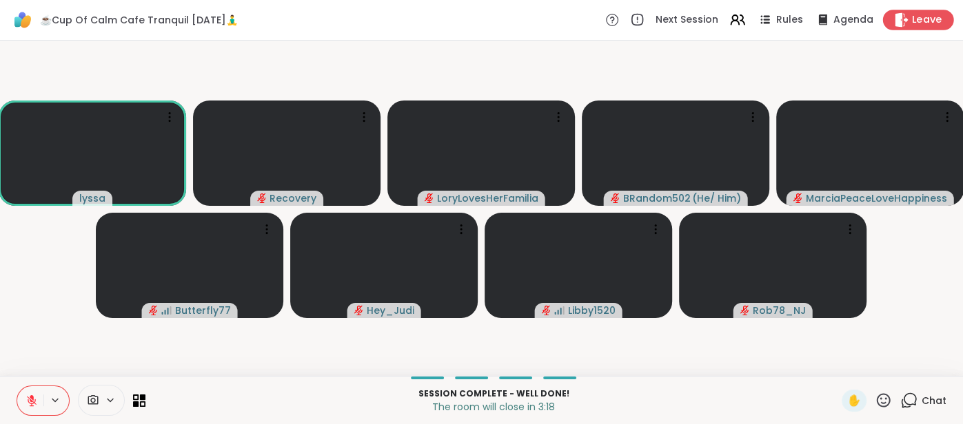
click at [921, 28] on div "Leave" at bounding box center [918, 20] width 71 height 20
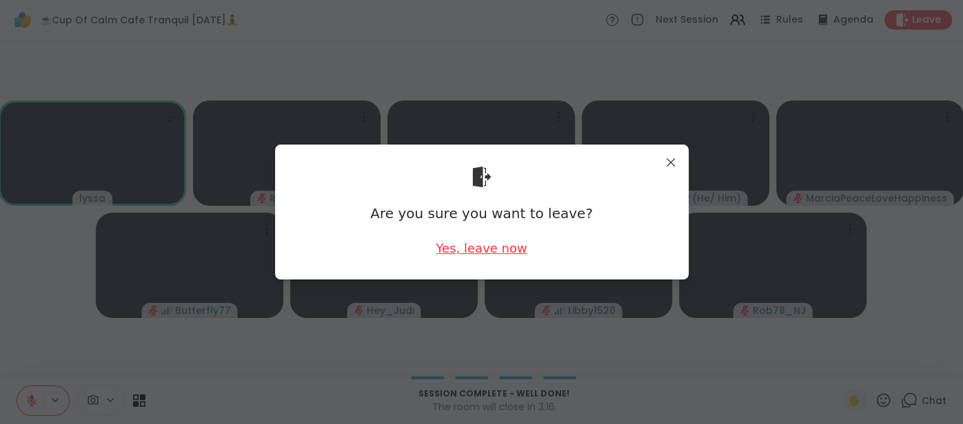
click at [509, 247] on div "Yes, leave now" at bounding box center [480, 248] width 91 height 17
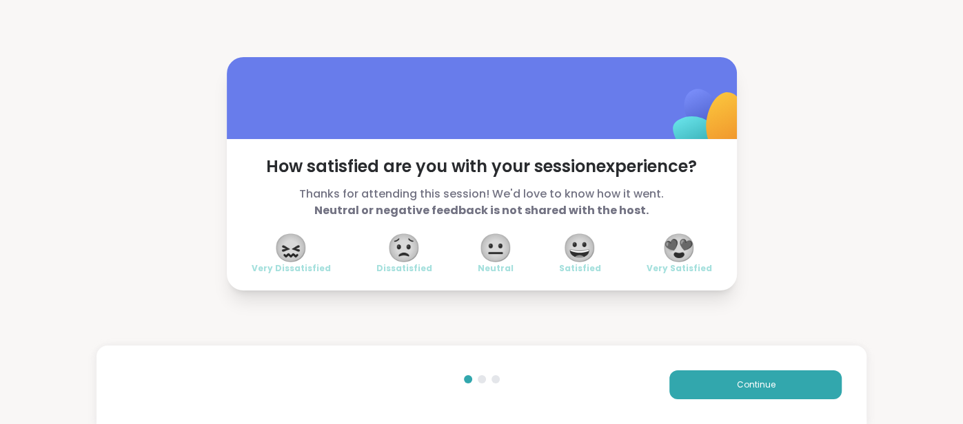
click at [670, 248] on span "😍" at bounding box center [678, 248] width 34 height 25
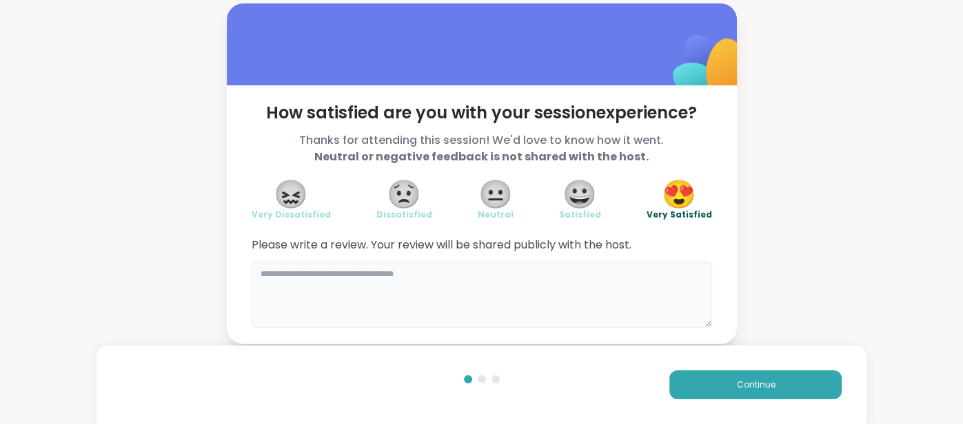
click at [560, 289] on textarea at bounding box center [481, 295] width 460 height 66
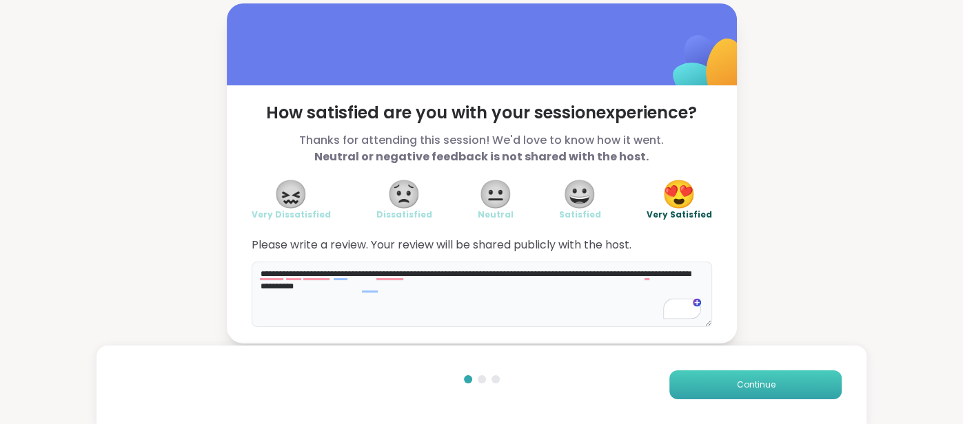
type textarea "**********"
click at [678, 387] on button "Continue" at bounding box center [755, 385] width 172 height 29
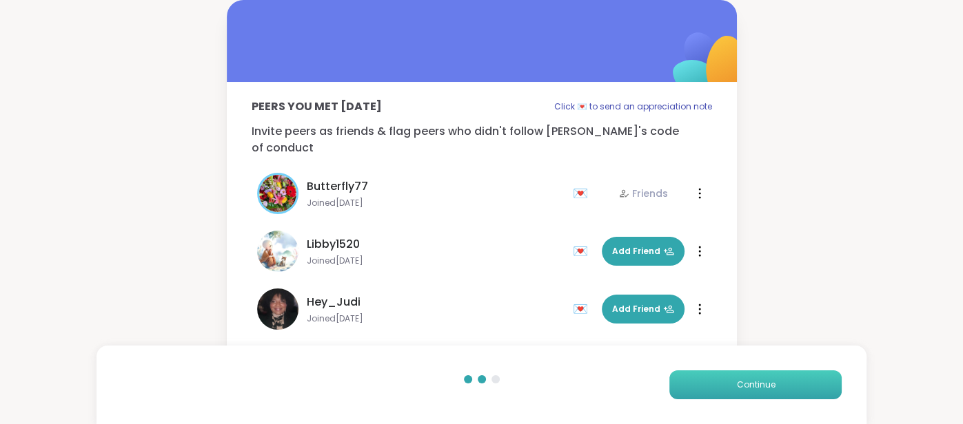
click at [678, 387] on button "Continue" at bounding box center [755, 385] width 172 height 29
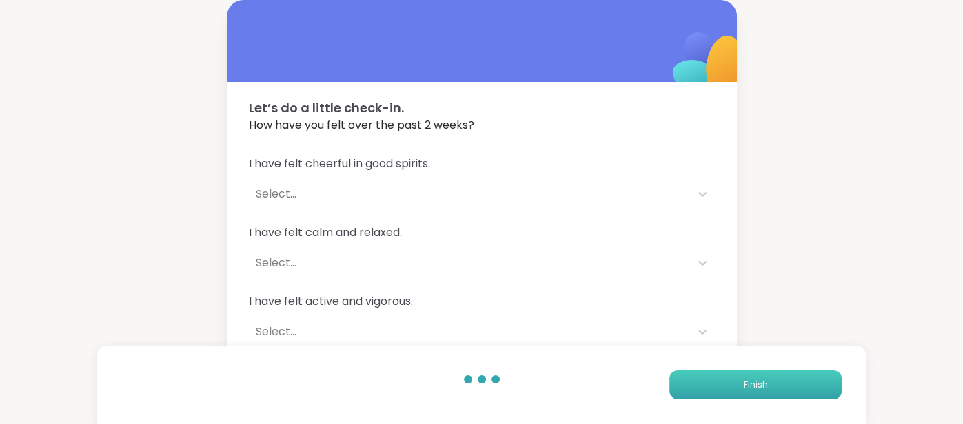
click at [678, 387] on button "Finish" at bounding box center [755, 385] width 172 height 29
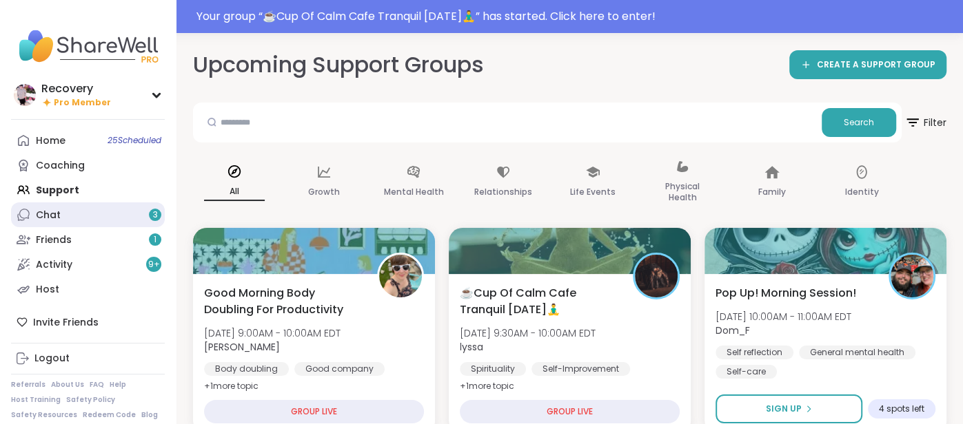
click at [49, 216] on div "Chat 3" at bounding box center [48, 216] width 25 height 14
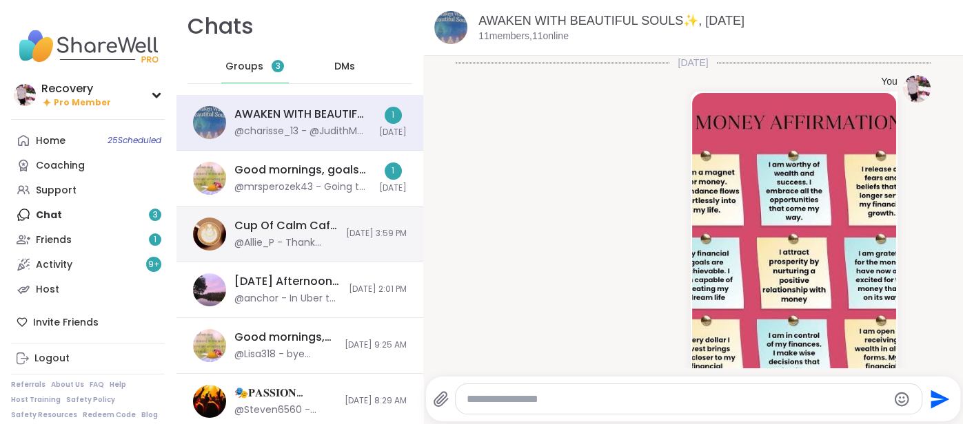
scroll to position [8113, 0]
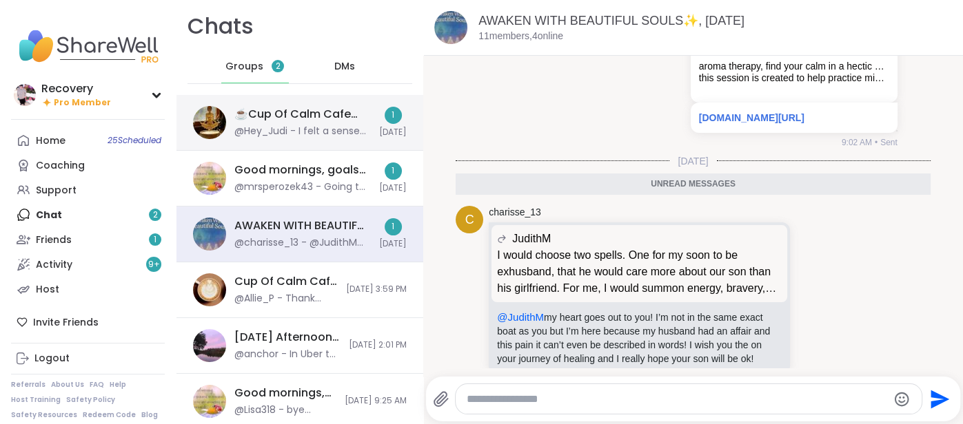
click at [364, 128] on div "@Hey_Judi - I felt a sense of integration." at bounding box center [302, 132] width 136 height 14
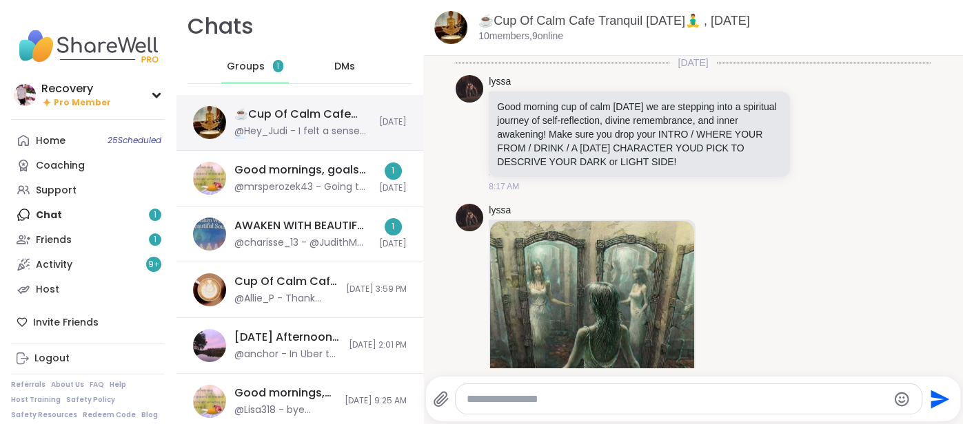
scroll to position [3186, 0]
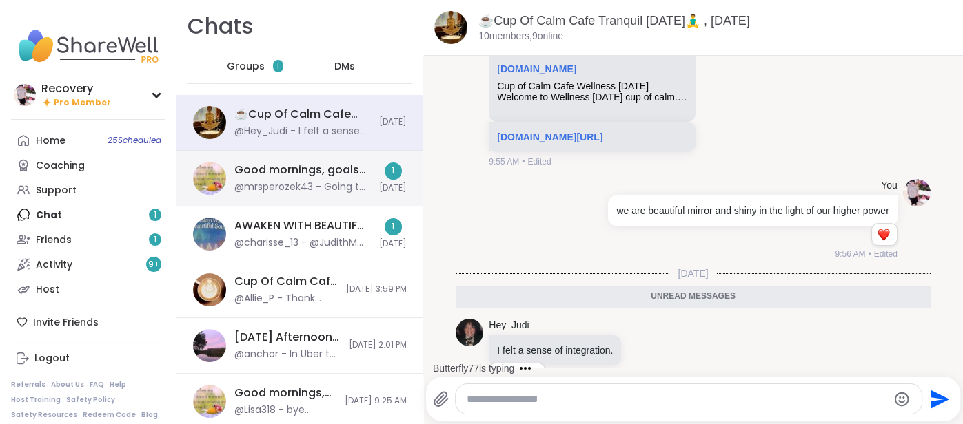
click at [373, 178] on div "Good mornings, goals and gratitude's, [DATE] @mrsperozek43 - Going to go get in…" at bounding box center [299, 179] width 247 height 56
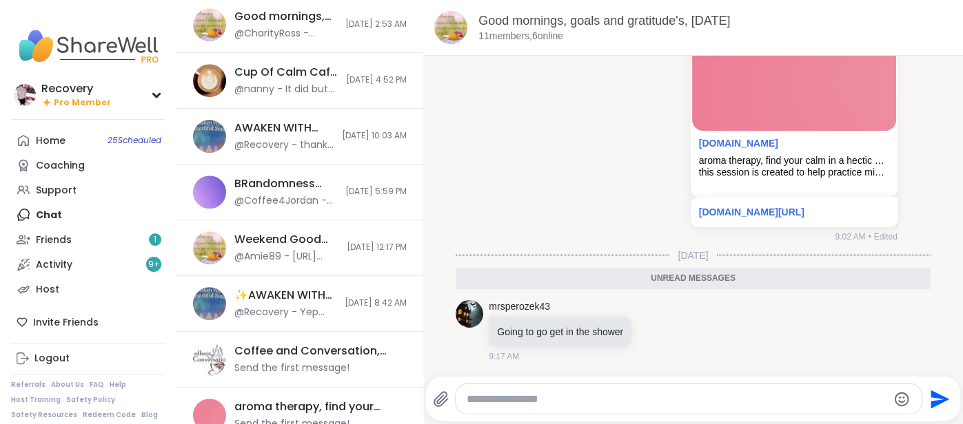
scroll to position [614, 0]
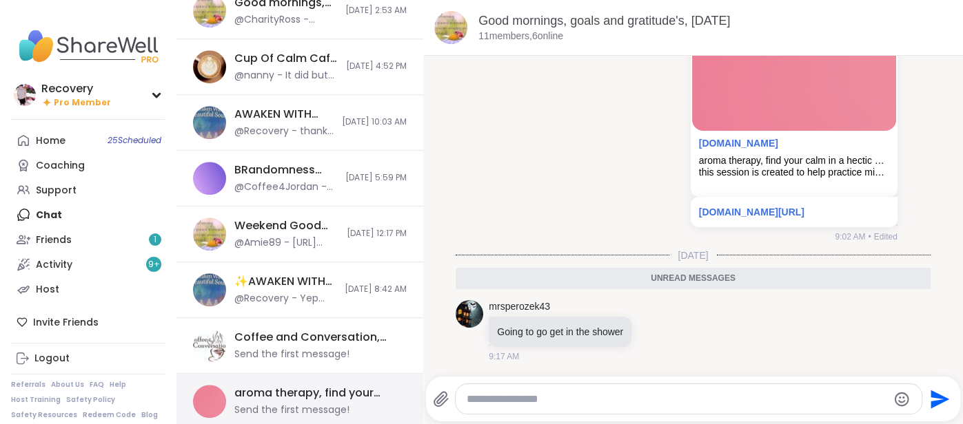
click at [236, 398] on div "aroma therapy, find your calm in a hectic day! , [DATE] Send the first message!" at bounding box center [316, 402] width 164 height 32
